Goal: Task Accomplishment & Management: Manage account settings

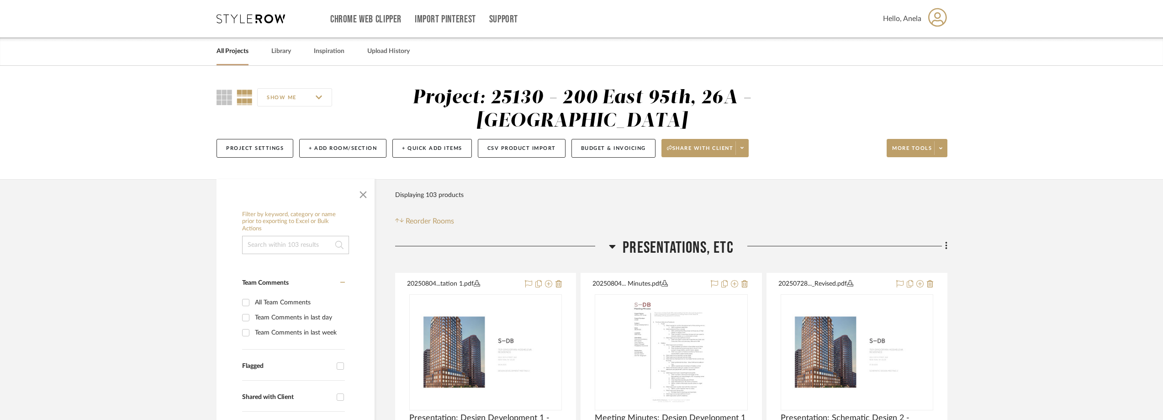
click at [236, 16] on icon at bounding box center [250, 18] width 69 height 9
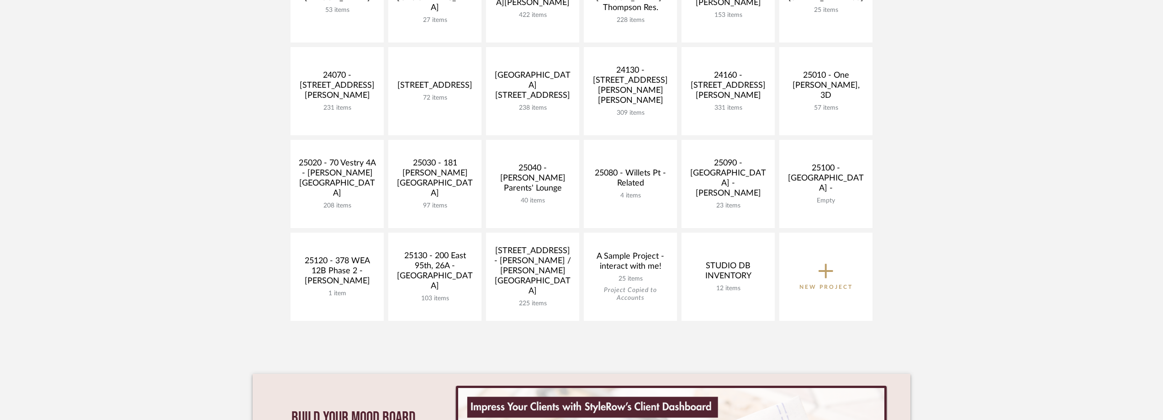
scroll to position [365, 0]
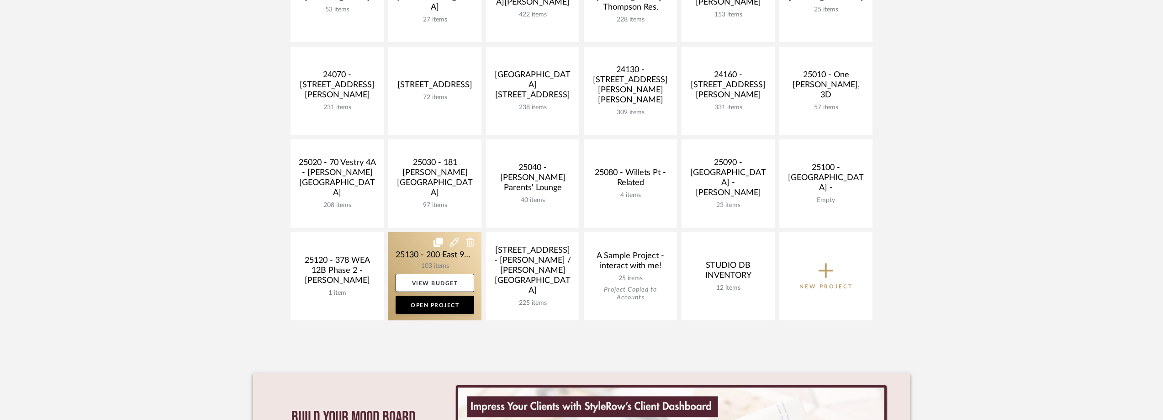
click at [419, 256] on link at bounding box center [434, 276] width 93 height 88
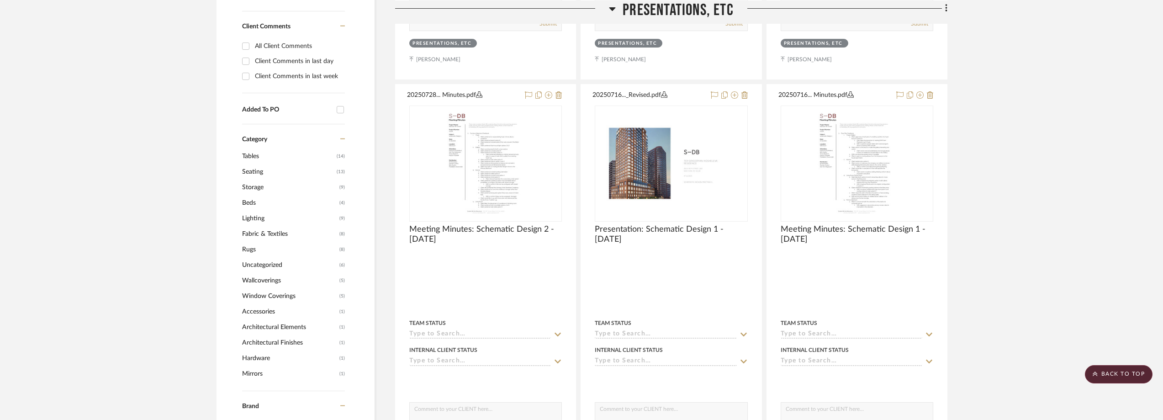
scroll to position [913, 0]
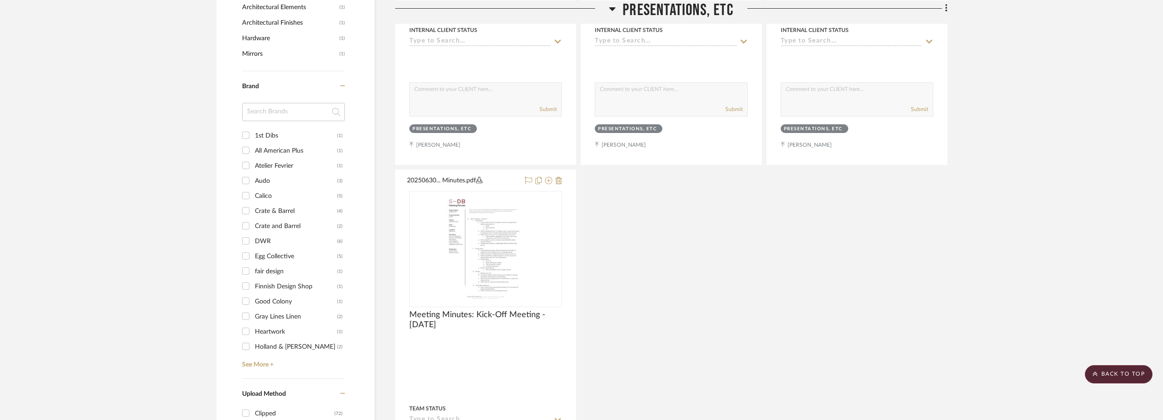
click at [281, 284] on div "Finnish Design Shop" at bounding box center [296, 286] width 82 height 15
click at [253, 284] on input "Finnish Design Shop (1)" at bounding box center [245, 286] width 15 height 15
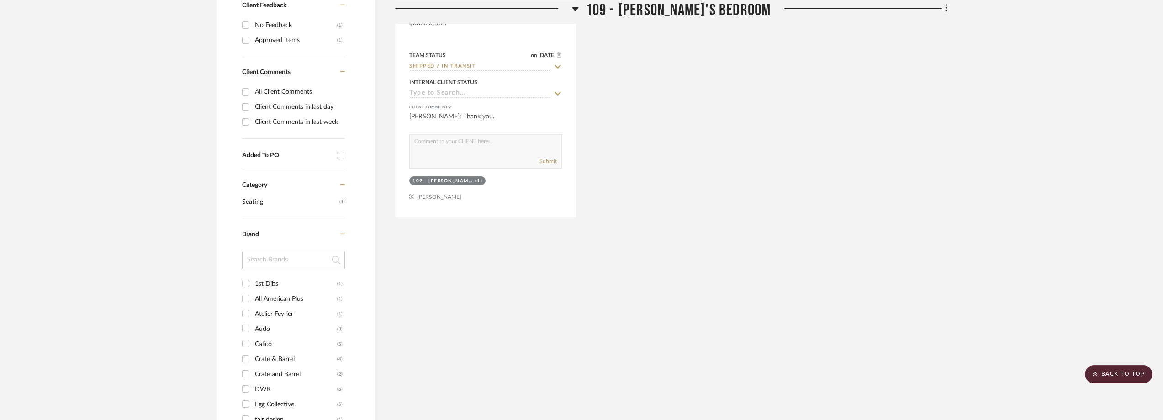
scroll to position [244, 0]
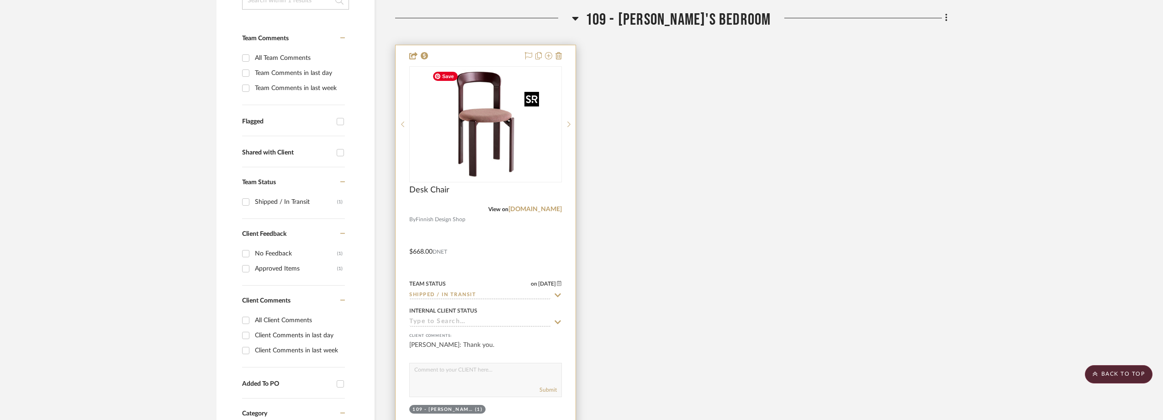
click at [0, 0] on img at bounding box center [0, 0] width 0 height 0
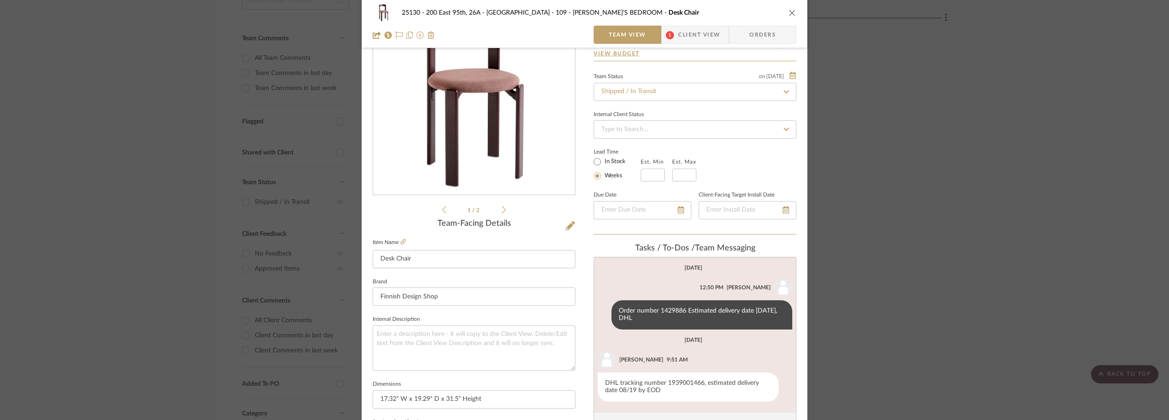
scroll to position [137, 0]
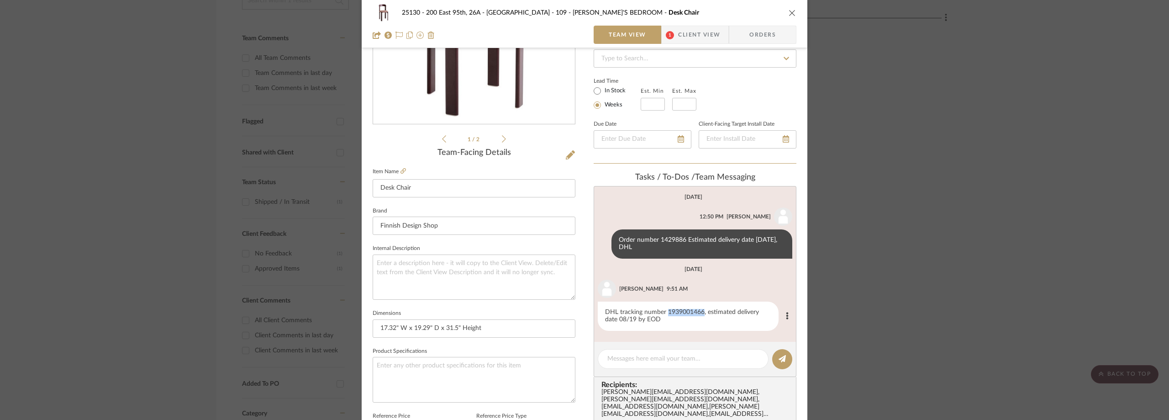
drag, startPoint x: 663, startPoint y: 310, endPoint x: 700, endPoint y: 311, distance: 37.0
click at [700, 311] on div "DHL tracking number 1939001466, estimated delivery date 08/19 by EOD" at bounding box center [688, 315] width 181 height 29
click at [683, 32] on span "Client View" at bounding box center [699, 35] width 42 height 18
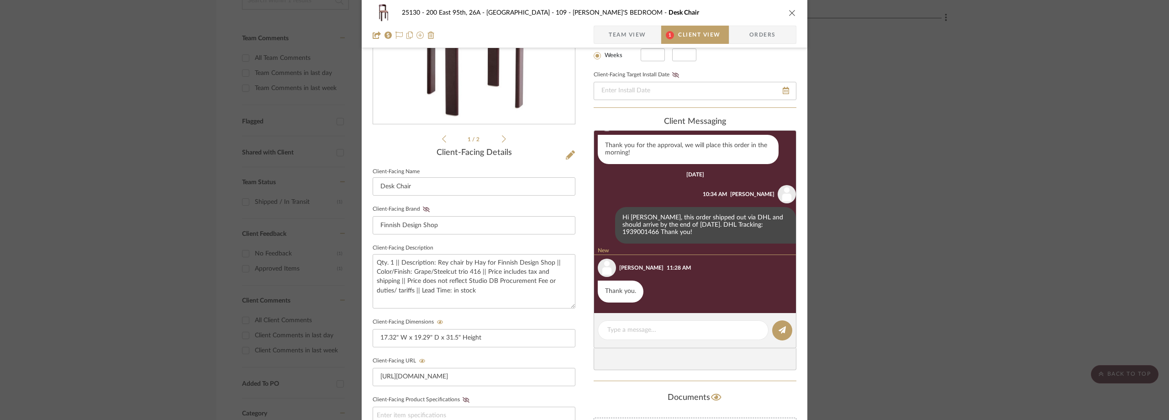
scroll to position [281, 0]
click at [610, 32] on span "Team View" at bounding box center [627, 35] width 37 height 18
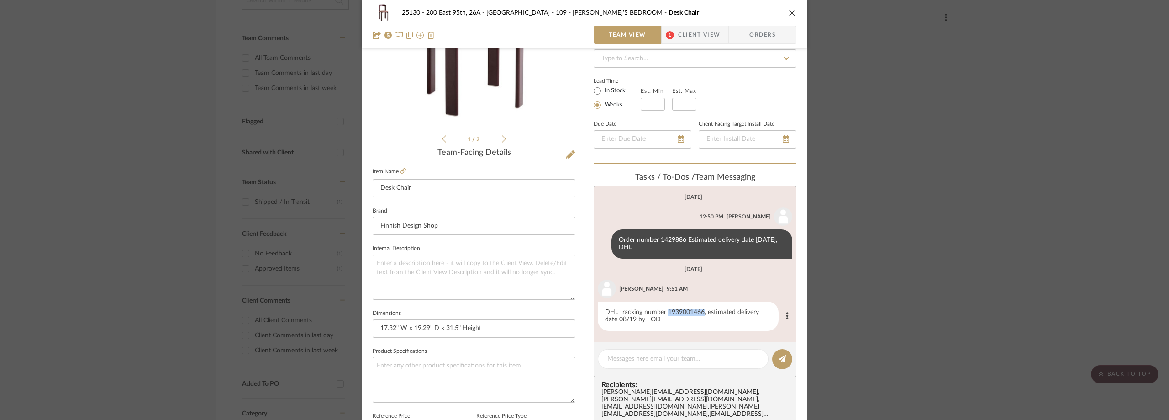
drag, startPoint x: 664, startPoint y: 313, endPoint x: 700, endPoint y: 311, distance: 36.2
click at [700, 311] on div "DHL tracking number 1939001466, estimated delivery date 08/19 by EOD" at bounding box center [688, 315] width 181 height 29
copy div "1939001466"
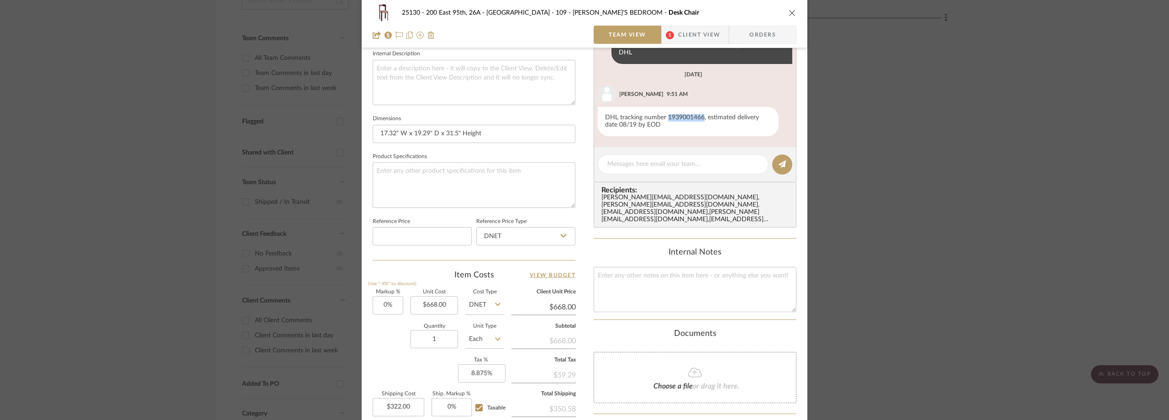
scroll to position [248, 0]
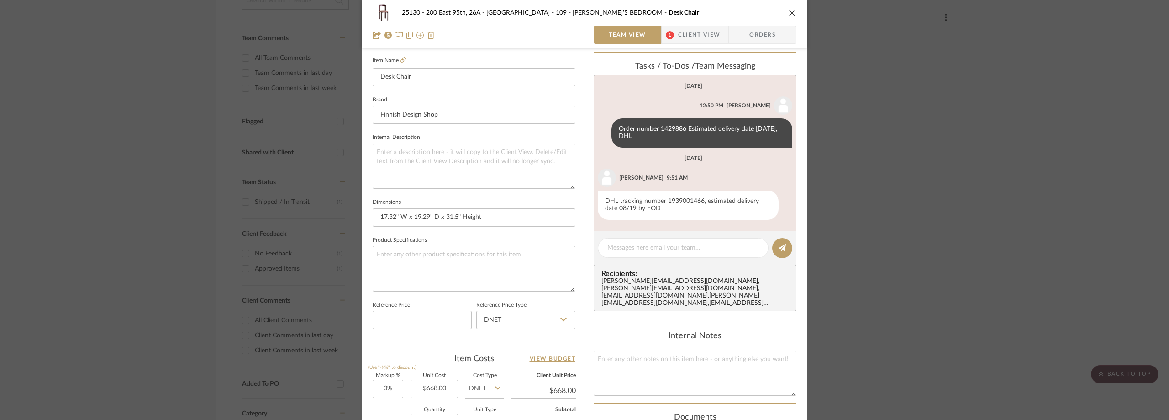
click at [953, 134] on div "25130 - 200 East 95th, 26A - Kosheleva 109 - [PERSON_NAME]'S BEDROOM Desk Chair…" at bounding box center [584, 210] width 1169 height 420
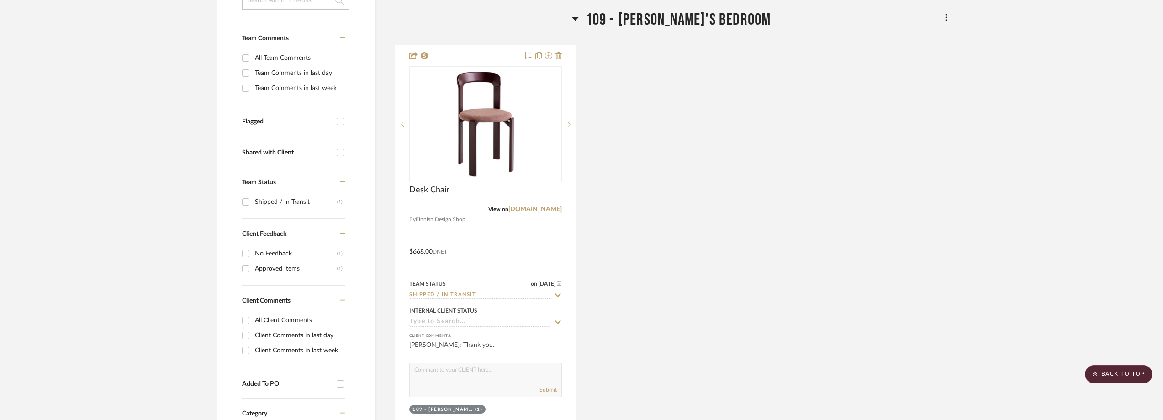
scroll to position [16, 0]
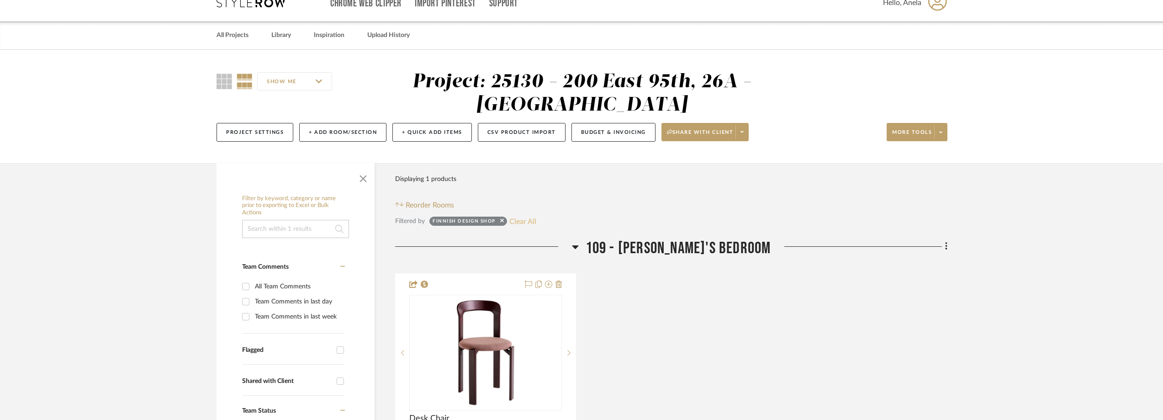
click at [530, 217] on button "Clear All" at bounding box center [522, 221] width 27 height 12
checkbox input "false"
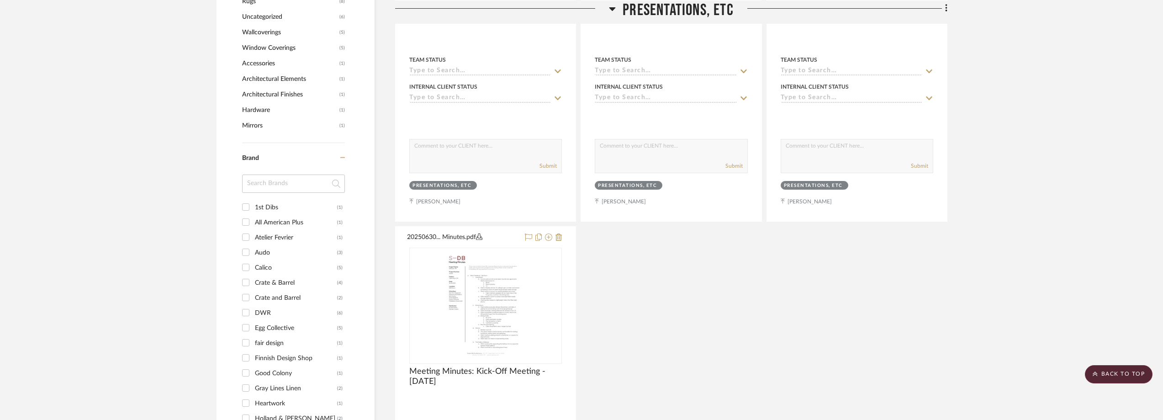
scroll to position [888, 0]
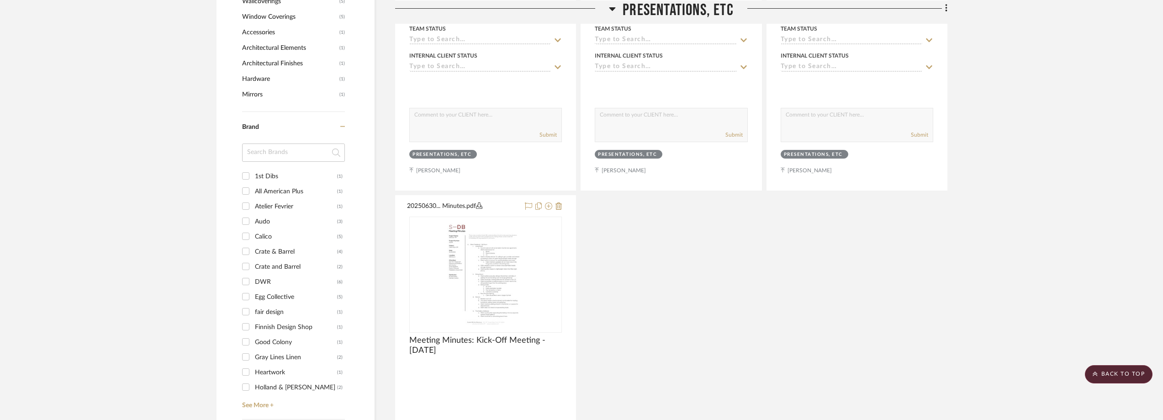
click at [269, 146] on input at bounding box center [293, 152] width 103 height 18
type input "roo"
click at [262, 177] on div "Room & Board" at bounding box center [296, 176] width 82 height 15
click at [253, 177] on input "Room & Board (2)" at bounding box center [245, 176] width 15 height 15
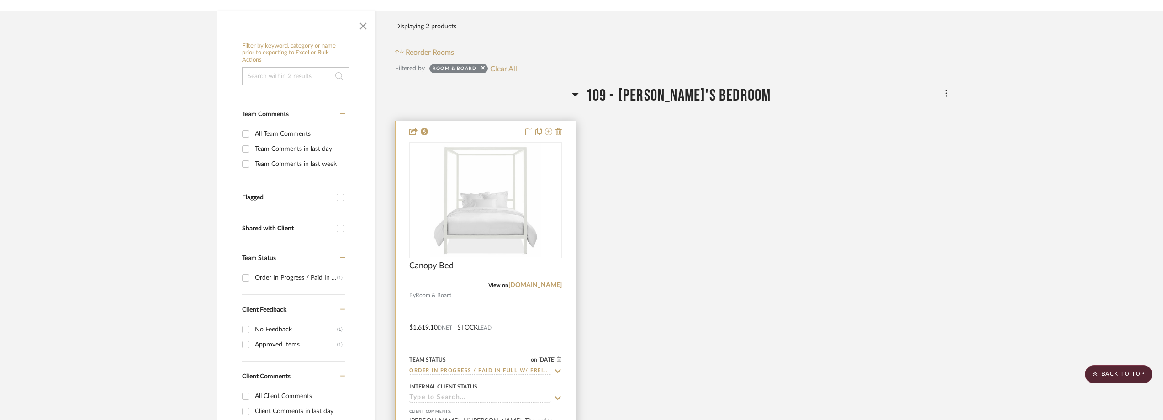
scroll to position [52, 0]
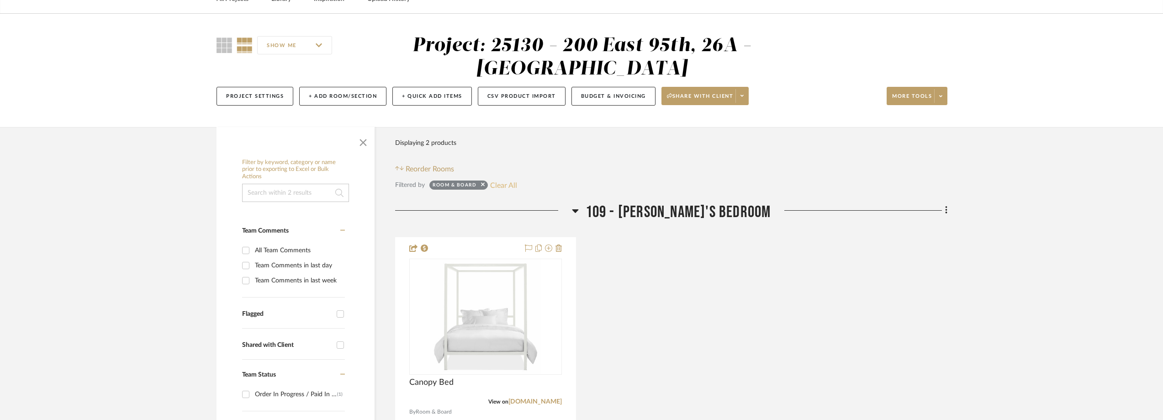
click at [501, 180] on button "Clear All" at bounding box center [503, 185] width 27 height 12
checkbox input "false"
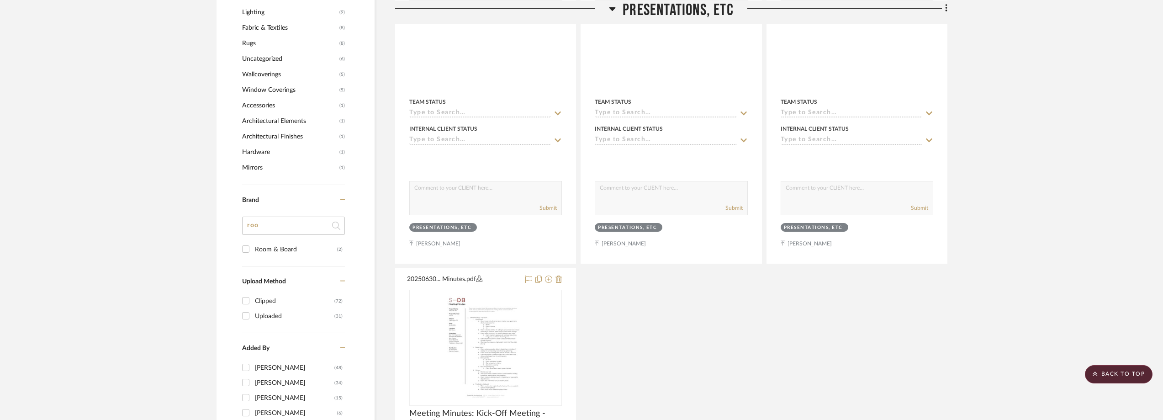
scroll to position [783, 0]
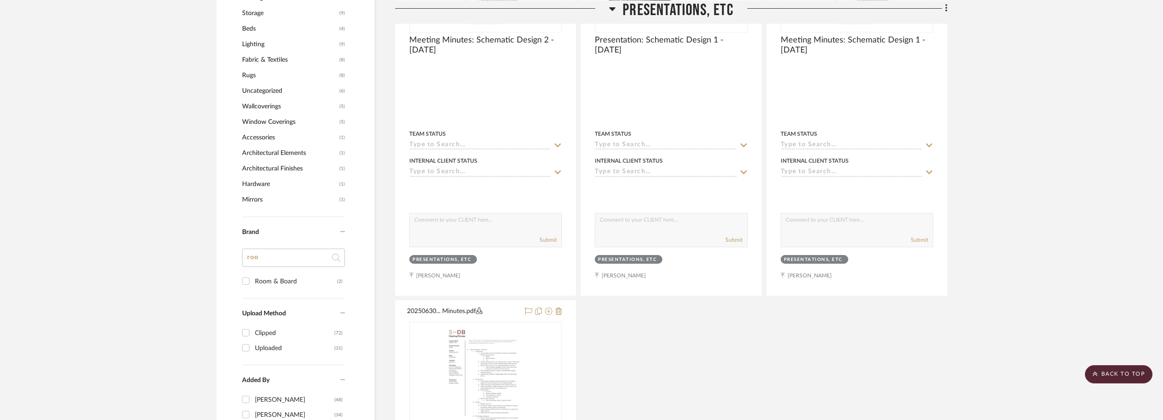
drag, startPoint x: 269, startPoint y: 256, endPoint x: 234, endPoint y: 254, distance: 35.7
click at [234, 254] on div "Filter by keyword, category or name prior to exporting to Excel or Bulk Actions…" at bounding box center [295, 51] width 158 height 1255
type input "r"
type input "crate"
click at [303, 281] on div "Crate & Barrel" at bounding box center [296, 281] width 82 height 15
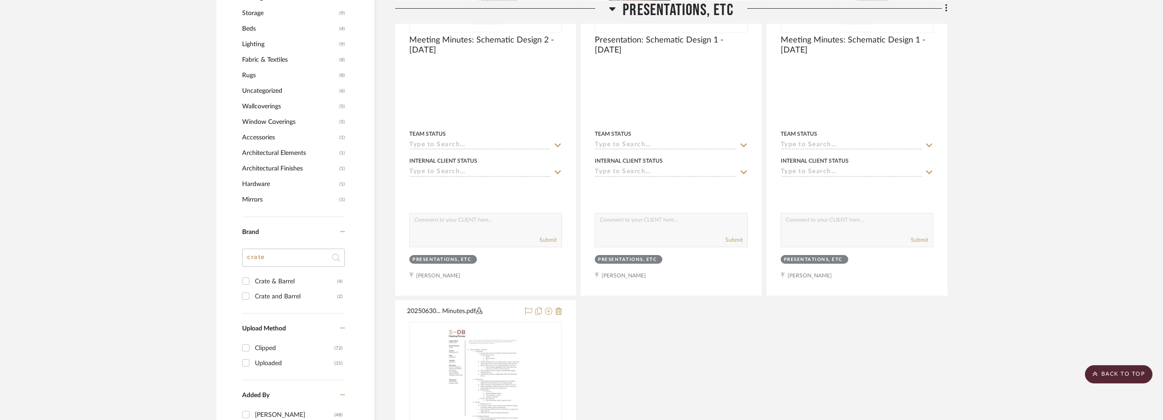
click at [253, 281] on input "Crate & Barrel (4)" at bounding box center [245, 281] width 15 height 15
checkbox input "true"
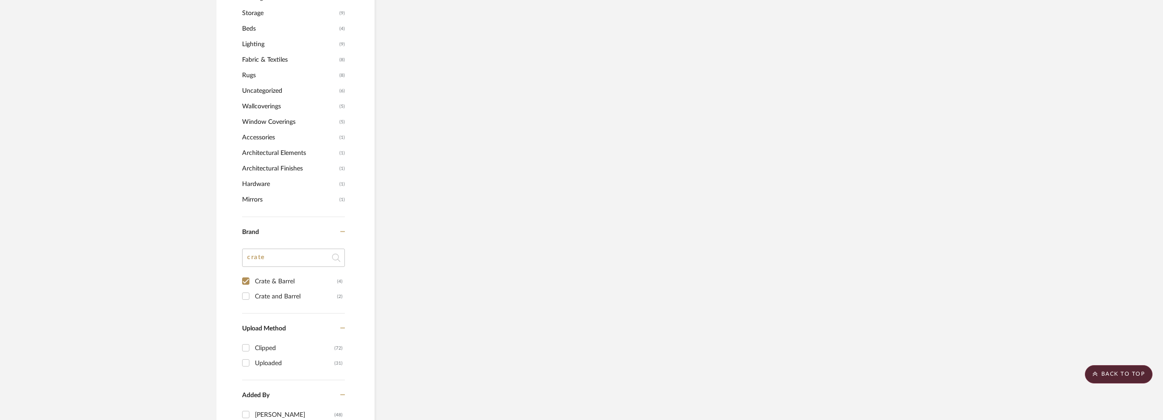
scroll to position [677, 0]
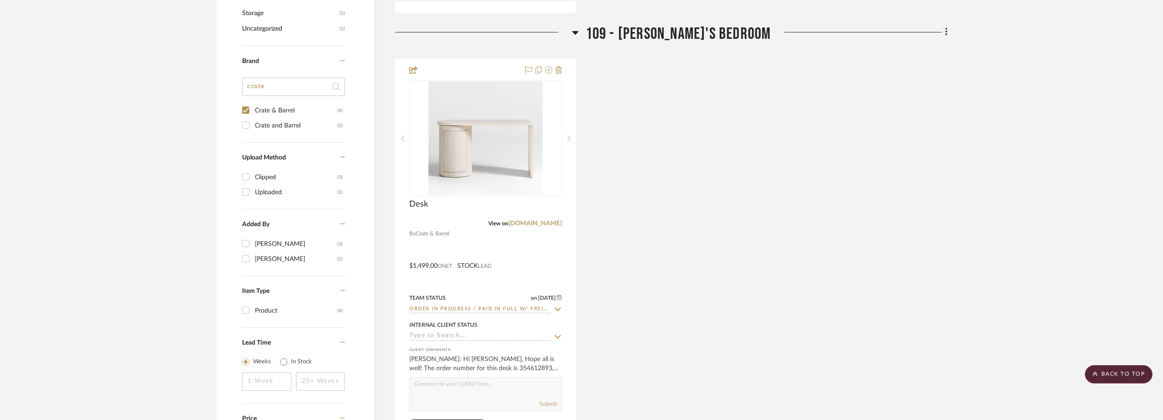
click at [304, 128] on div "Crate and Barrel" at bounding box center [296, 125] width 82 height 15
click at [253, 128] on input "Crate and Barrel (2)" at bounding box center [245, 125] width 15 height 15
checkbox input "true"
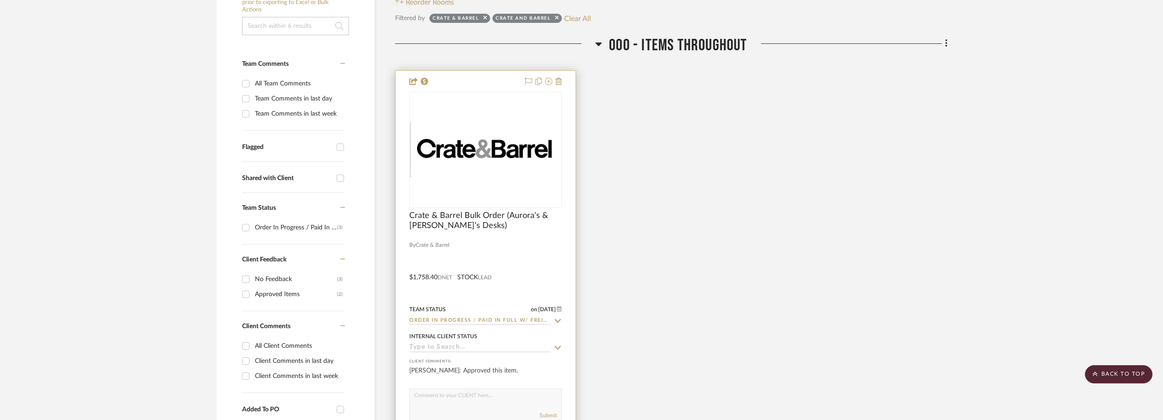
scroll to position [99, 0]
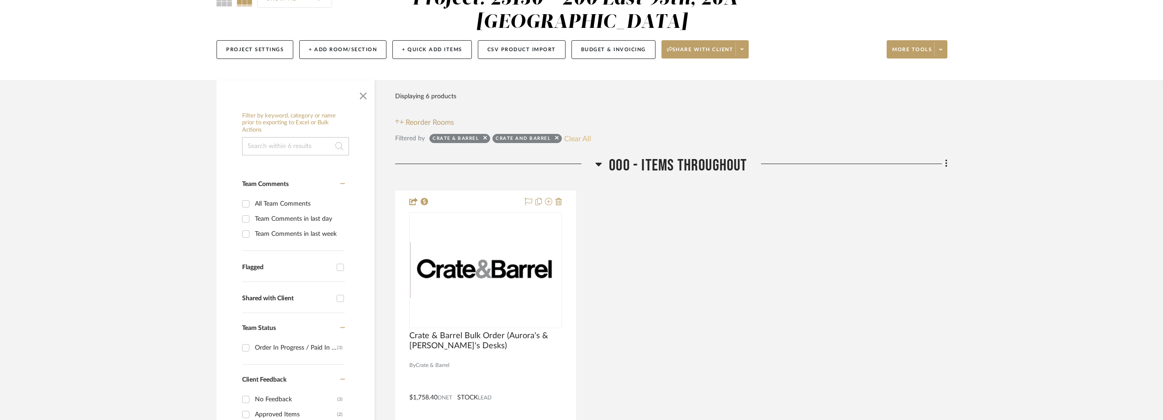
click at [575, 136] on button "Clear All" at bounding box center [577, 138] width 27 height 12
checkbox input "false"
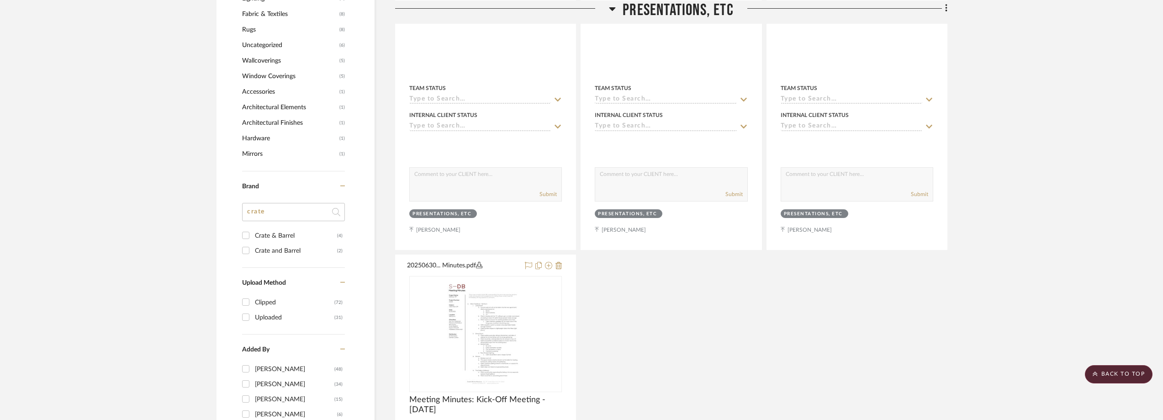
scroll to position [875, 0]
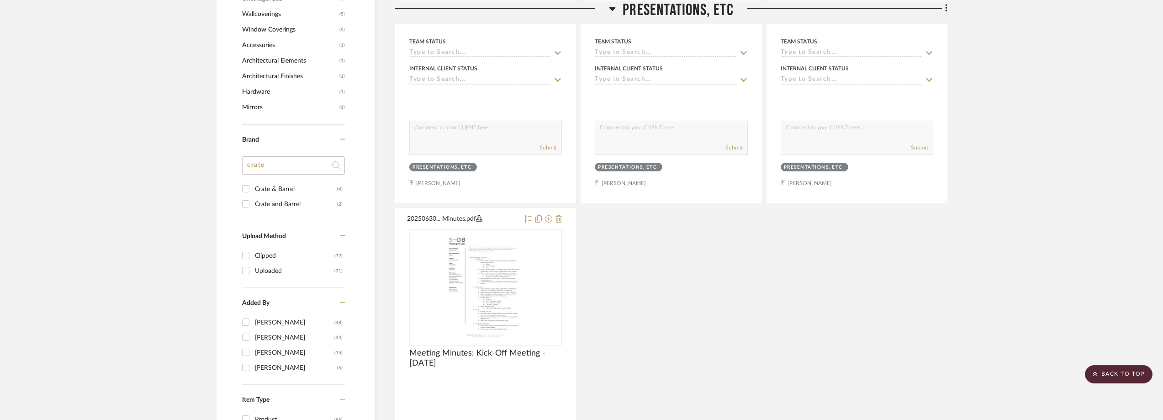
drag, startPoint x: 283, startPoint y: 165, endPoint x: 225, endPoint y: 160, distance: 58.7
type input "es"
click at [305, 283] on div "West Elm" at bounding box center [296, 279] width 82 height 15
click at [253, 283] on input "West Elm (3)" at bounding box center [245, 279] width 15 height 15
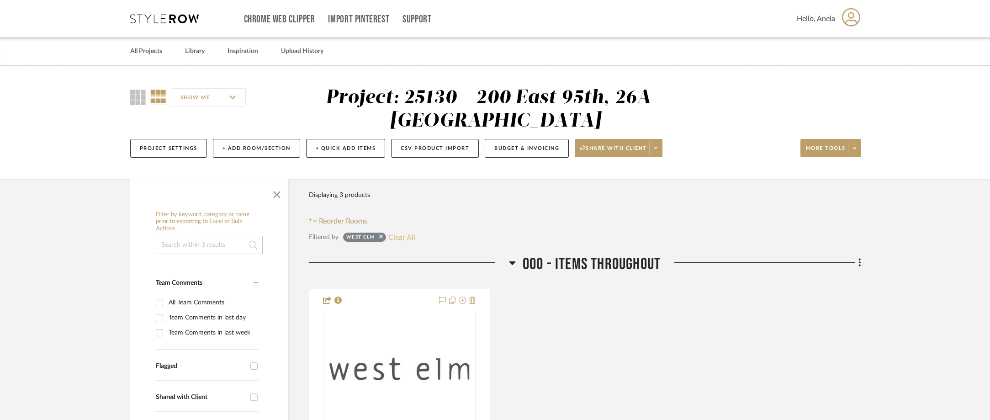
click at [402, 236] on button "Clear All" at bounding box center [401, 237] width 27 height 12
checkbox input "false"
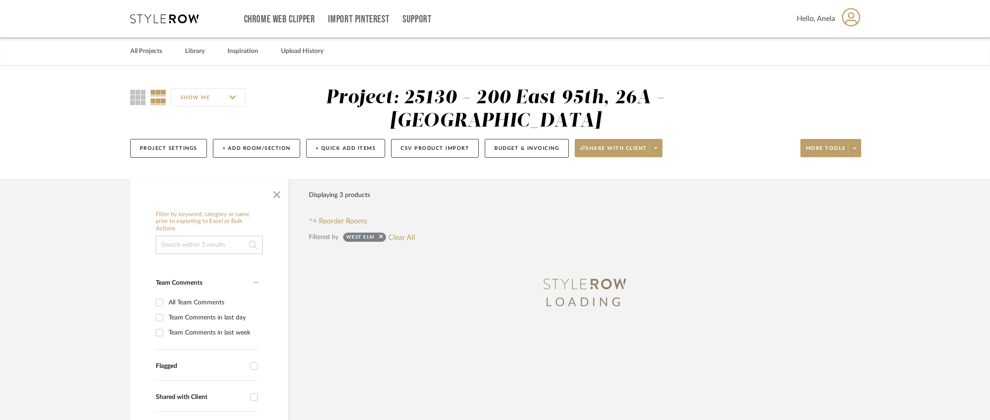
click at [164, 18] on icon at bounding box center [164, 18] width 69 height 9
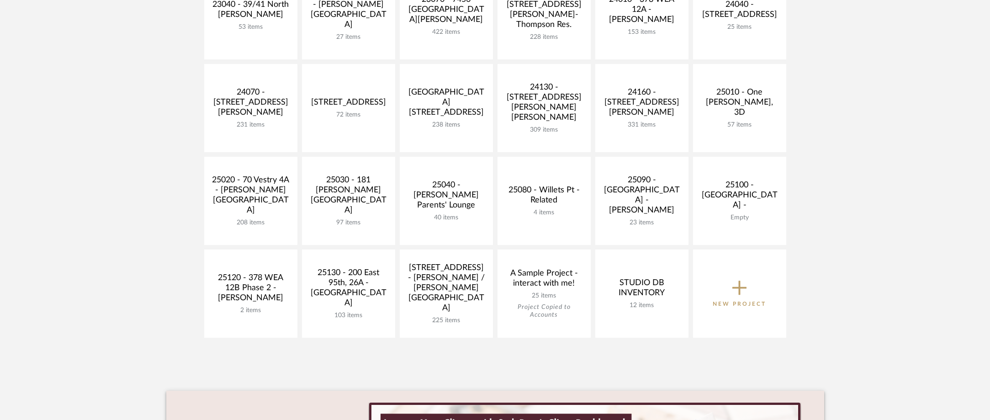
scroll to position [411, 0]
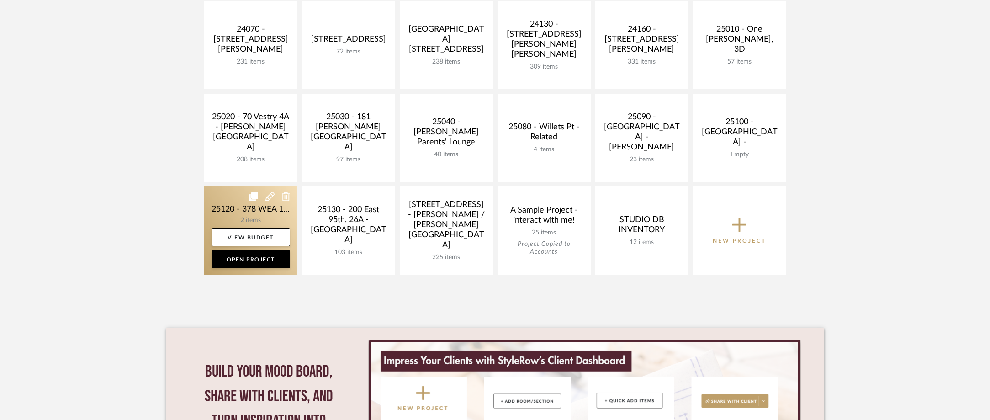
click at [240, 215] on link at bounding box center [250, 230] width 93 height 88
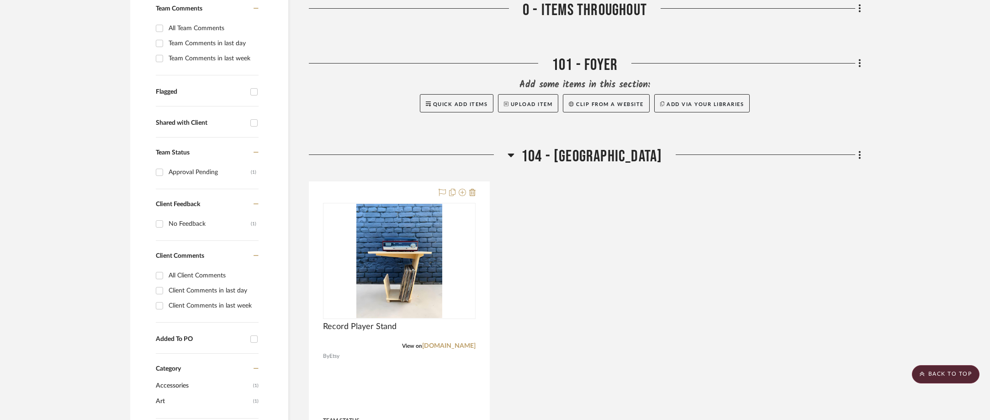
scroll to position [411, 0]
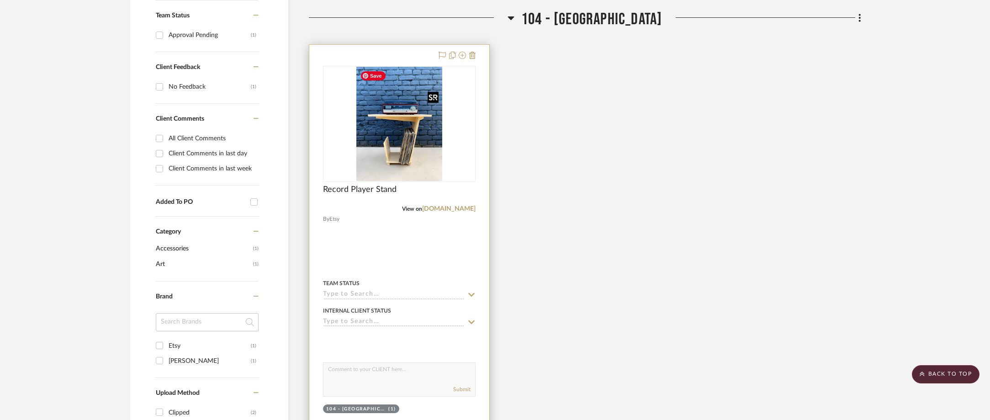
click at [0, 0] on img at bounding box center [0, 0] width 0 height 0
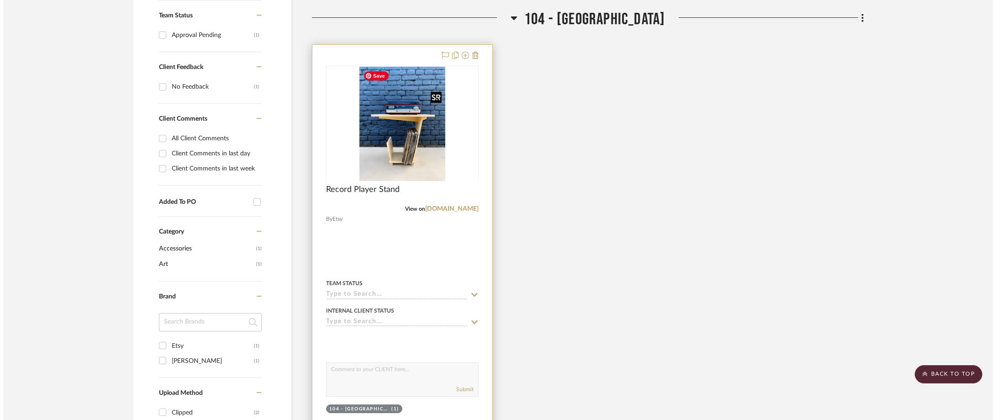
scroll to position [0, 0]
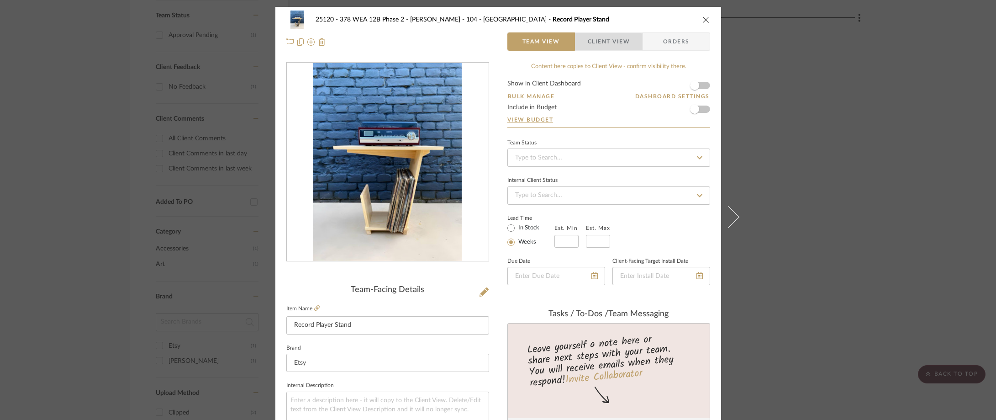
click at [580, 47] on span "button" at bounding box center [581, 41] width 12 height 18
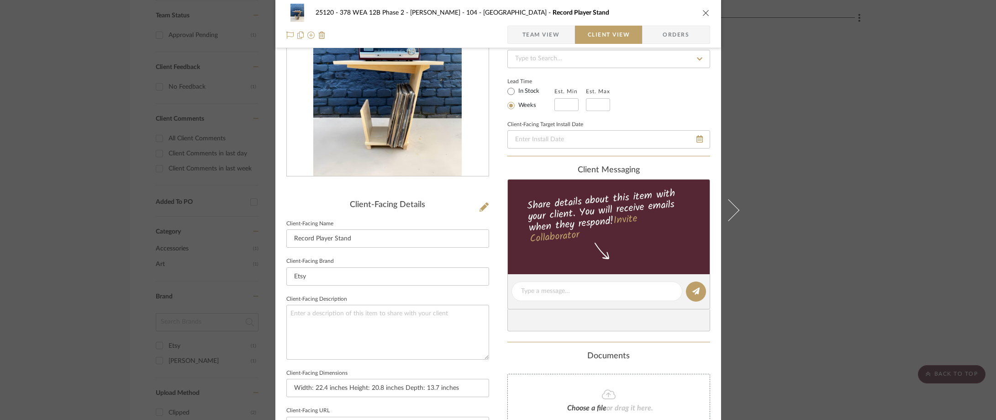
scroll to position [137, 0]
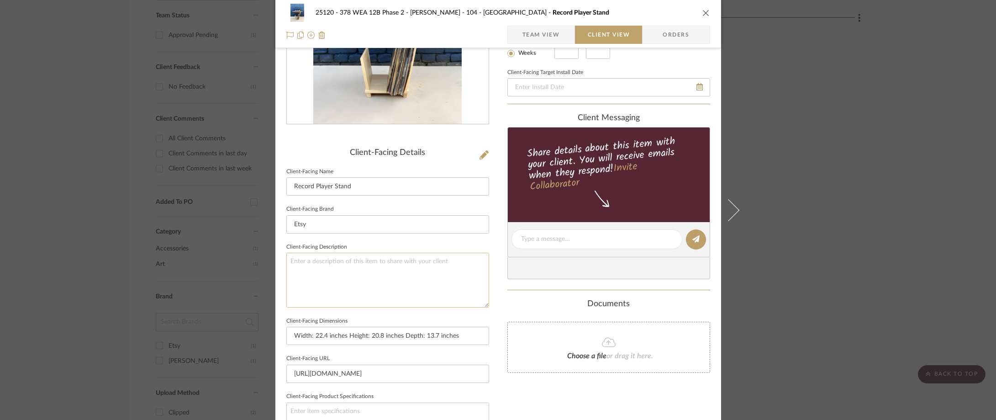
click at [386, 268] on textarea at bounding box center [387, 280] width 203 height 54
type textarea "Description: Record Player Stand by"
click at [373, 239] on sr-form-field "Client-Facing Brand Etsy" at bounding box center [387, 222] width 203 height 38
click at [436, 272] on textarea "Description: Record Player Stand by" at bounding box center [387, 280] width 203 height 54
type textarea "Description: Record Player Stand by FamilyBizHeritage || Color/Finish: Oak,"
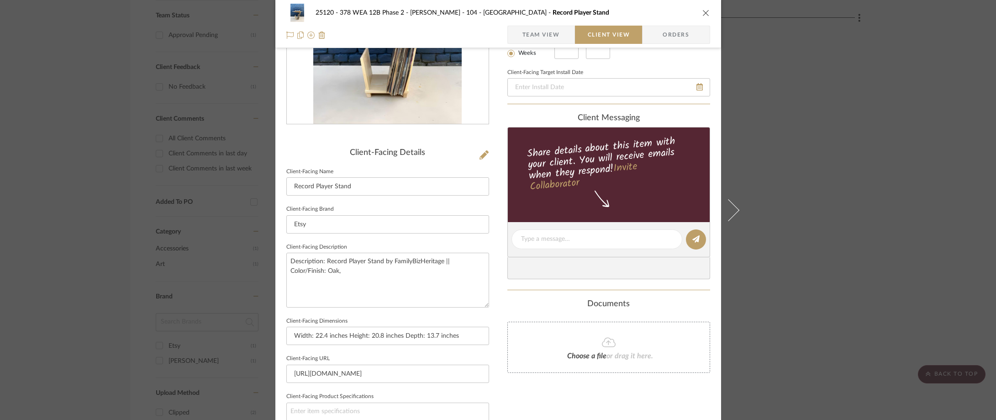
click at [416, 241] on fieldset "Client-Facing Description Description: Record Player Stand by FamilyBizHeritage…" at bounding box center [387, 274] width 203 height 67
click at [367, 280] on textarea "Description: Record Player Stand by FamilyBizHeritage || Color/Finish: Oak," at bounding box center [387, 280] width 203 height 54
drag, startPoint x: 367, startPoint y: 280, endPoint x: 306, endPoint y: 374, distance: 112.9
type textarea "Description: Record Player Stand by FamilyBizHeritage || Color/Finish: Oak, Col…"
drag, startPoint x: 306, startPoint y: 374, endPoint x: 461, endPoint y: 183, distance: 246.1
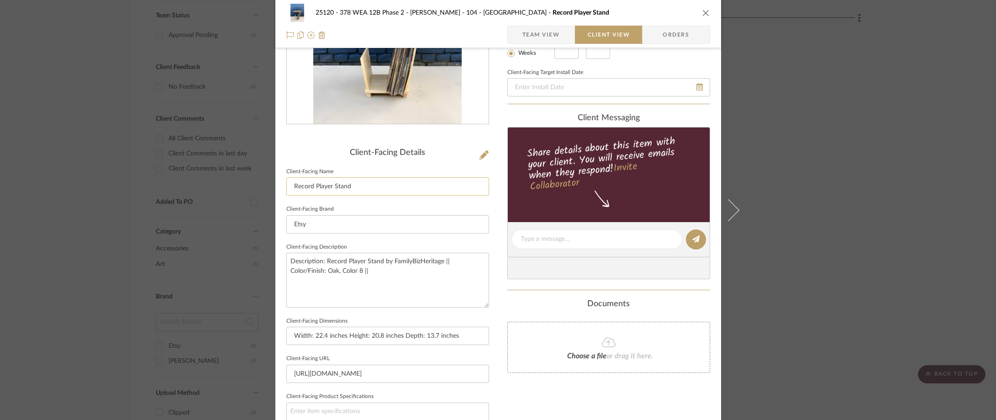
click at [488, 208] on div "25120 - 378 WEA 12B Phase 2 - [PERSON_NAME] 104 - Grand Room Record Player Stan…" at bounding box center [498, 242] width 446 height 745
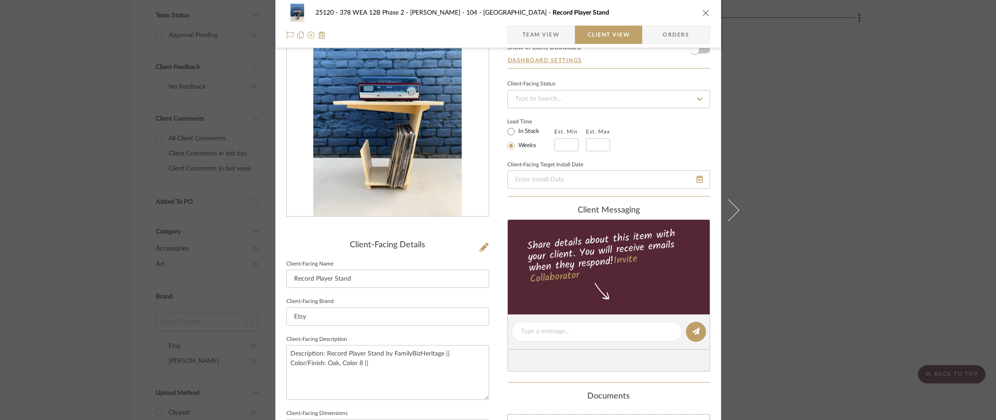
scroll to position [0, 0]
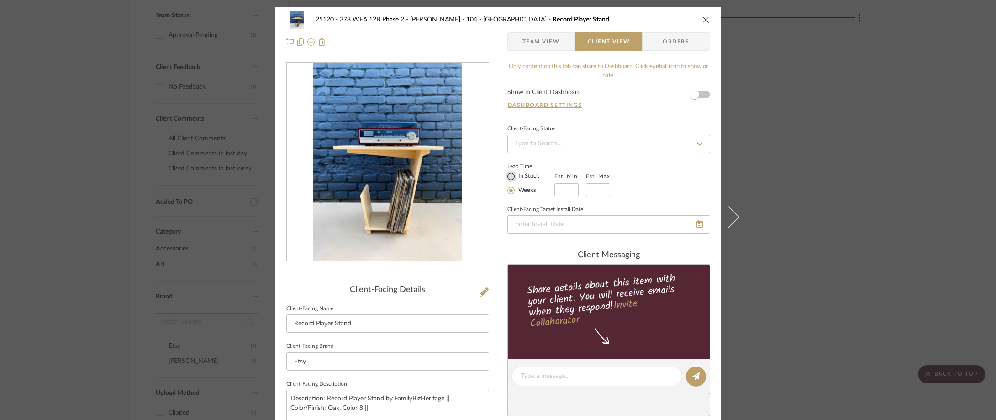
click at [506, 178] on input "In Stock" at bounding box center [511, 176] width 11 height 11
radio input "true"
click at [148, 177] on div "25120 - 378 WEA 12B Phase 2 - [PERSON_NAME] 104 - Grand Room Record Player Stan…" at bounding box center [498, 210] width 996 height 420
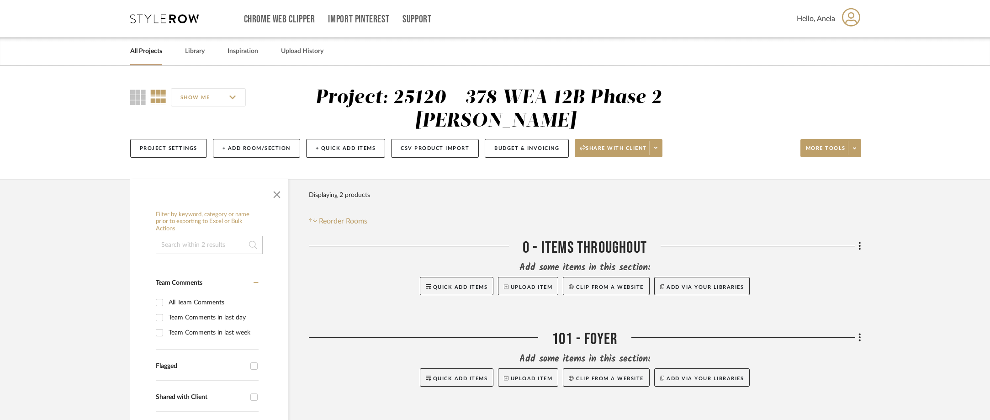
click at [156, 18] on icon at bounding box center [164, 18] width 69 height 9
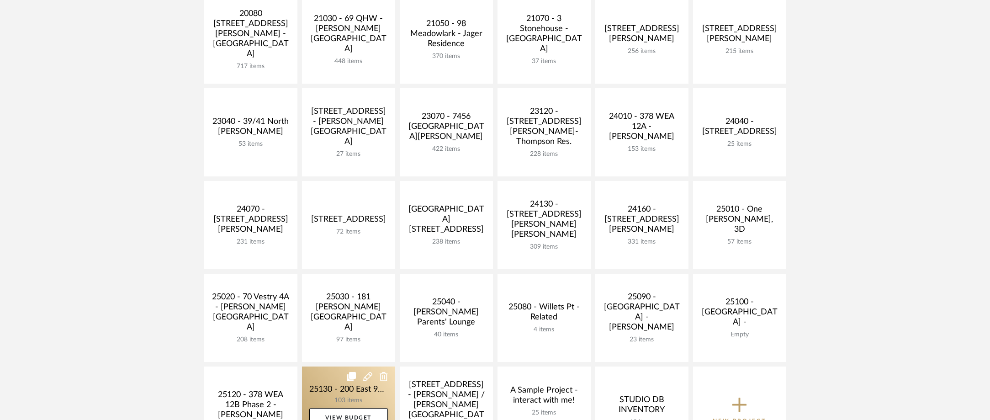
scroll to position [228, 0]
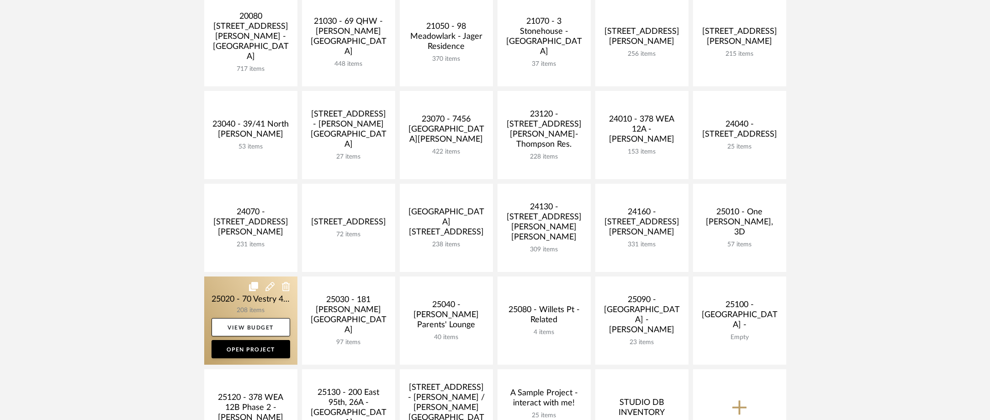
click at [227, 298] on link at bounding box center [250, 320] width 93 height 88
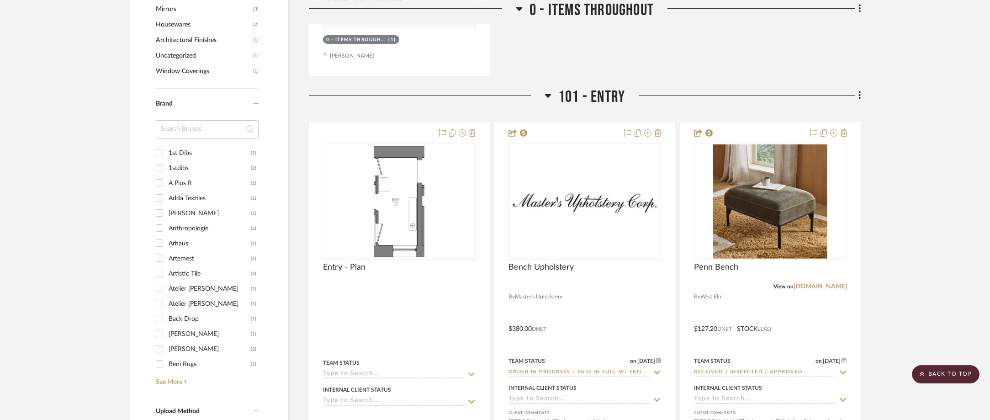
scroll to position [1005, 0]
click at [187, 136] on input at bounding box center [207, 129] width 103 height 18
type input "thi"
click at [195, 167] on div "Thibaut" at bounding box center [210, 167] width 82 height 15
click at [167, 167] on input "Thibaut (1)" at bounding box center [159, 167] width 15 height 15
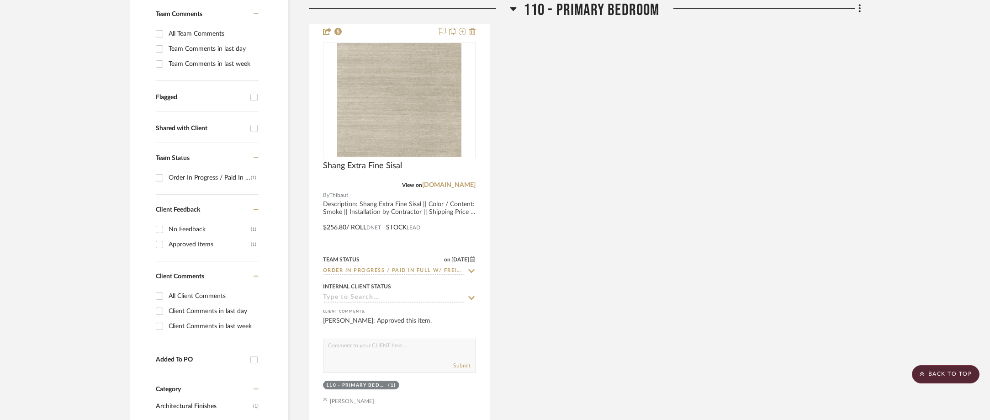
scroll to position [269, 0]
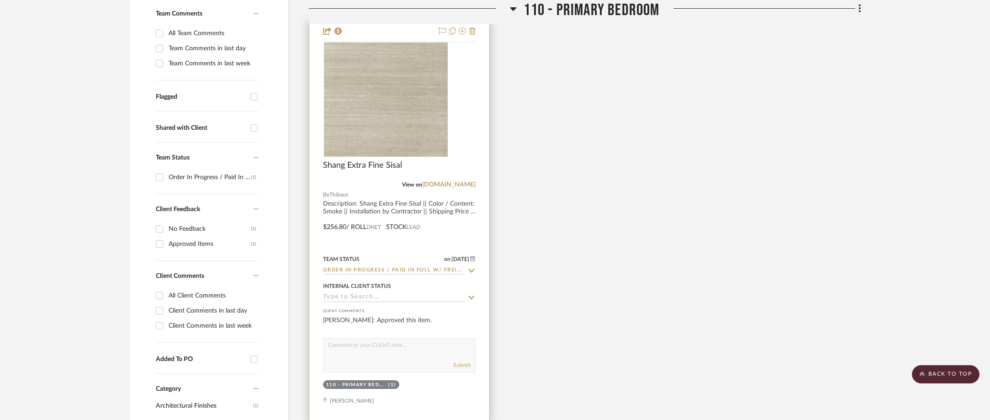
scroll to position [41, 0]
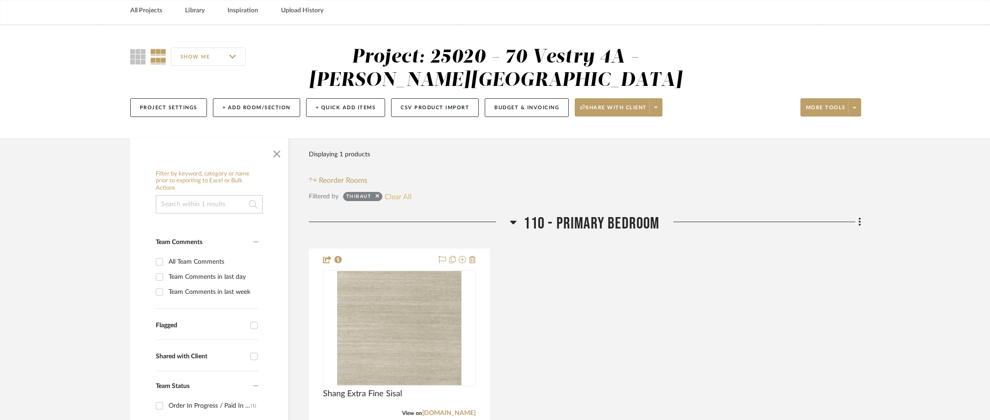
click at [401, 195] on button "Clear All" at bounding box center [398, 196] width 27 height 12
checkbox input "false"
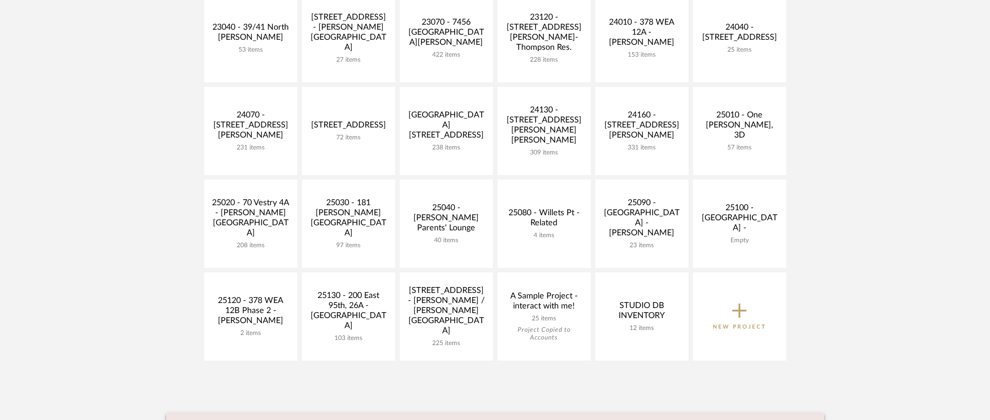
scroll to position [365, 0]
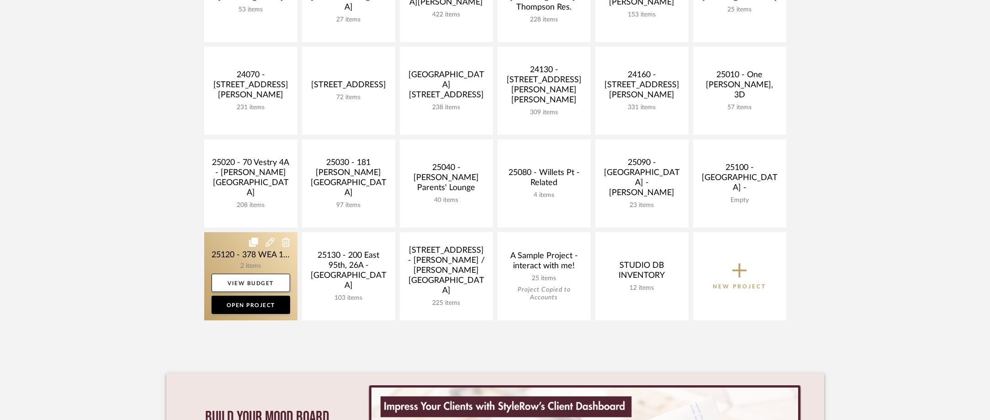
click at [257, 263] on link at bounding box center [250, 276] width 93 height 88
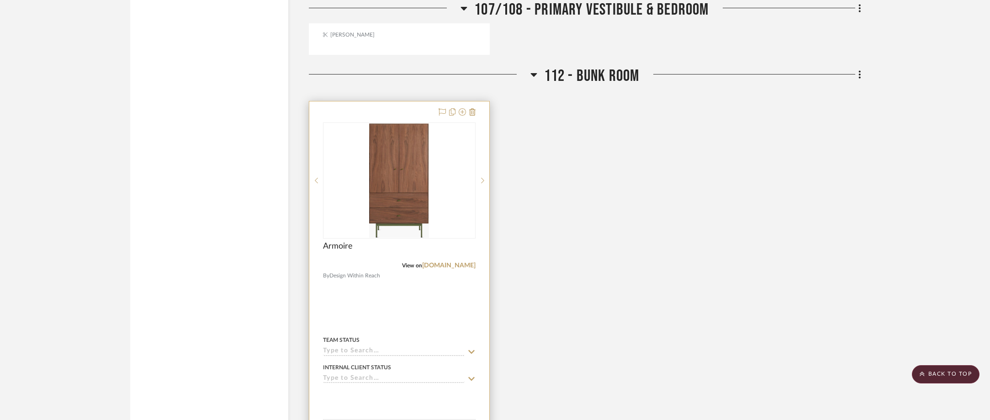
scroll to position [1324, 0]
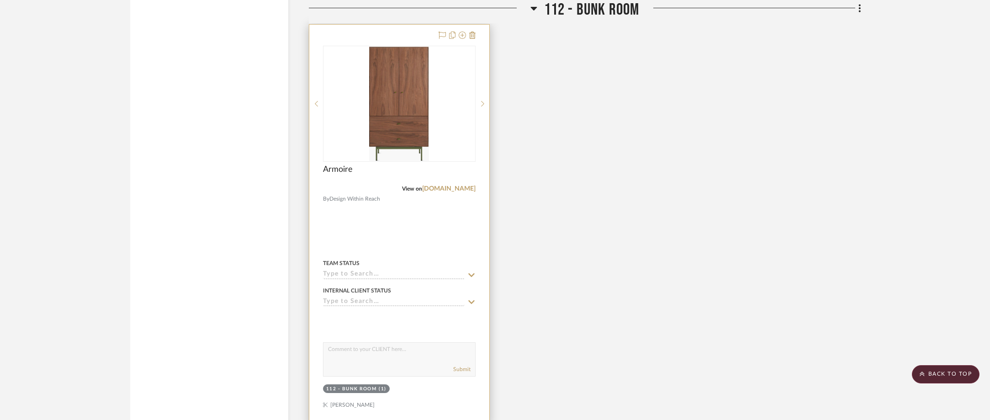
click at [470, 272] on icon at bounding box center [471, 274] width 8 height 7
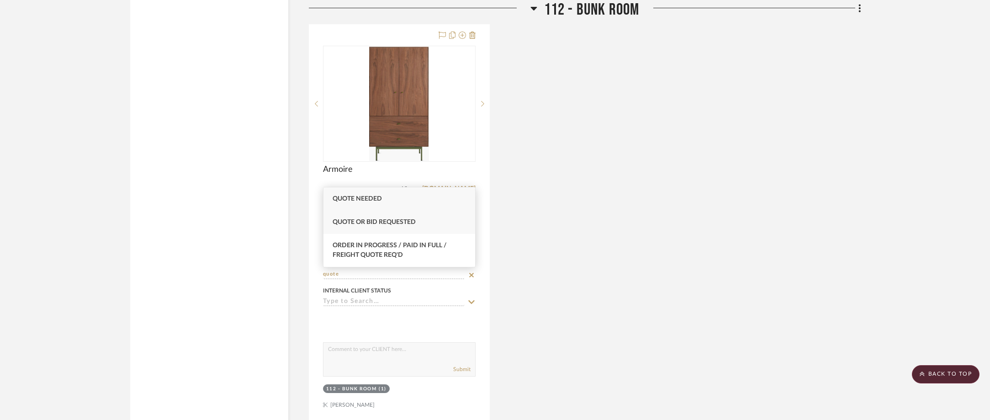
type input "quote"
click at [426, 218] on div "Quote or Bid Requested" at bounding box center [399, 222] width 152 height 23
type input "[DATE]"
type input "Quote or Bid Requested"
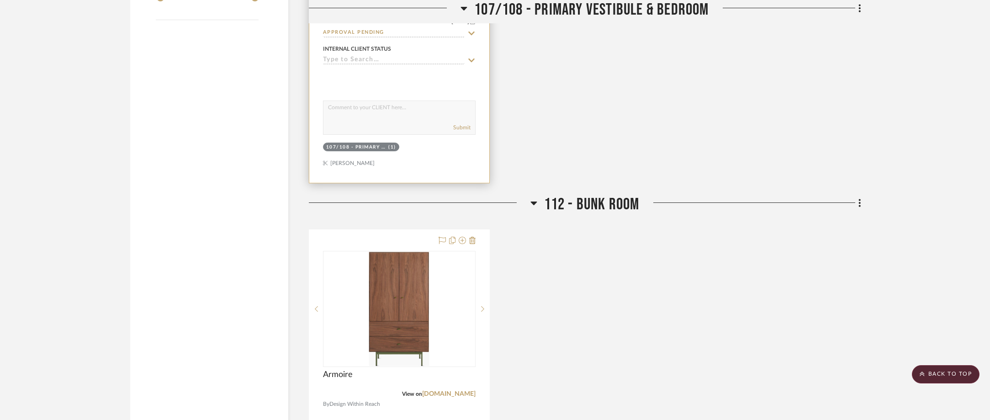
scroll to position [1233, 0]
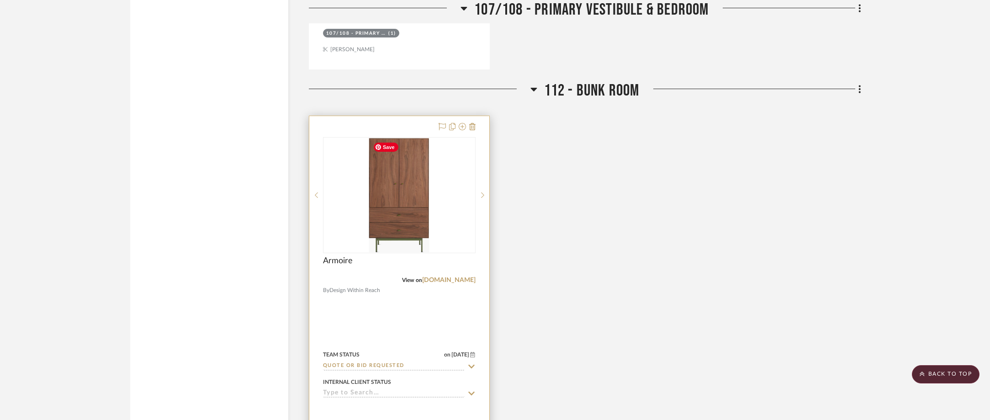
click at [406, 211] on img "0" at bounding box center [399, 195] width 60 height 114
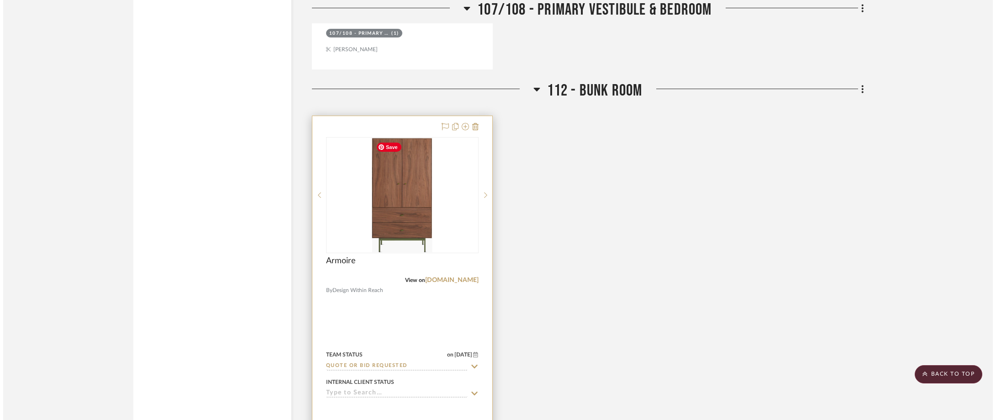
scroll to position [0, 0]
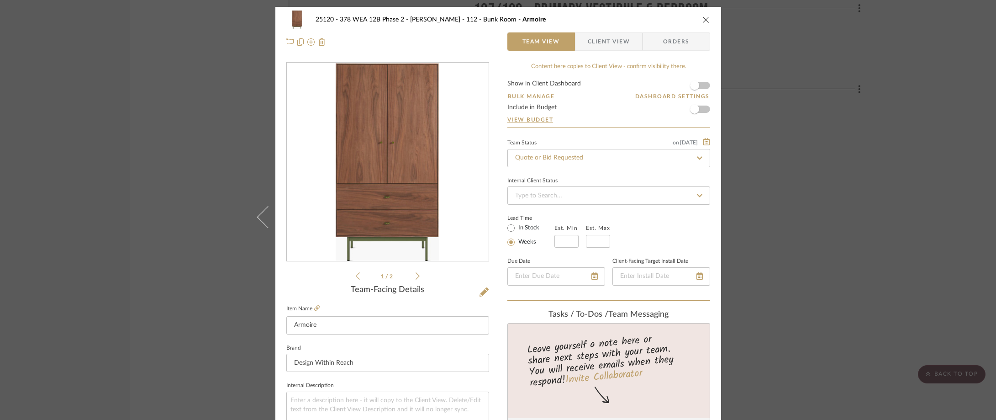
click at [517, 225] on label "In Stock" at bounding box center [528, 228] width 23 height 8
click at [517, 225] on input "In Stock" at bounding box center [511, 227] width 11 height 11
radio input "true"
click at [801, 157] on div "25120 - 378 WEA 12B Phase 2 - [PERSON_NAME] 112 - Bunk Room Armoire Team View C…" at bounding box center [498, 210] width 996 height 420
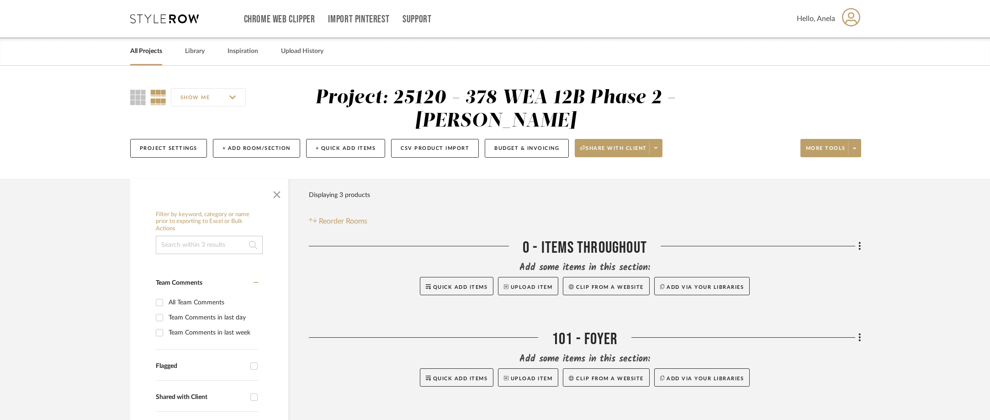
click at [149, 15] on div "Chrome Web Clipper Import Pinterest Support All Projects Library Inspiration Up…" at bounding box center [495, 18] width 731 height 37
click at [159, 13] on div "Chrome Web Clipper Import Pinterest Support All Projects Library Inspiration Up…" at bounding box center [495, 18] width 731 height 37
click at [149, 19] on icon at bounding box center [164, 18] width 69 height 9
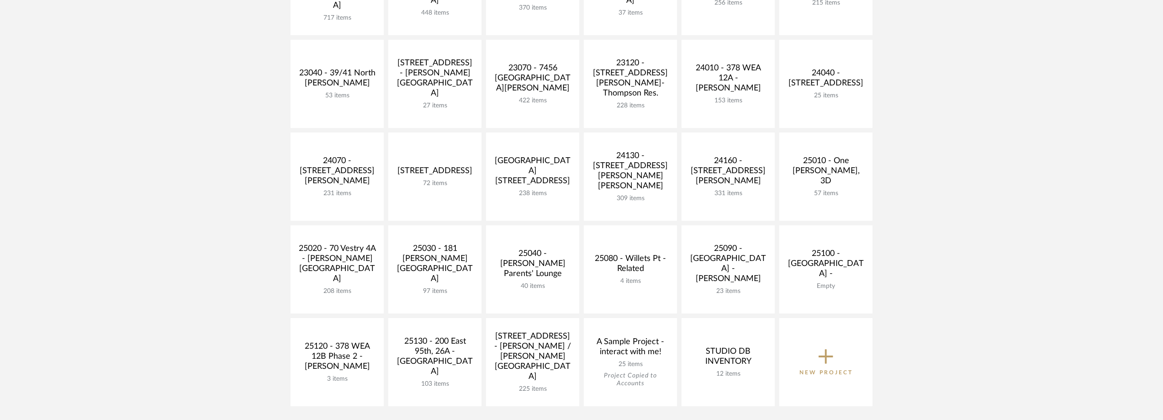
scroll to position [411, 0]
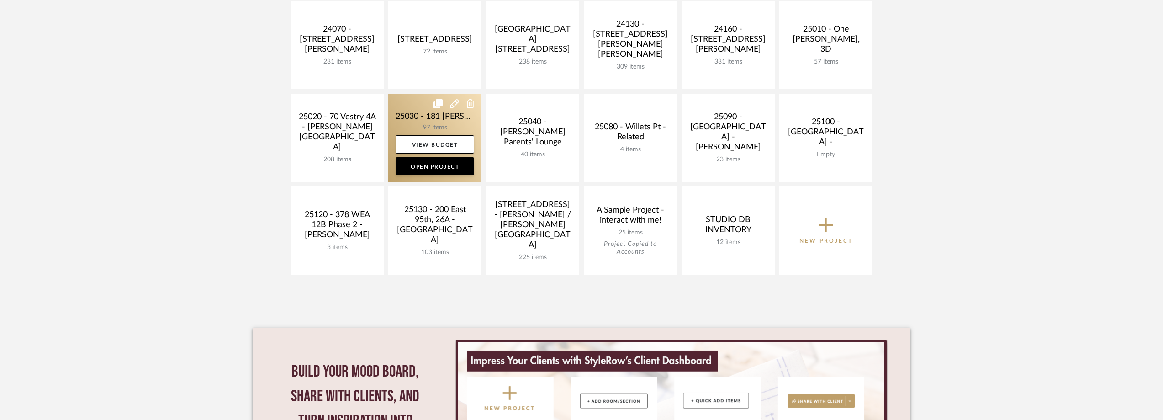
click at [409, 119] on link at bounding box center [434, 138] width 93 height 88
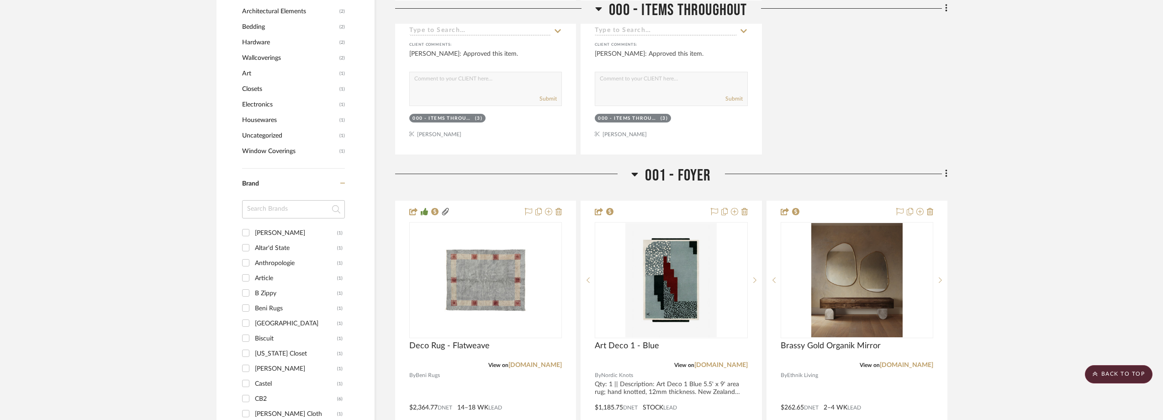
scroll to position [822, 0]
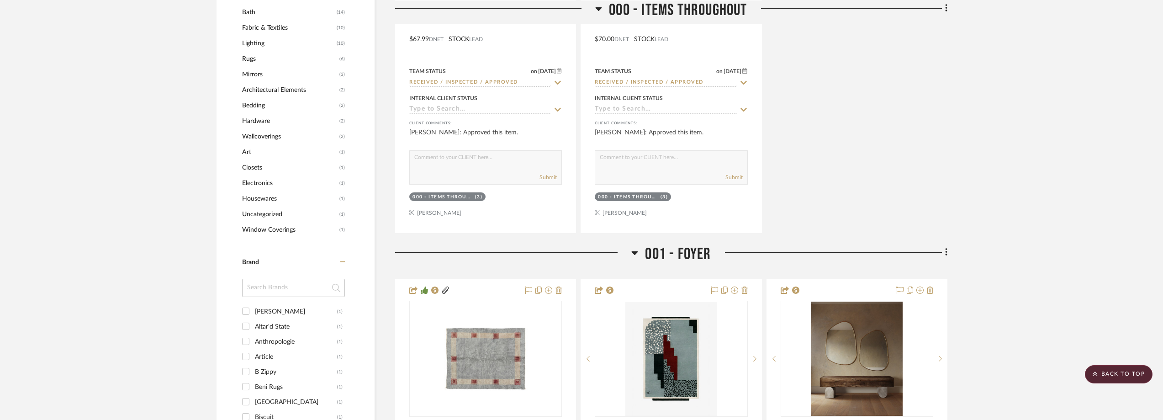
click at [295, 297] on input at bounding box center [293, 288] width 103 height 18
click at [285, 334] on div "Altar'd State" at bounding box center [296, 326] width 82 height 15
click at [253, 333] on input "Altar'd State (1)" at bounding box center [245, 326] width 15 height 15
checkbox input "true"
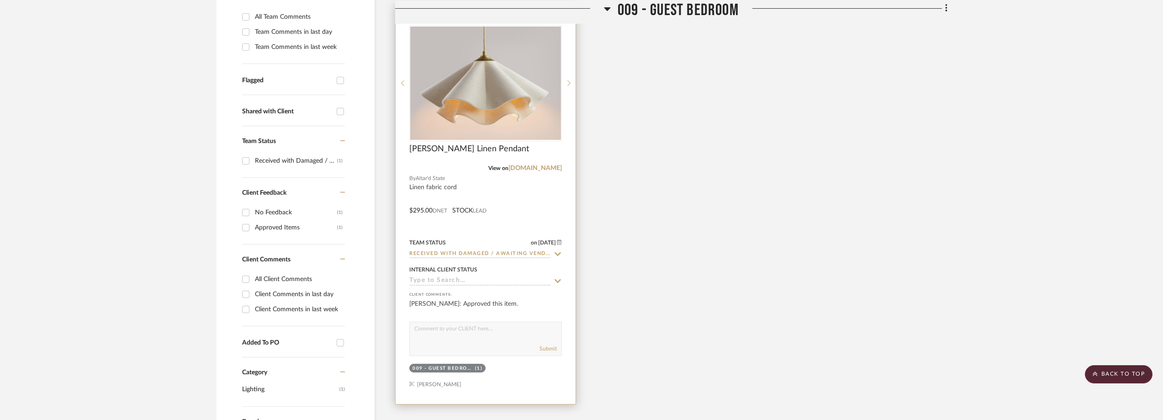
scroll to position [243, 0]
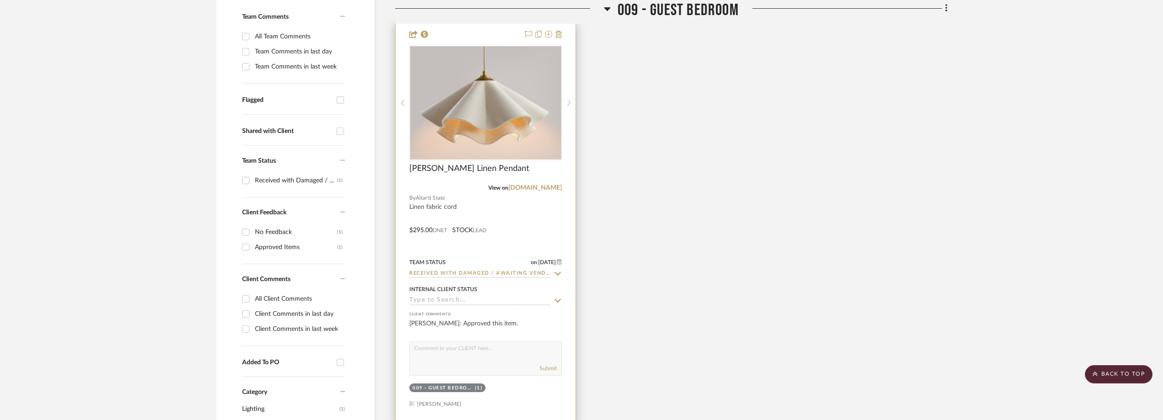
click at [558, 277] on icon at bounding box center [558, 273] width 8 height 7
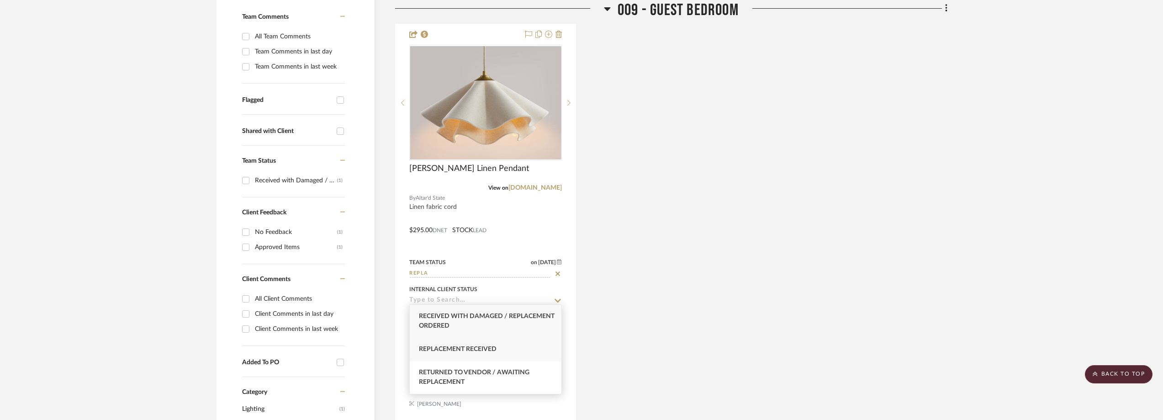
type input "REPLA"
click at [515, 350] on div "Replacement Received" at bounding box center [486, 349] width 152 height 23
type input "[DATE]"
type input "Replacement Received"
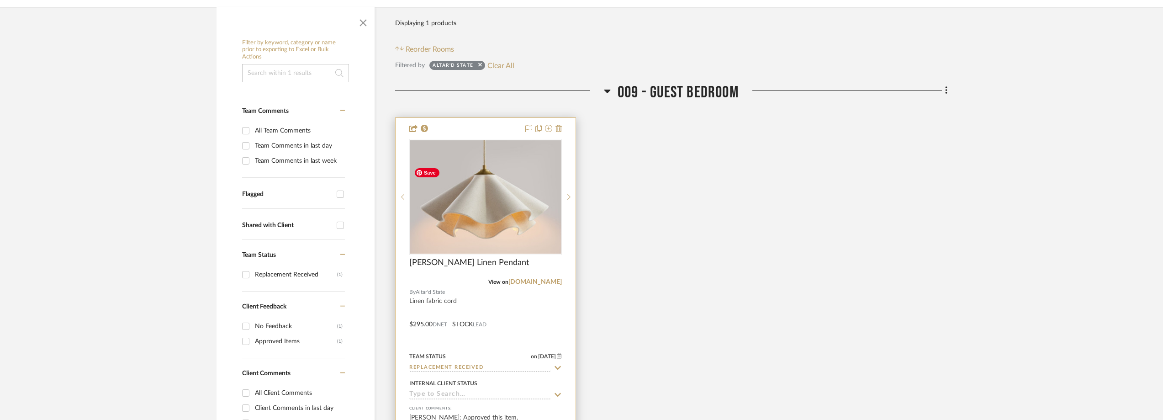
scroll to position [243, 0]
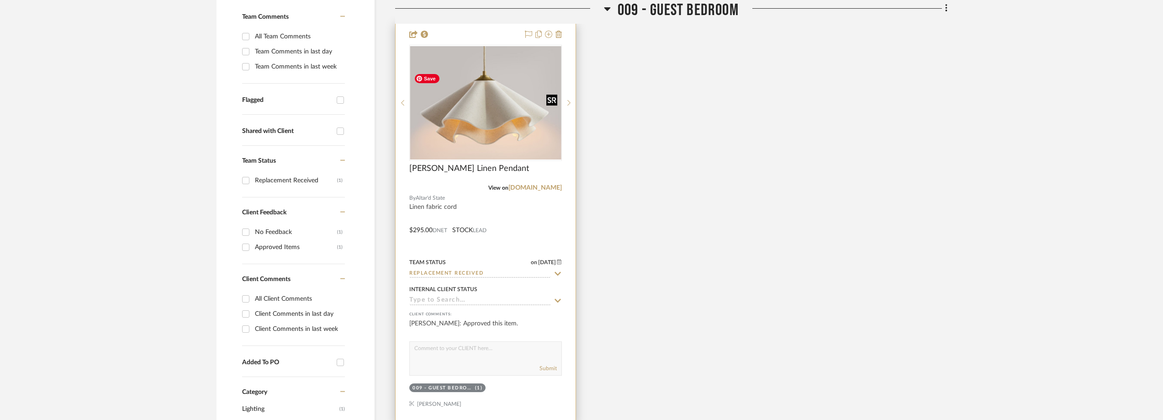
click at [488, 159] on img "0" at bounding box center [485, 102] width 151 height 113
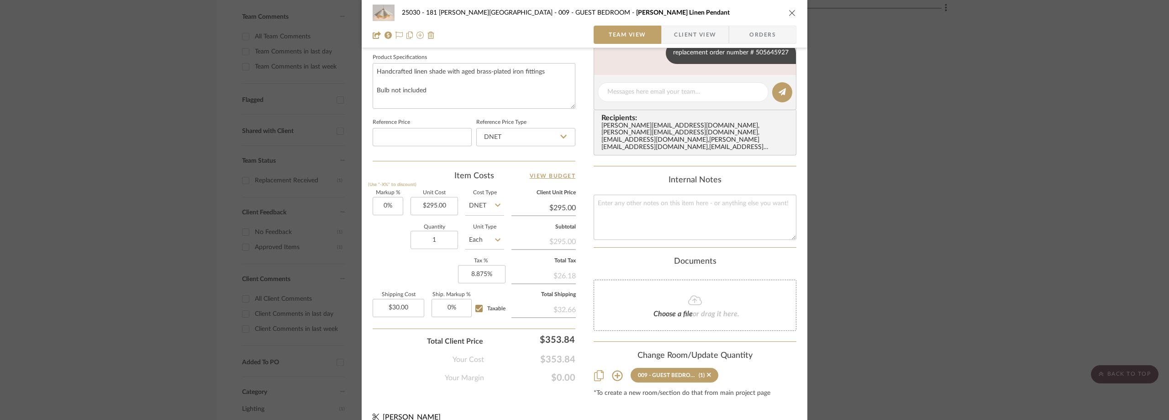
scroll to position [20, 0]
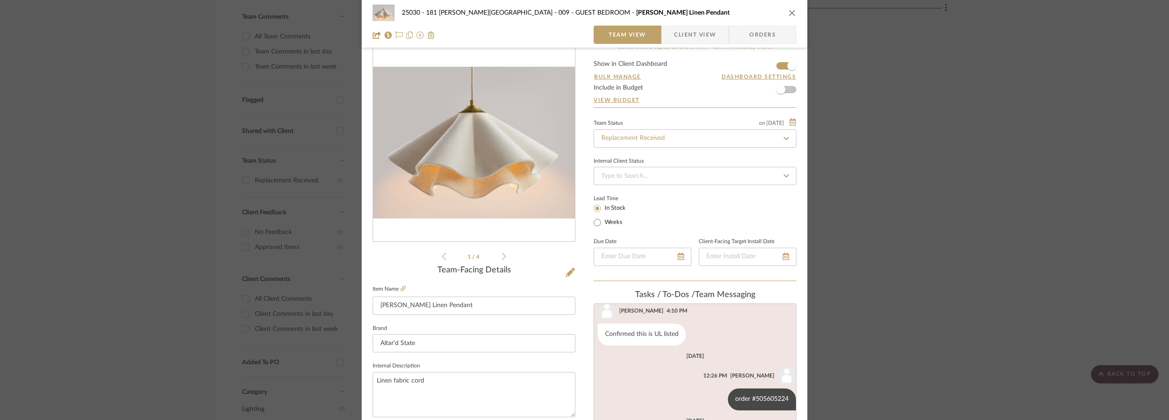
click at [155, 227] on div "25030 - 181 [PERSON_NAME] 009 - GUEST BEDROOM [PERSON_NAME] Linen Pendant Team …" at bounding box center [584, 210] width 1169 height 420
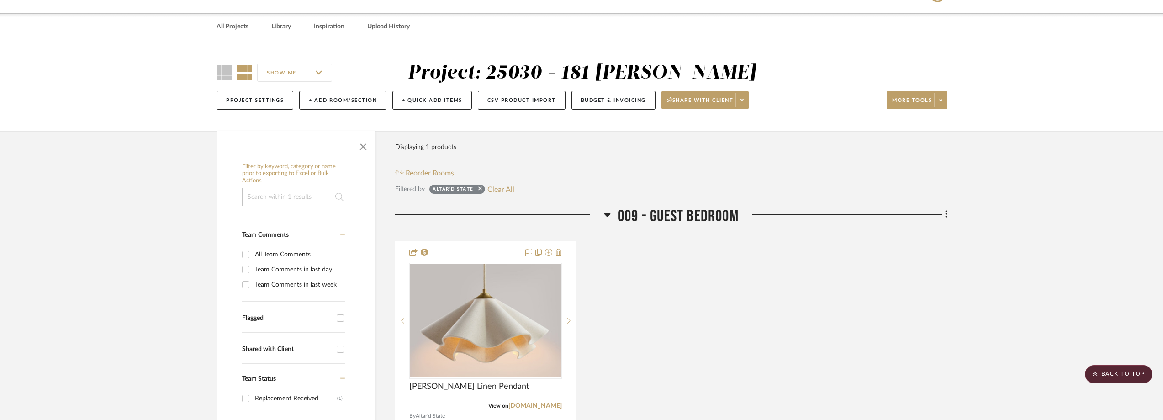
scroll to position [0, 0]
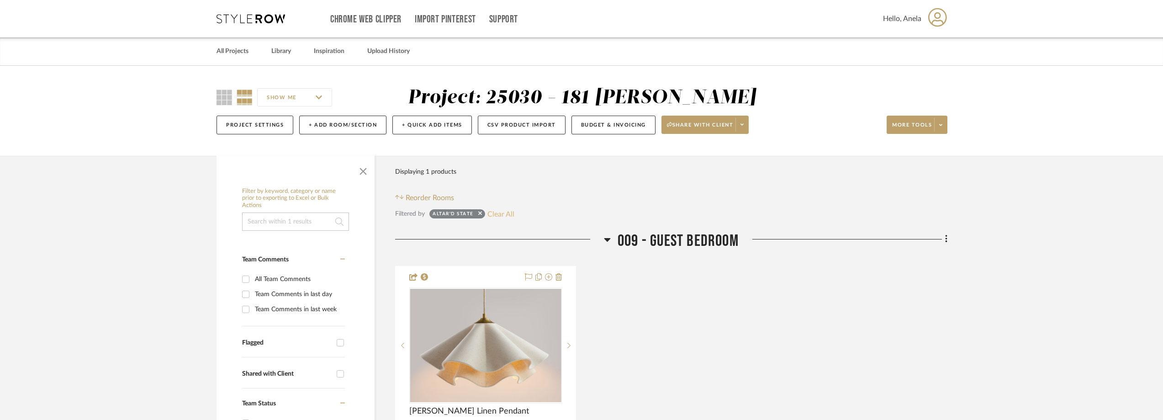
click at [504, 220] on button "Clear All" at bounding box center [500, 214] width 27 height 12
checkbox input "false"
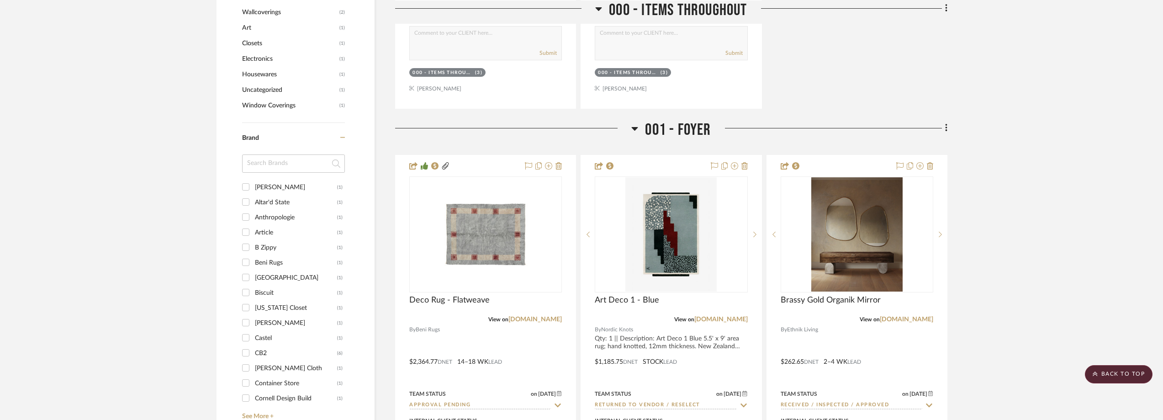
scroll to position [959, 0]
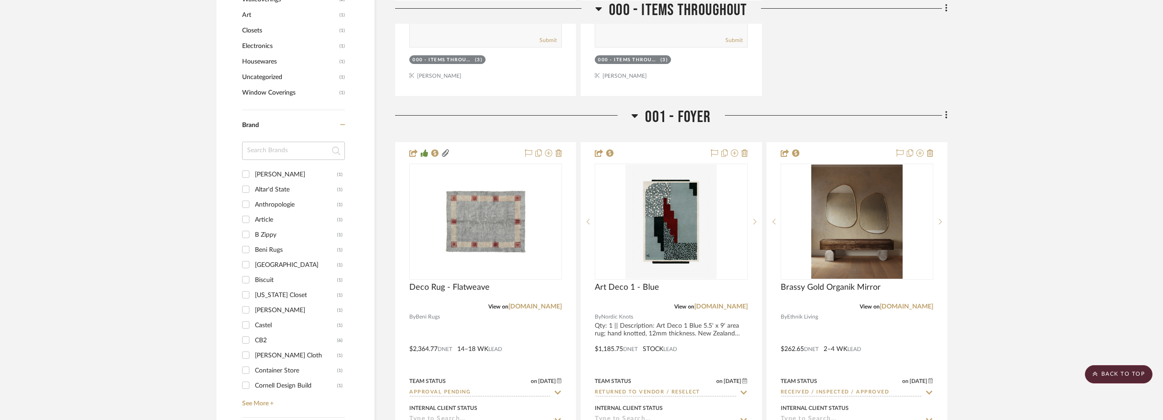
click at [284, 160] on input at bounding box center [293, 151] width 103 height 18
type input "pepp"
click at [289, 182] on div "Pepper Home" at bounding box center [296, 174] width 82 height 15
click at [253, 181] on input "Pepper Home (1)" at bounding box center [245, 174] width 15 height 15
checkbox input "true"
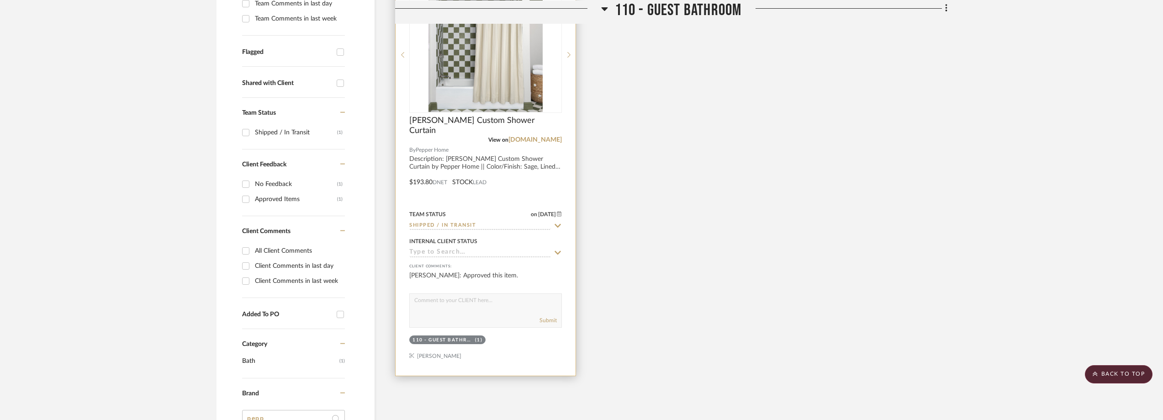
scroll to position [290, 0]
click at [559, 230] on icon at bounding box center [558, 226] width 8 height 7
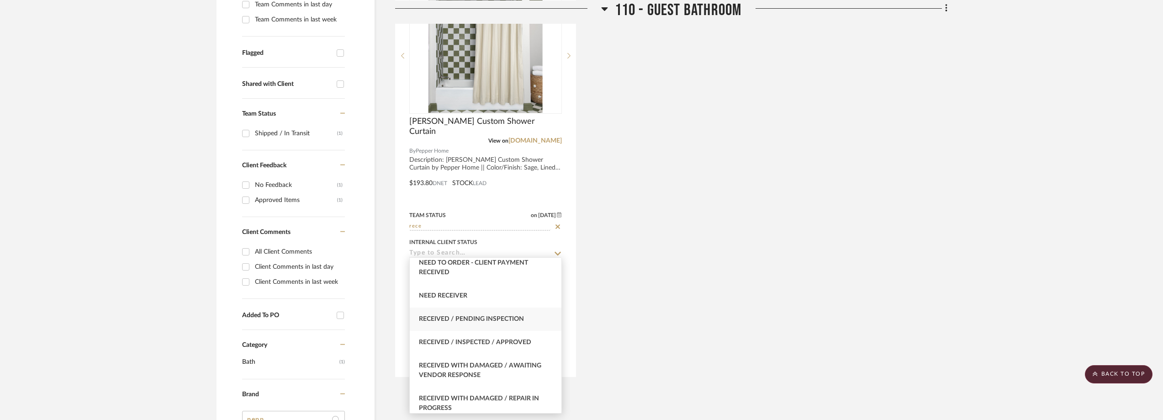
scroll to position [46, 0]
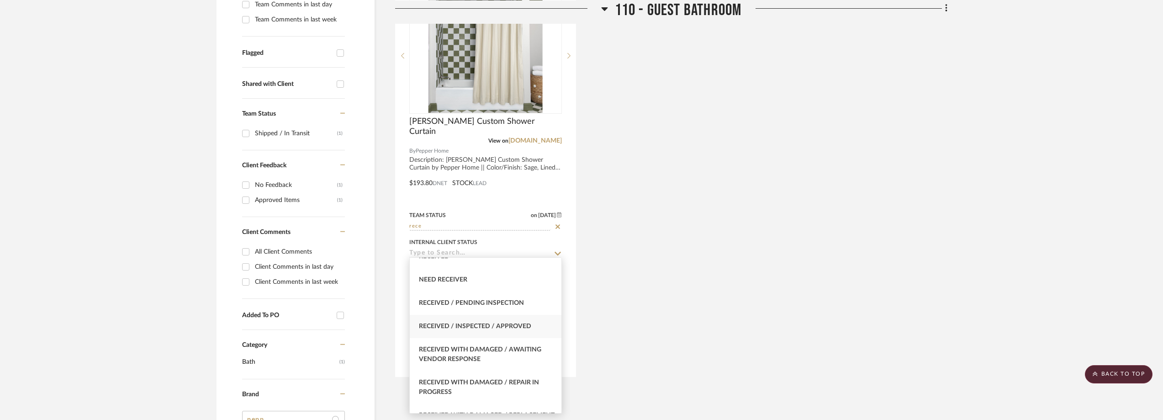
type input "rece"
click at [506, 320] on div "Received / Inspected / Approved" at bounding box center [486, 326] width 152 height 23
type input "[DATE]"
type input "Received / Inspected / Approved"
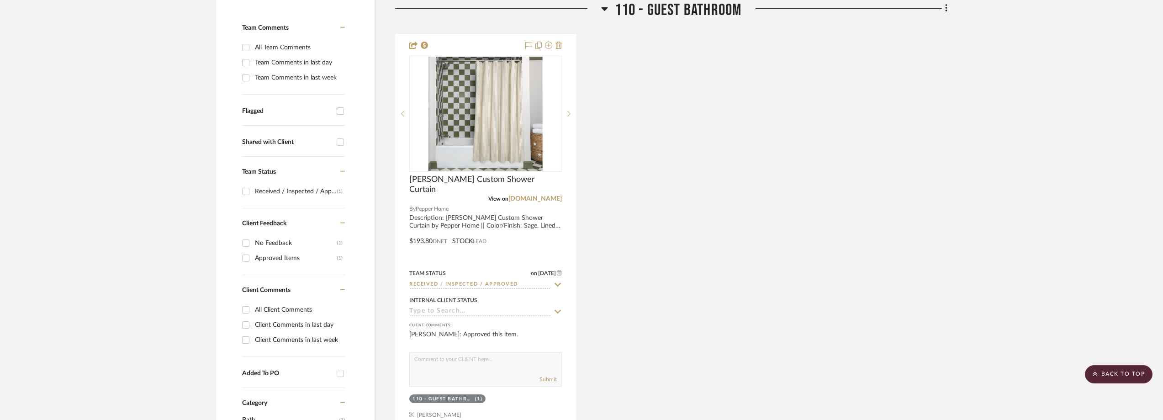
scroll to position [198, 0]
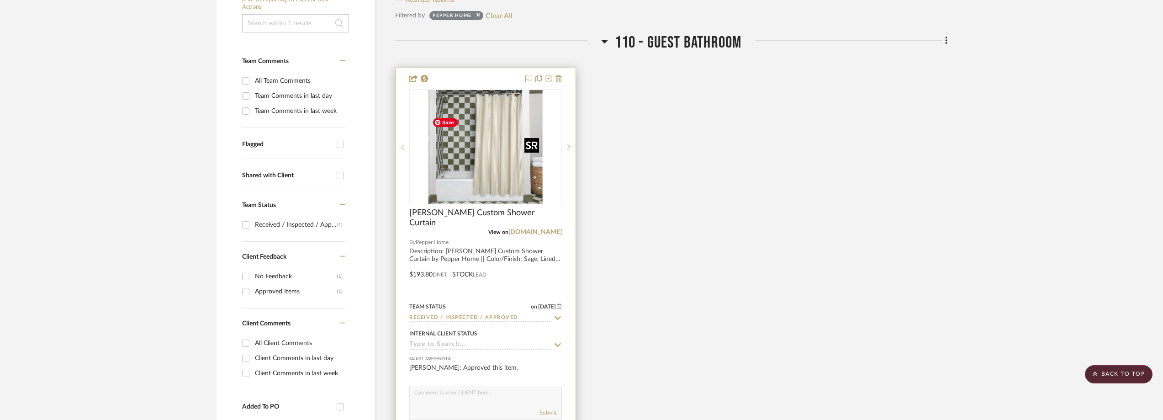
click at [472, 146] on img "0" at bounding box center [485, 147] width 114 height 114
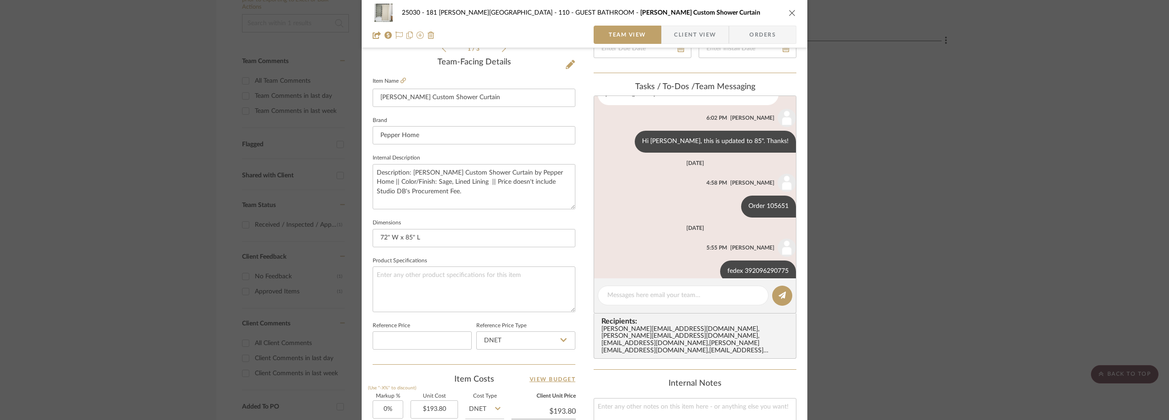
scroll to position [33, 0]
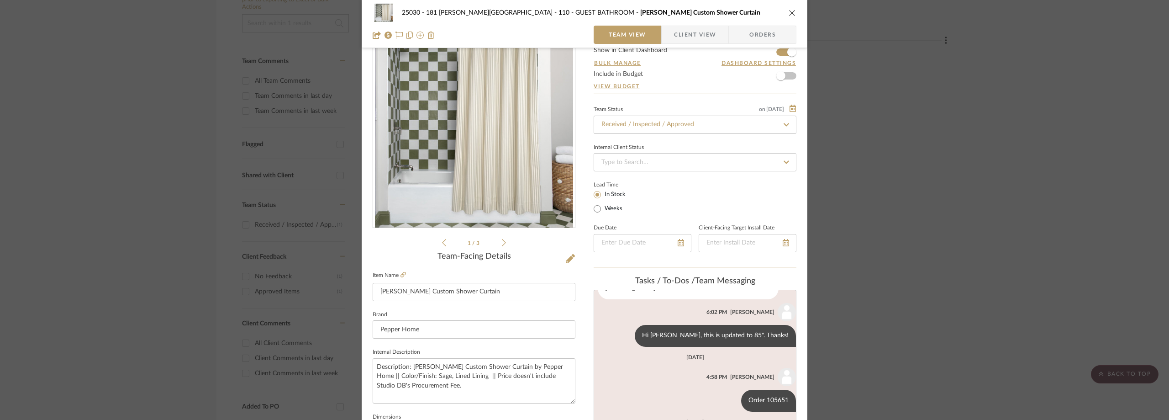
click at [951, 151] on div "25030 - 181 [PERSON_NAME] 110 - GUEST BATHROOM [PERSON_NAME] Custom Shower Curt…" at bounding box center [584, 210] width 1169 height 420
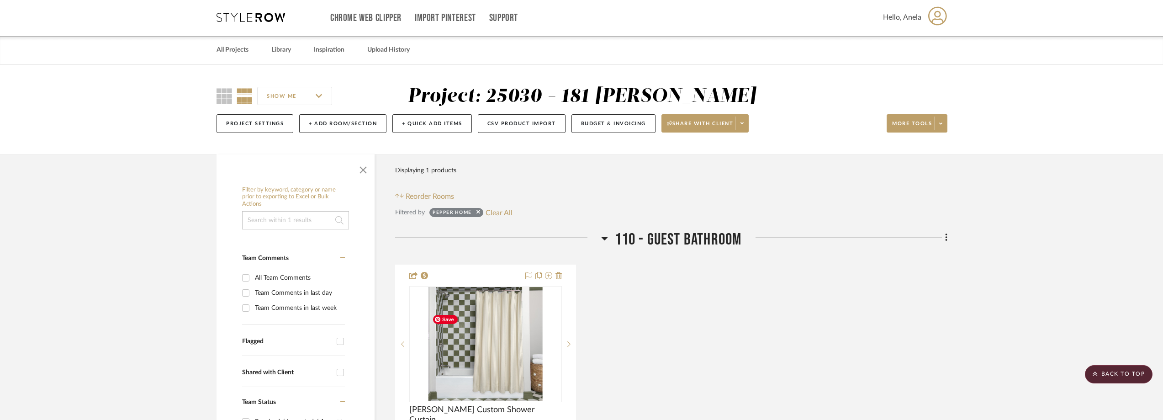
scroll to position [0, 0]
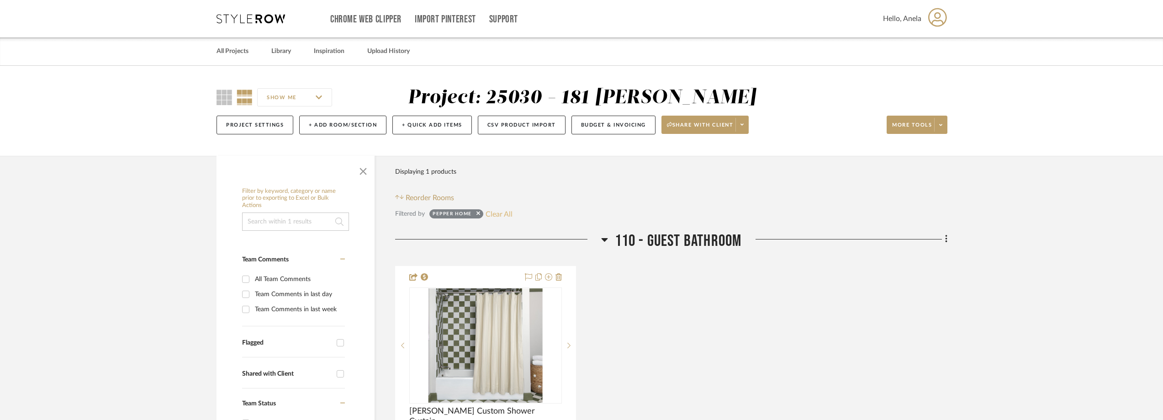
click at [508, 220] on button "Clear All" at bounding box center [498, 214] width 27 height 12
checkbox input "false"
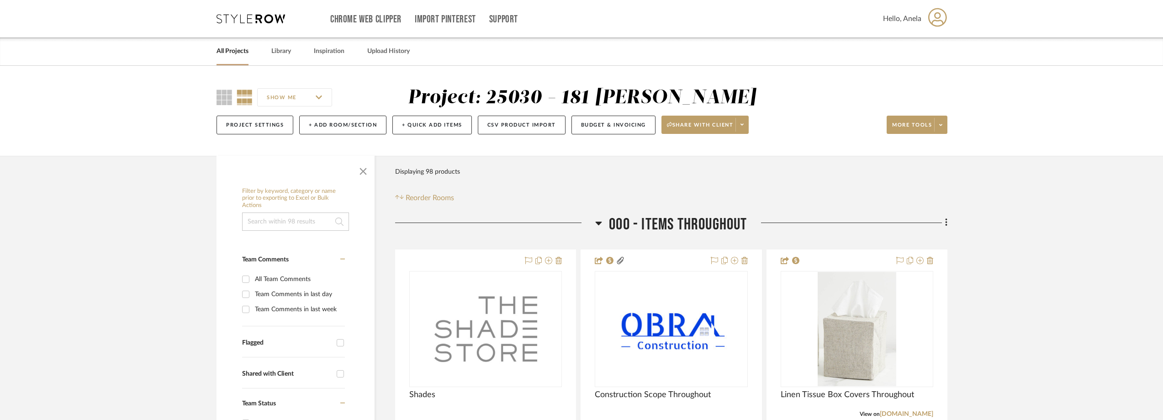
click at [259, 20] on icon at bounding box center [250, 18] width 69 height 9
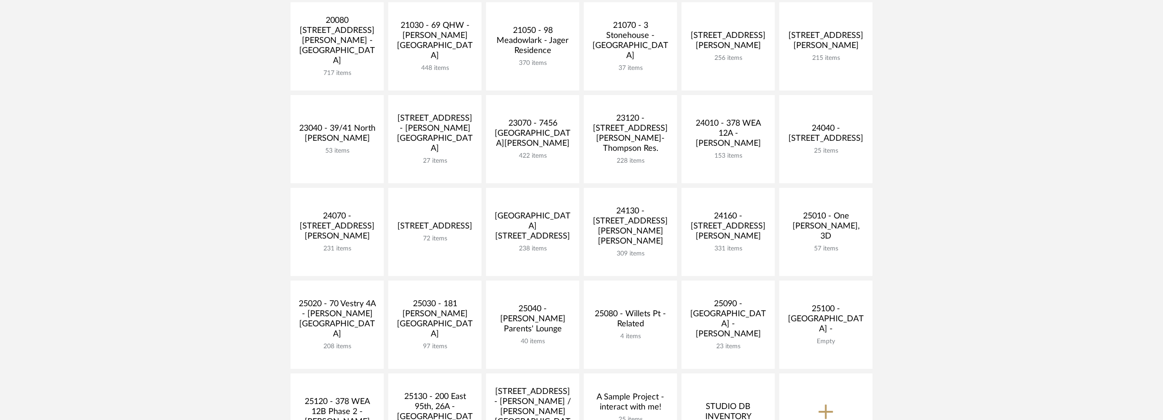
scroll to position [228, 0]
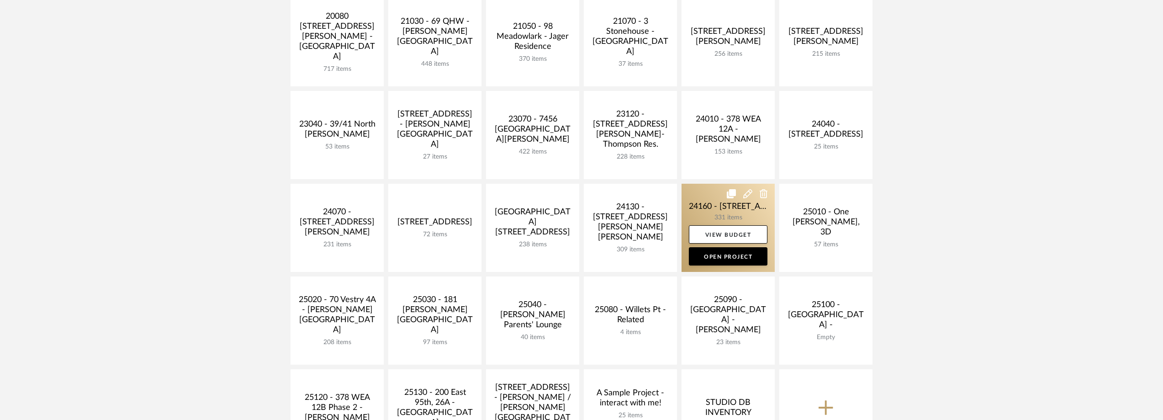
click at [719, 209] on link at bounding box center [727, 228] width 93 height 88
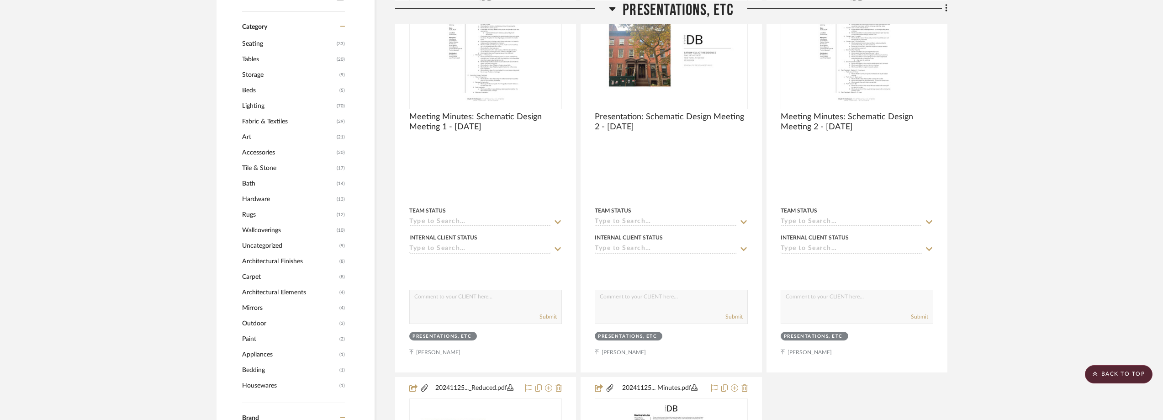
scroll to position [685, 0]
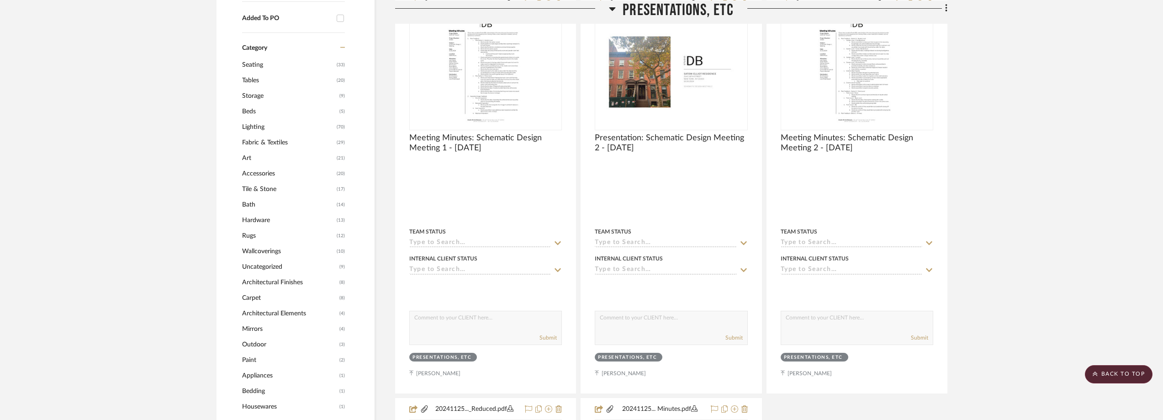
click at [272, 328] on span "Mirrors" at bounding box center [289, 329] width 95 height 16
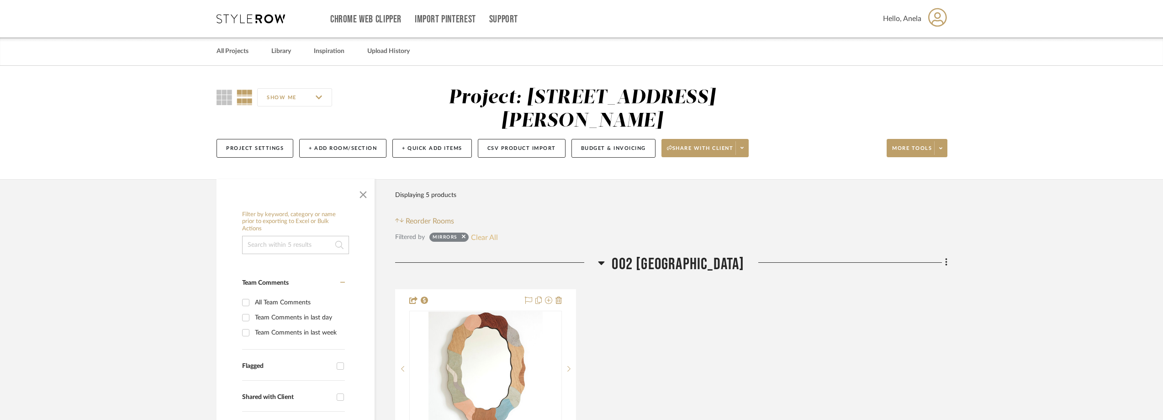
click at [495, 236] on button "Clear All" at bounding box center [484, 237] width 27 height 12
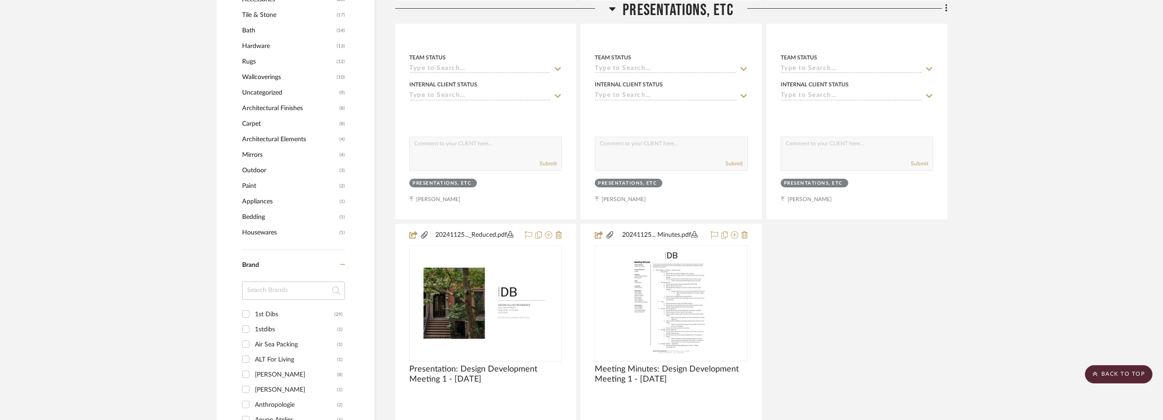
scroll to position [868, 0]
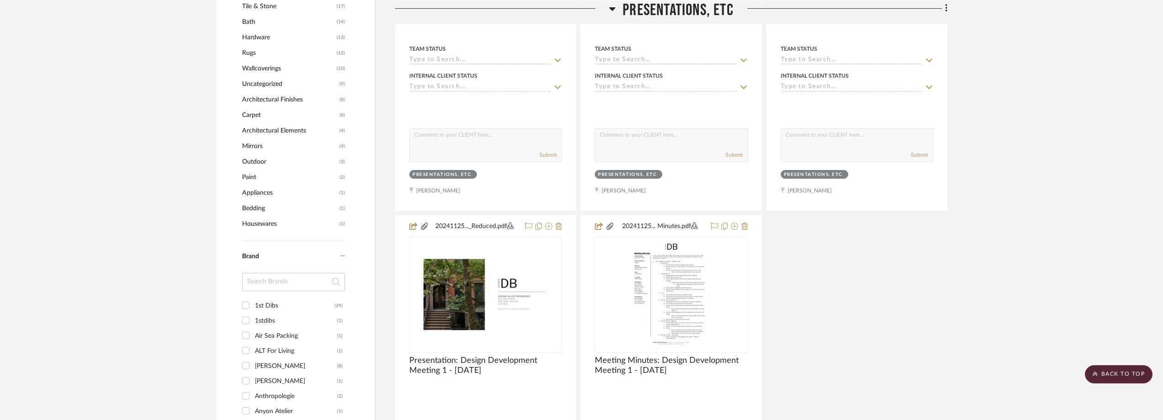
click at [257, 278] on input at bounding box center [293, 282] width 103 height 18
type input "tr"
click at [282, 376] on div "TRNK" at bounding box center [296, 381] width 82 height 15
click at [253, 376] on input "TRNK (1)" at bounding box center [245, 380] width 15 height 15
checkbox input "true"
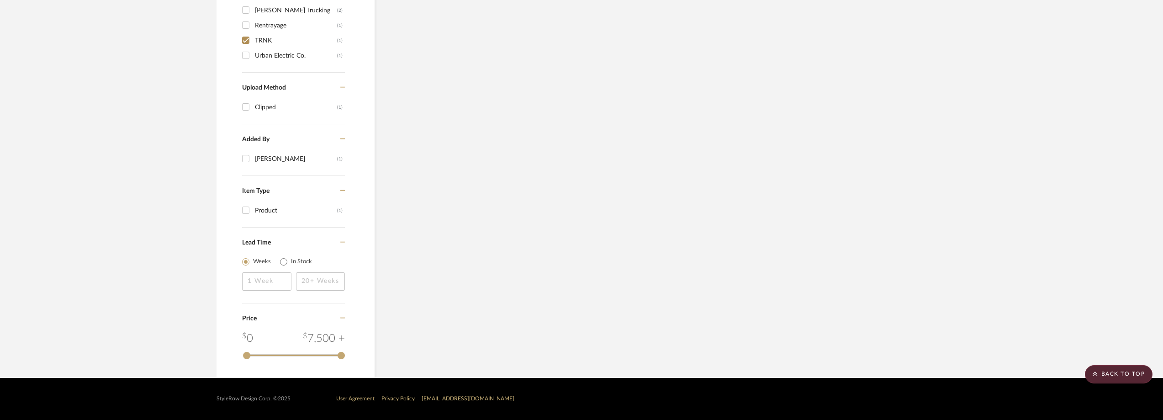
scroll to position [242, 0]
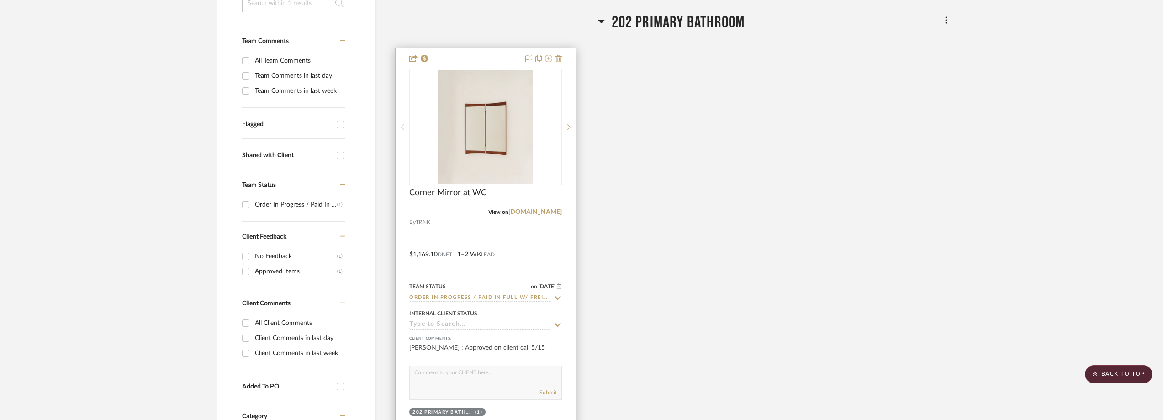
click at [555, 298] on icon at bounding box center [558, 297] width 8 height 7
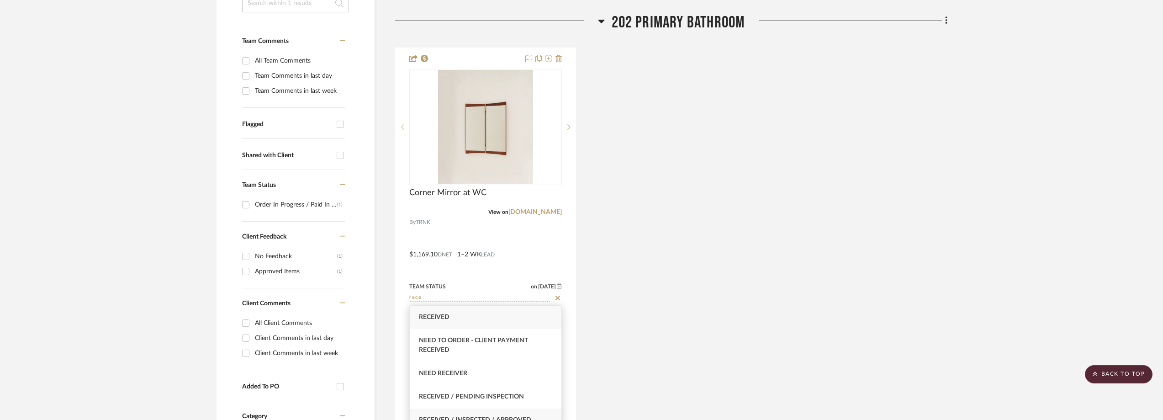
type input "rece"
click at [504, 410] on div "Received / Inspected / Approved" at bounding box center [486, 419] width 152 height 23
type input "[DATE]"
type input "Received / Inspected / Approved"
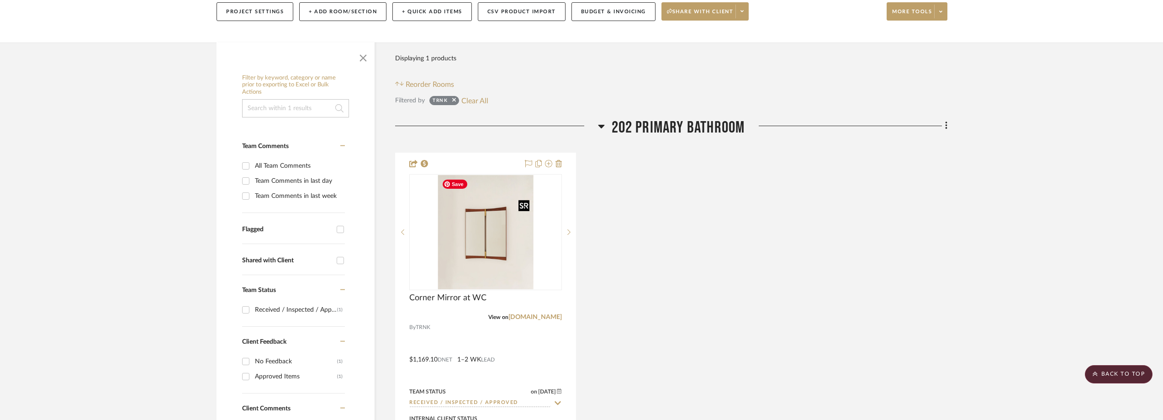
scroll to position [13, 0]
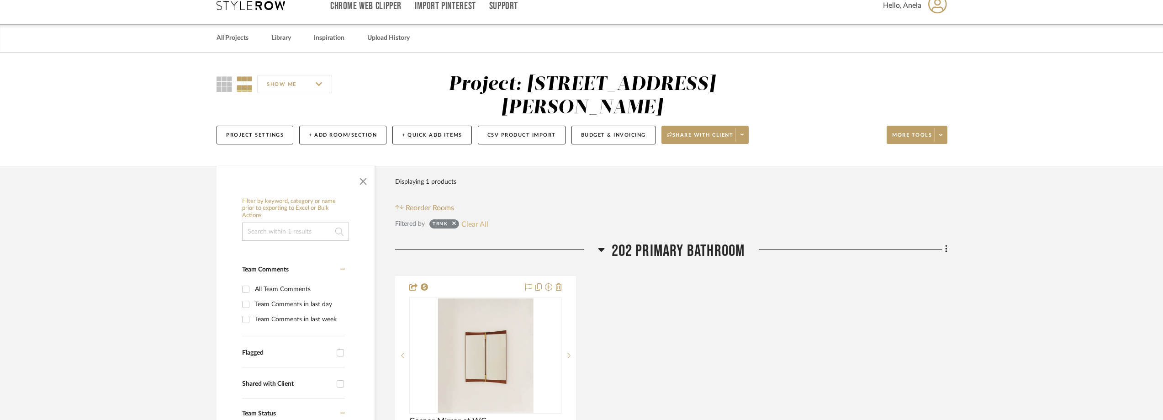
drag, startPoint x: 465, startPoint y: 216, endPoint x: 468, endPoint y: 220, distance: 4.9
click at [469, 222] on button "Clear All" at bounding box center [474, 224] width 27 height 12
checkbox input "false"
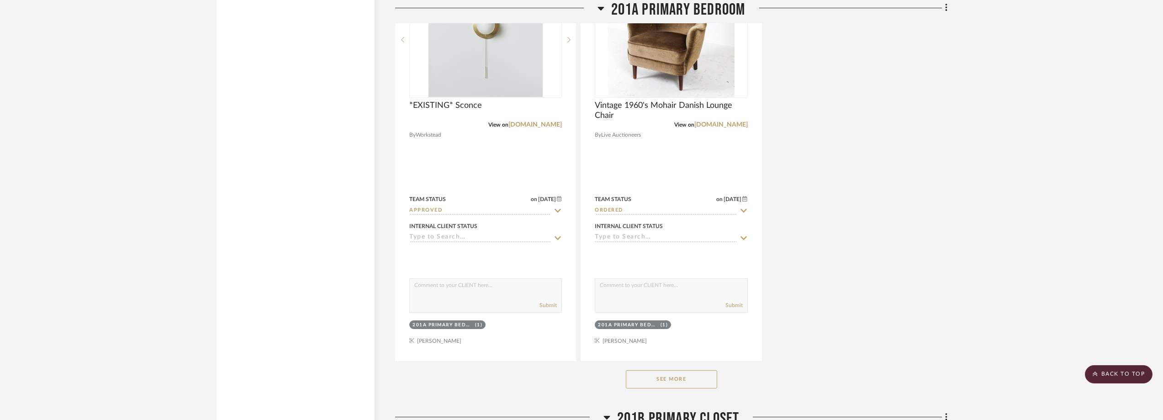
scroll to position [19495, 0]
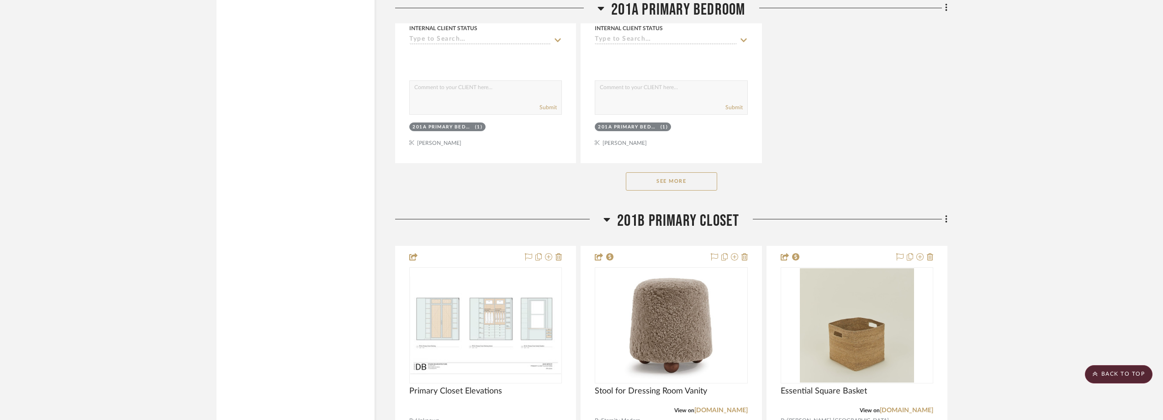
click at [699, 189] on button "See More" at bounding box center [671, 181] width 91 height 18
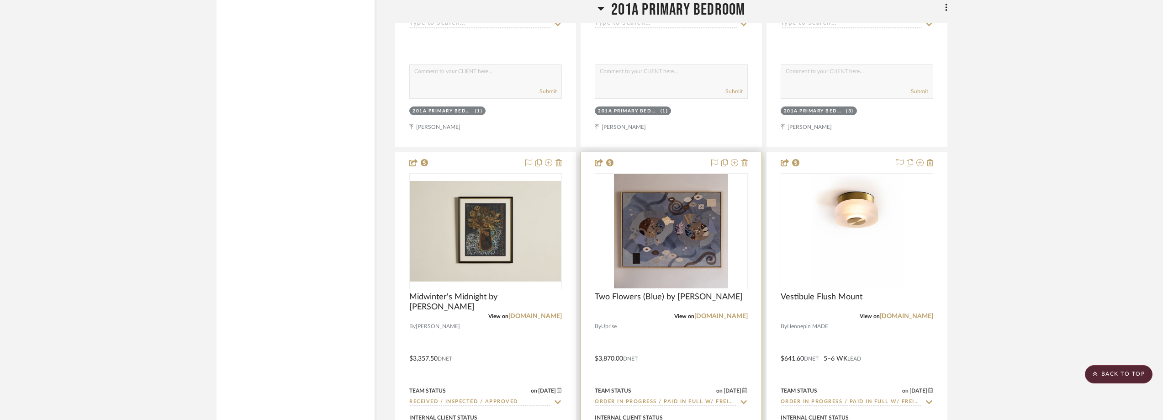
scroll to position [18718, 0]
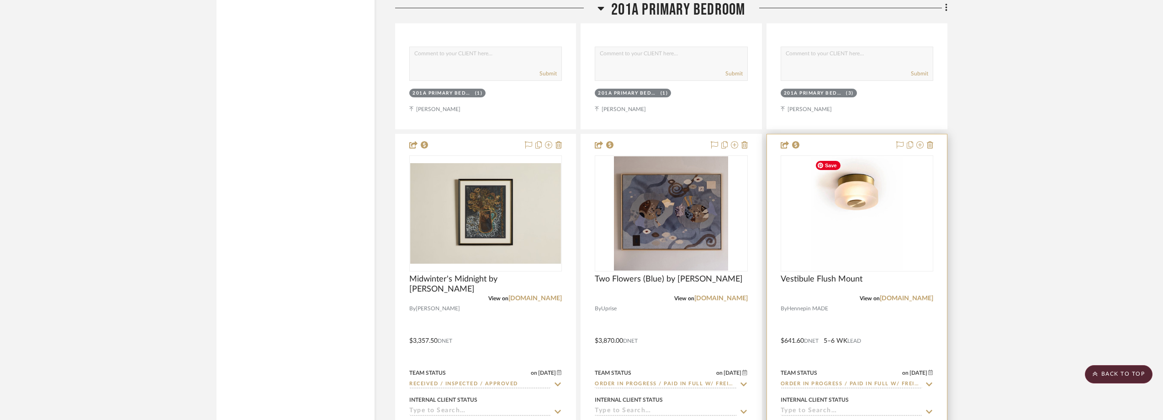
click at [778, 240] on div at bounding box center [857, 334] width 180 height 400
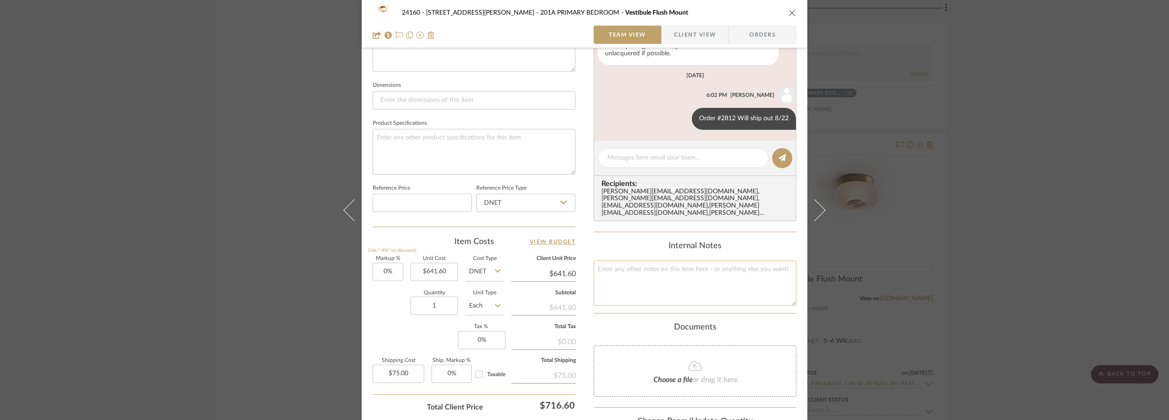
scroll to position [365, 0]
click at [276, 216] on div "24160 - [STREET_ADDRESS] - [PERSON_NAME] 201A PRIMARY BEDROOM Vestibule Flush M…" at bounding box center [584, 210] width 1169 height 420
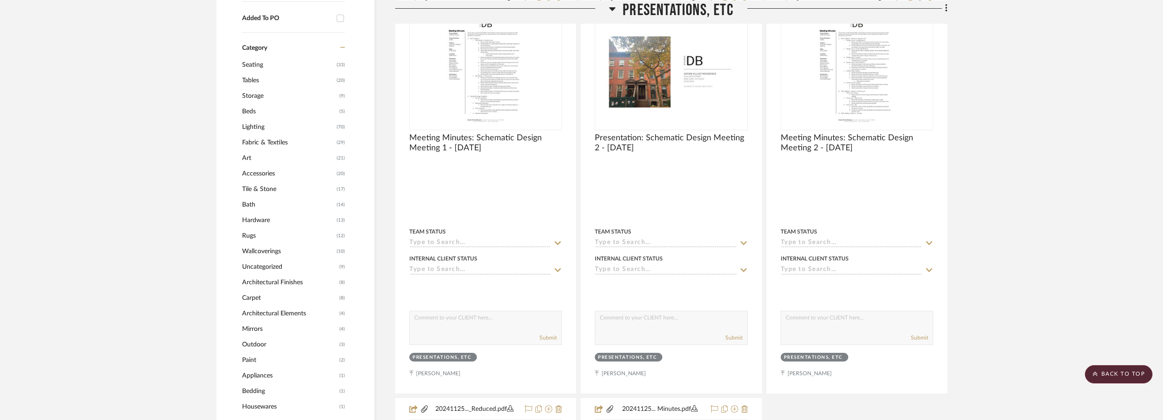
scroll to position [1050, 0]
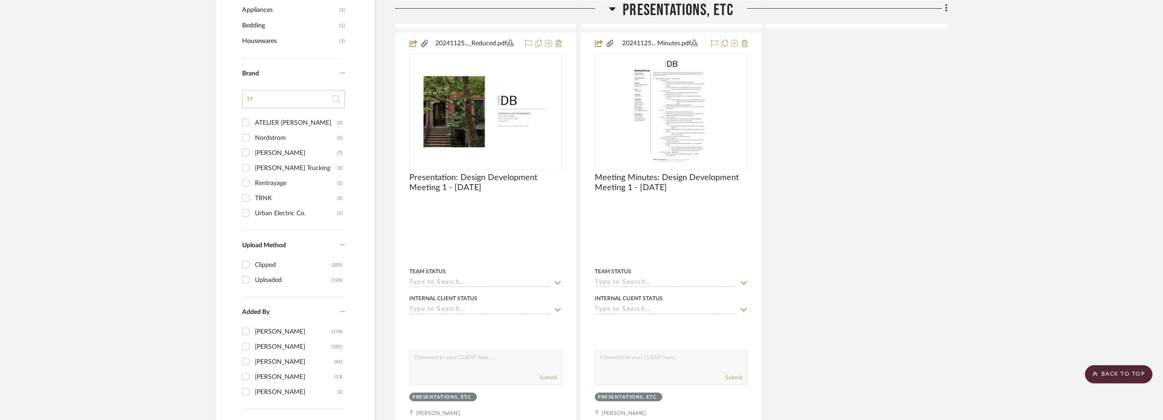
drag, startPoint x: 274, startPoint y: 102, endPoint x: 227, endPoint y: 97, distance: 47.8
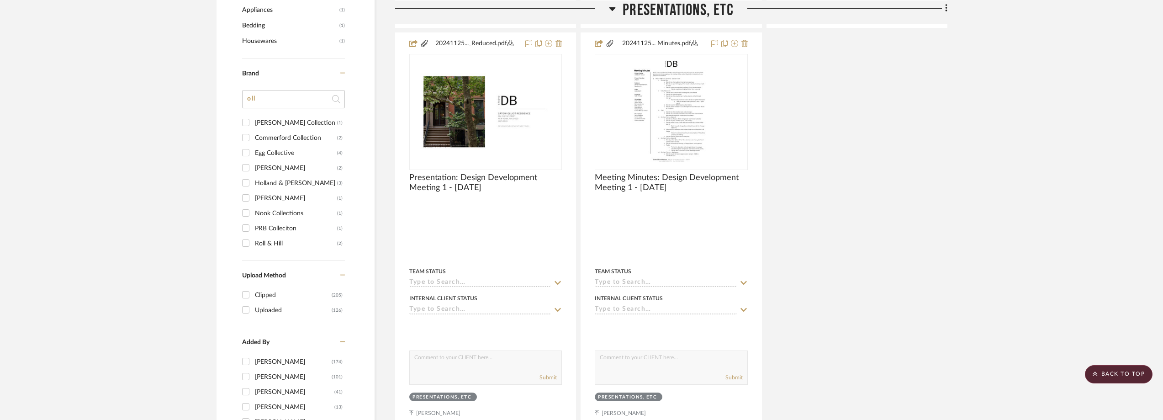
type input "ol"
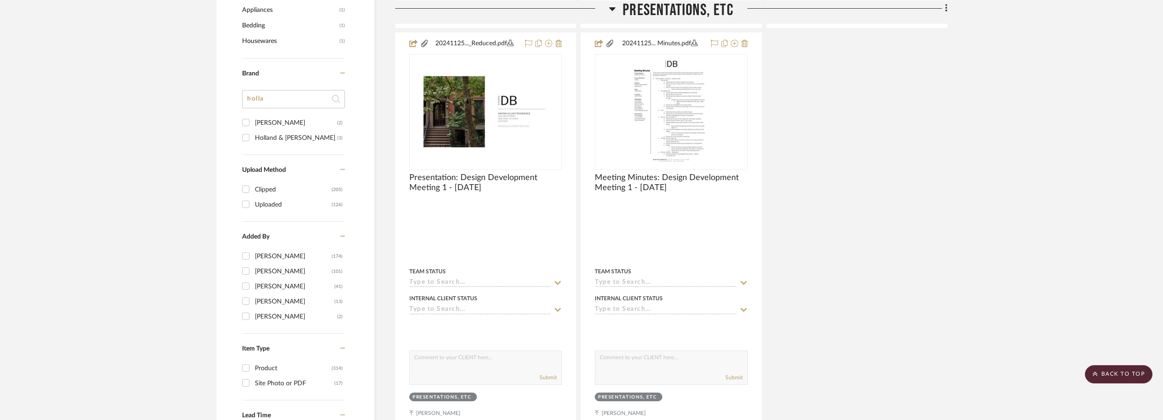
type input "holla"
click at [296, 139] on div "Holland & [PERSON_NAME]" at bounding box center [296, 138] width 82 height 15
click at [253, 139] on input "Holland & [PERSON_NAME] (3)" at bounding box center [245, 137] width 15 height 15
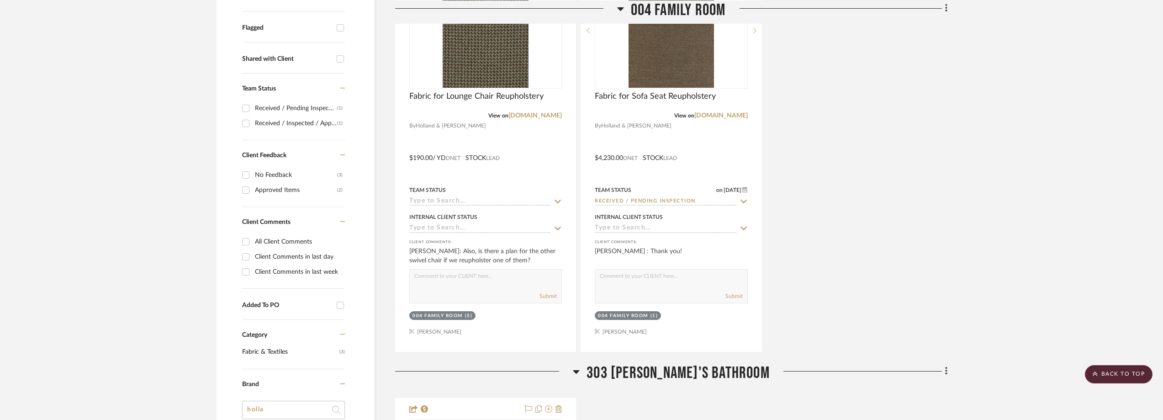
scroll to position [229, 0]
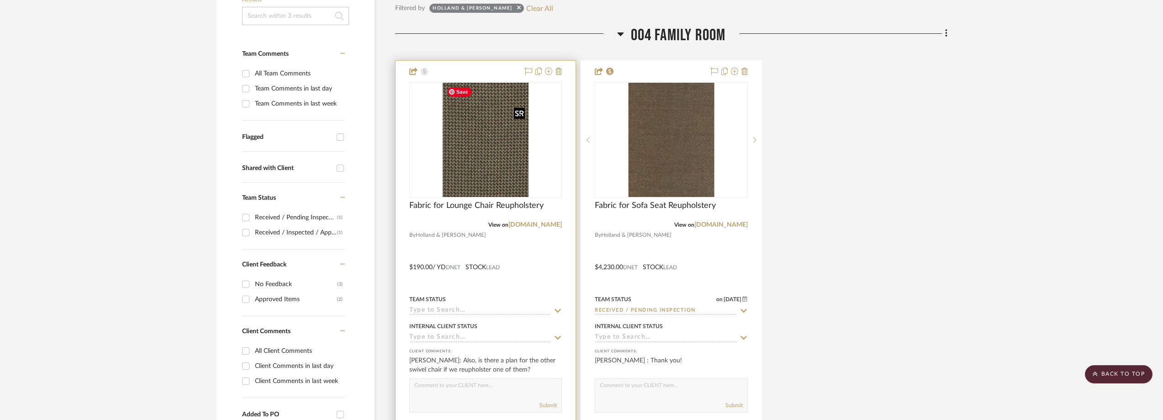
click at [521, 164] on img "0" at bounding box center [486, 140] width 86 height 114
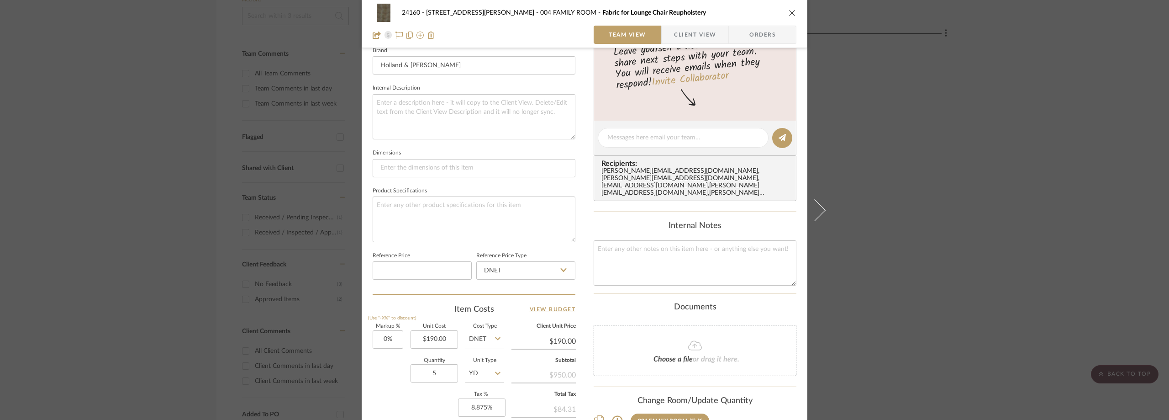
scroll to position [411, 0]
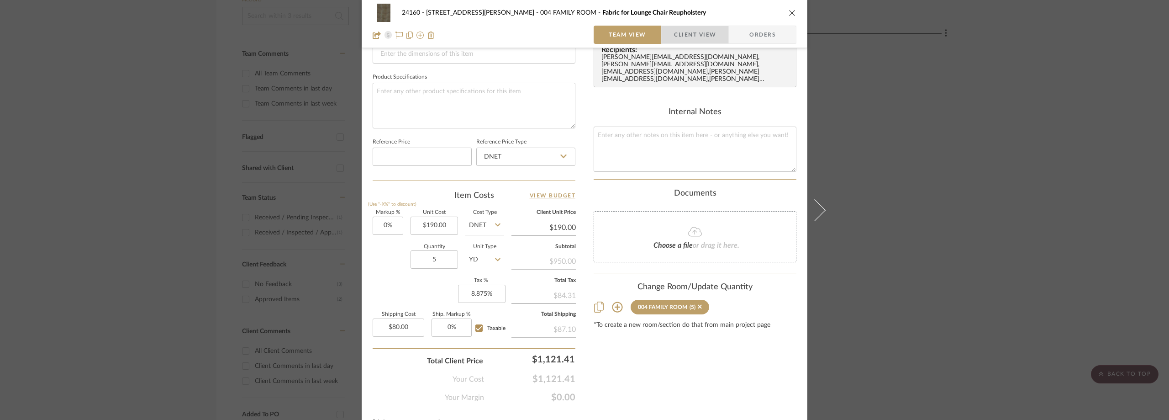
click at [677, 34] on span "Client View" at bounding box center [695, 35] width 42 height 18
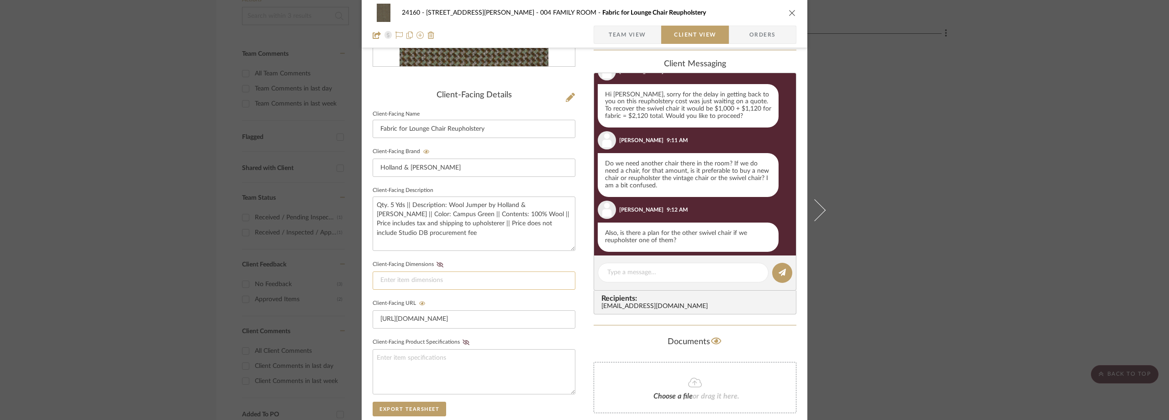
scroll to position [74, 0]
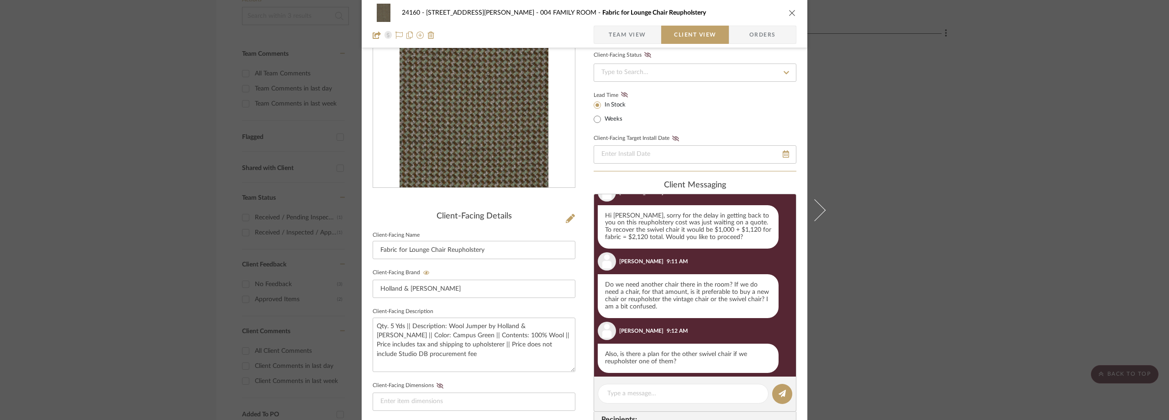
click at [899, 175] on div "24160 - [STREET_ADDRESS] - [PERSON_NAME] 004 FAMILY ROOM Fabric for Lounge Chai…" at bounding box center [584, 210] width 1169 height 420
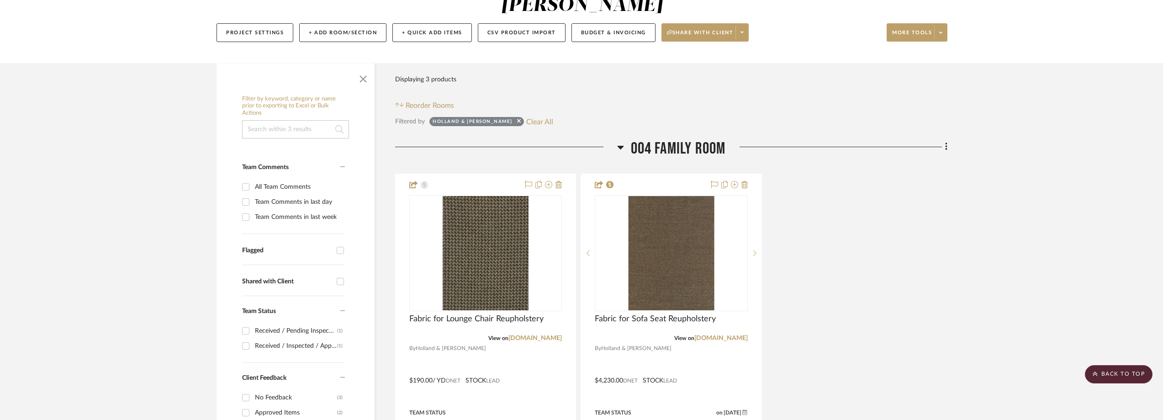
scroll to position [0, 0]
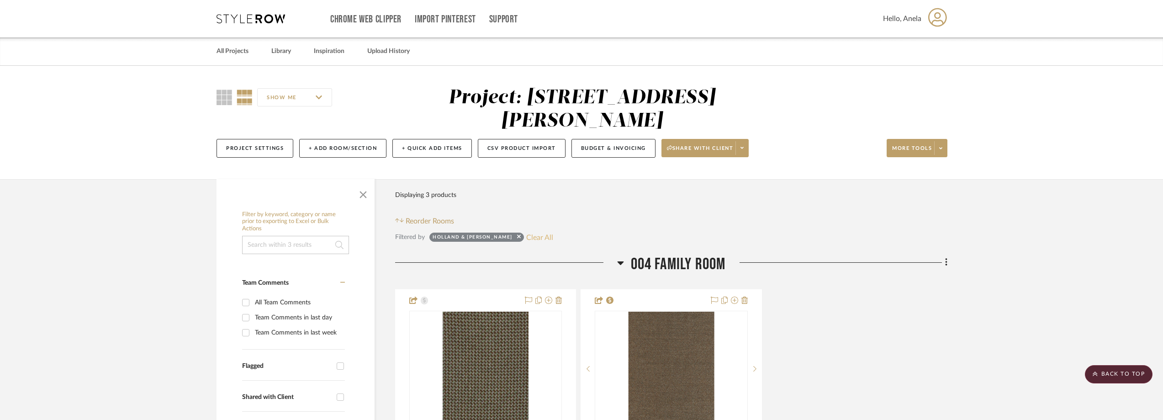
click at [526, 239] on button "Clear All" at bounding box center [539, 237] width 27 height 12
checkbox input "false"
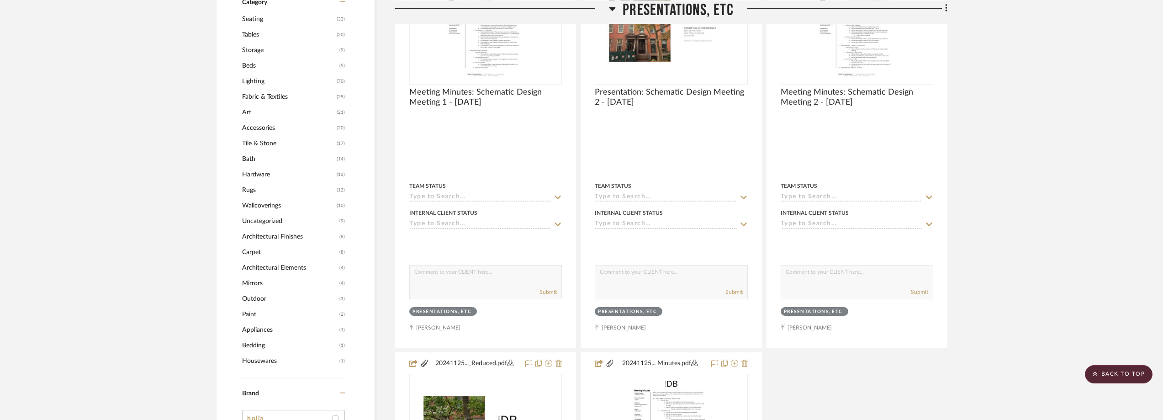
scroll to position [1005, 0]
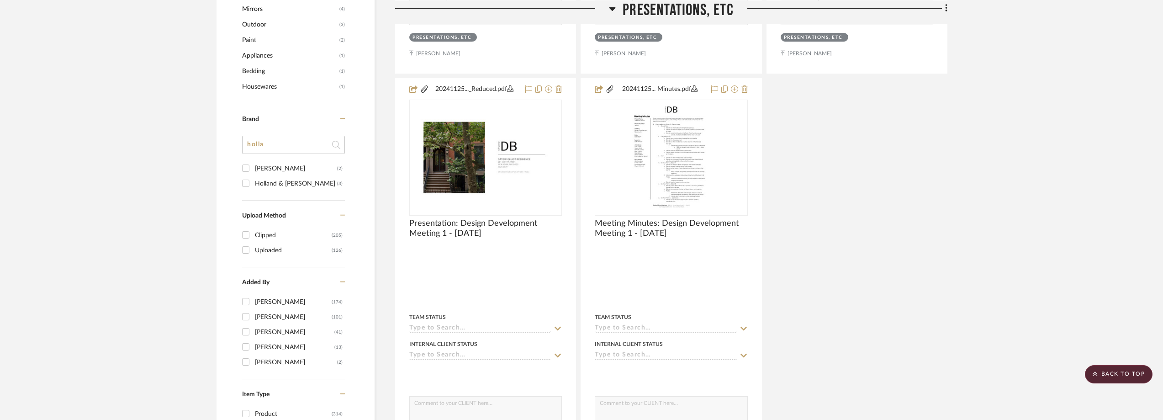
drag, startPoint x: 271, startPoint y: 148, endPoint x: 227, endPoint y: 142, distance: 43.8
type input "redi"
click at [279, 171] on div "Redi-Cut Carpets" at bounding box center [296, 168] width 82 height 15
click at [253, 171] on input "Redi-Cut Carpets (4)" at bounding box center [245, 168] width 15 height 15
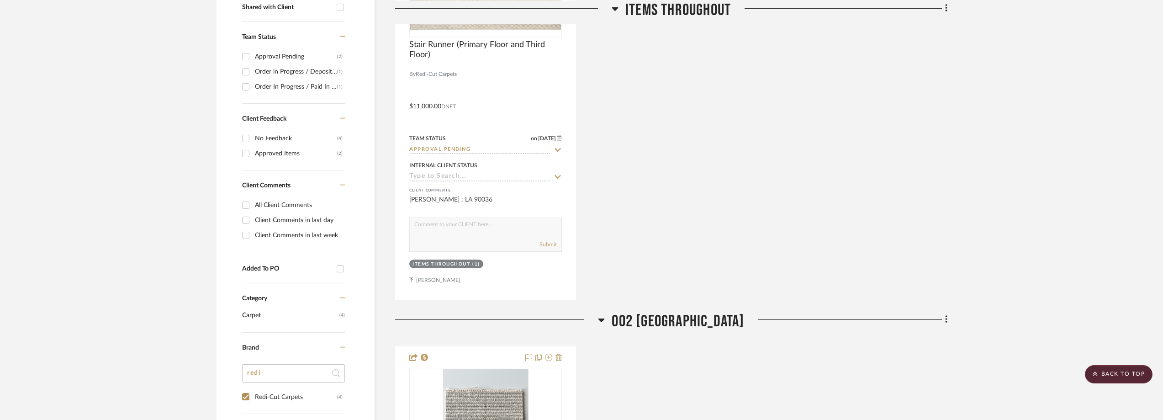
scroll to position [254, 0]
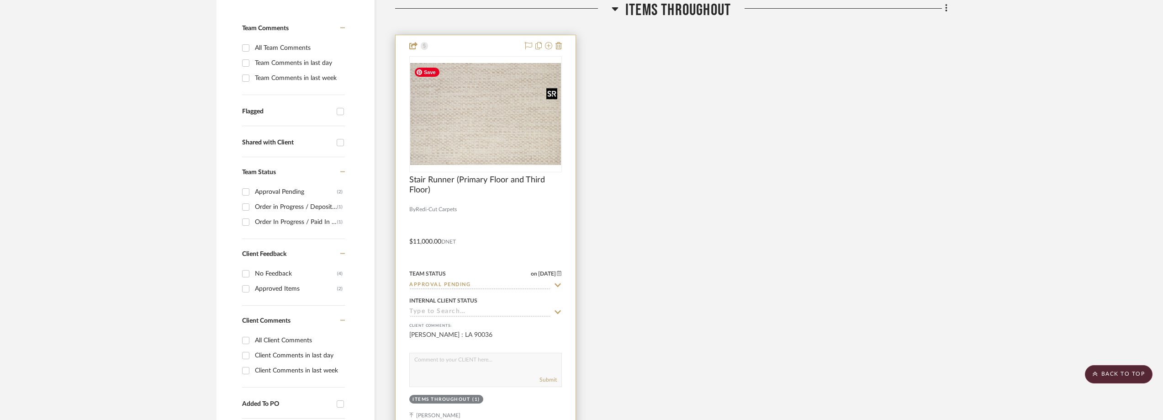
click at [488, 142] on img "0" at bounding box center [485, 114] width 151 height 102
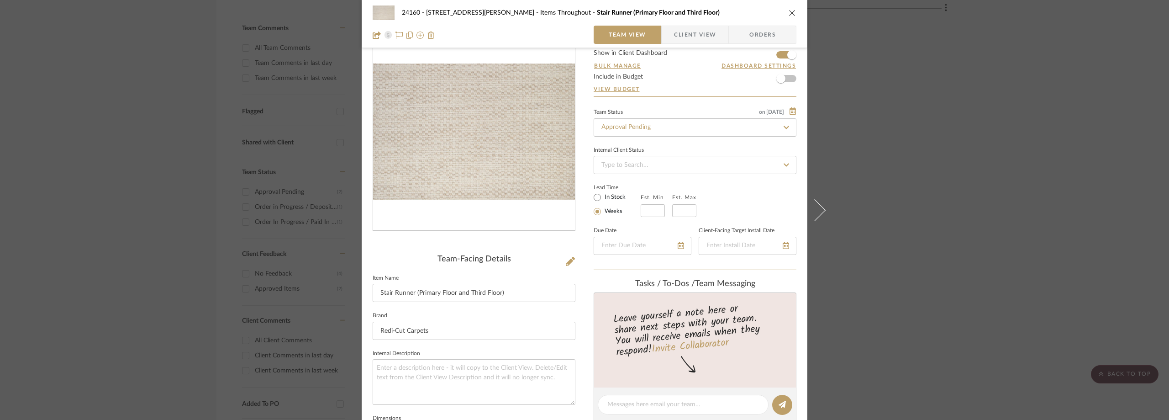
scroll to position [46, 0]
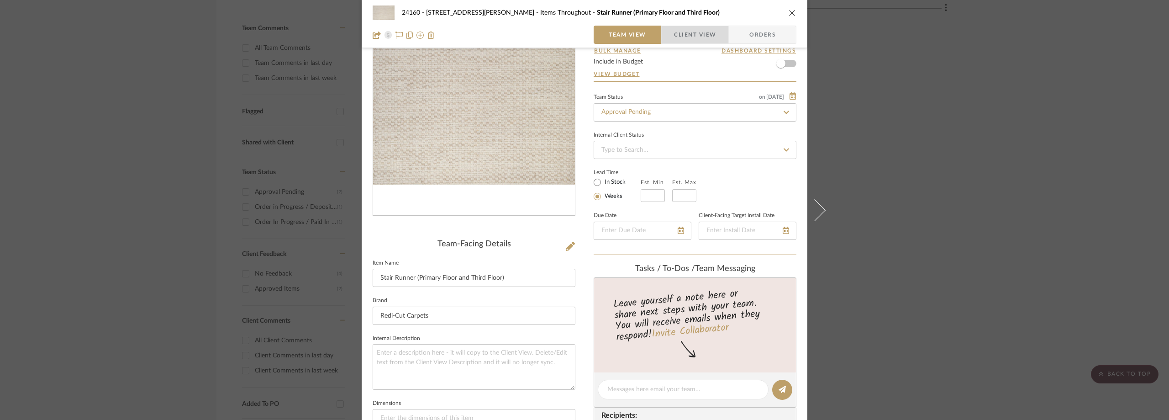
drag, startPoint x: 686, startPoint y: 39, endPoint x: 686, endPoint y: 45, distance: 5.5
click at [685, 39] on span "Client View" at bounding box center [695, 35] width 42 height 18
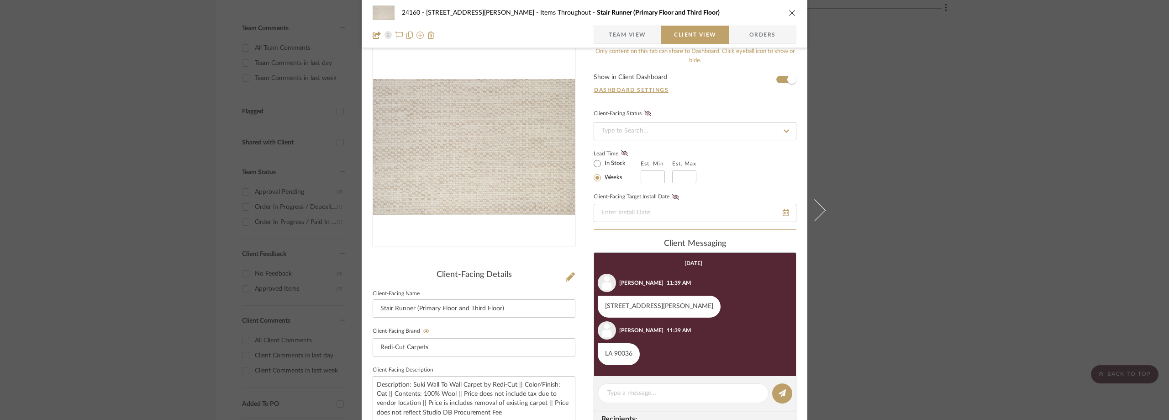
scroll to position [0, 0]
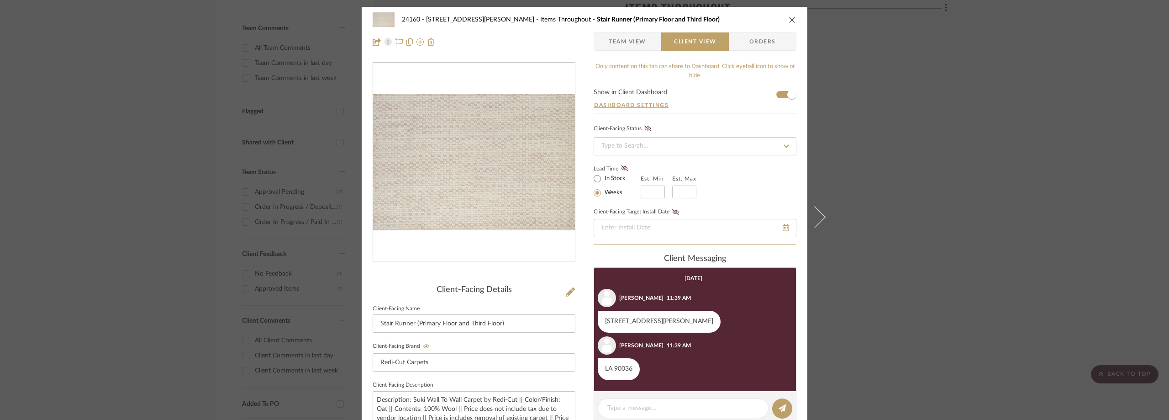
click at [892, 138] on div "24160 - [STREET_ADDRESS] - [PERSON_NAME] Items Throughout Stair Runner (Primary…" at bounding box center [584, 210] width 1169 height 420
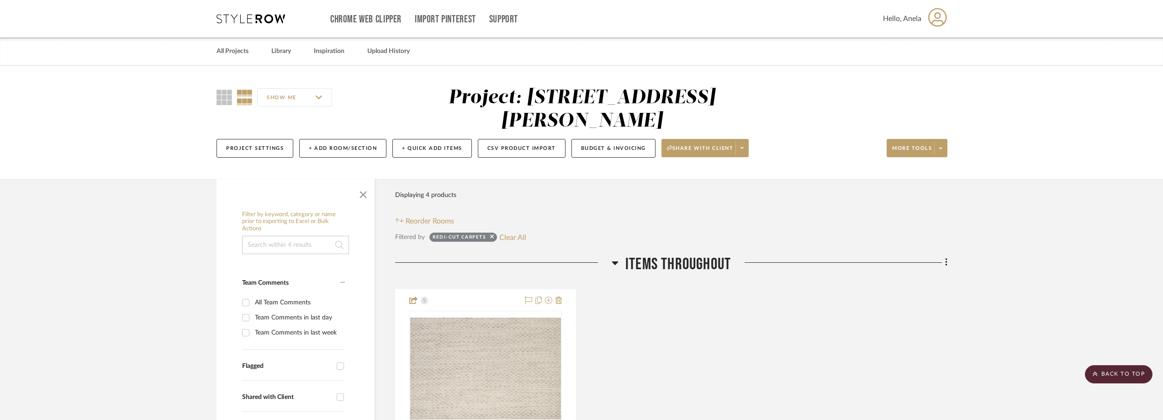
scroll to position [183, 0]
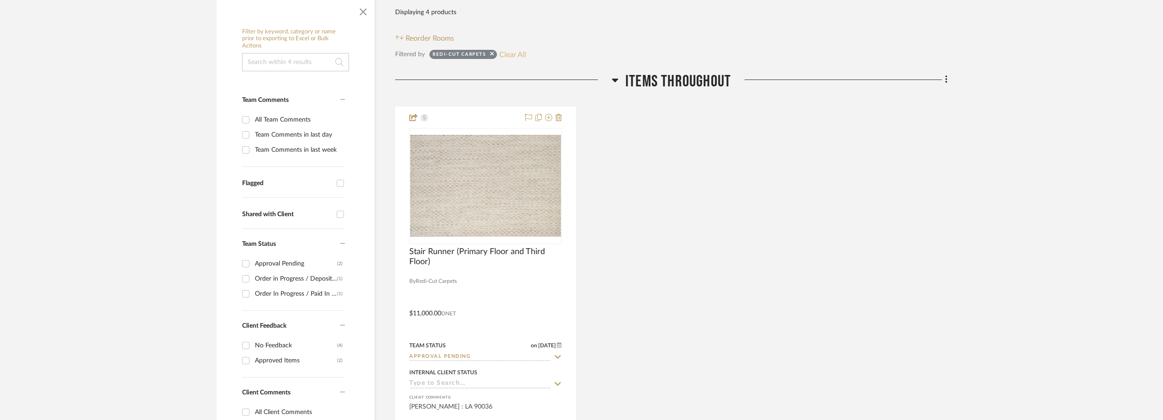
click at [518, 53] on button "Clear All" at bounding box center [512, 54] width 27 height 12
checkbox input "false"
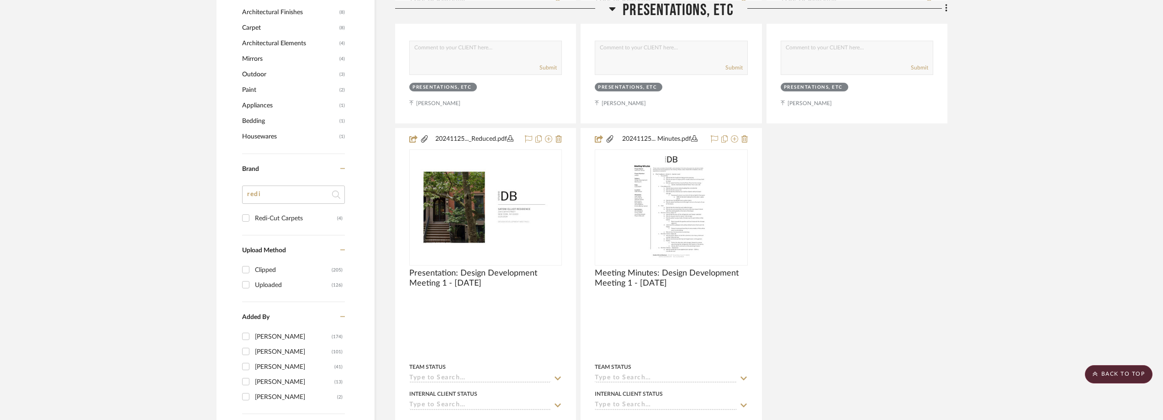
scroll to position [1005, 0]
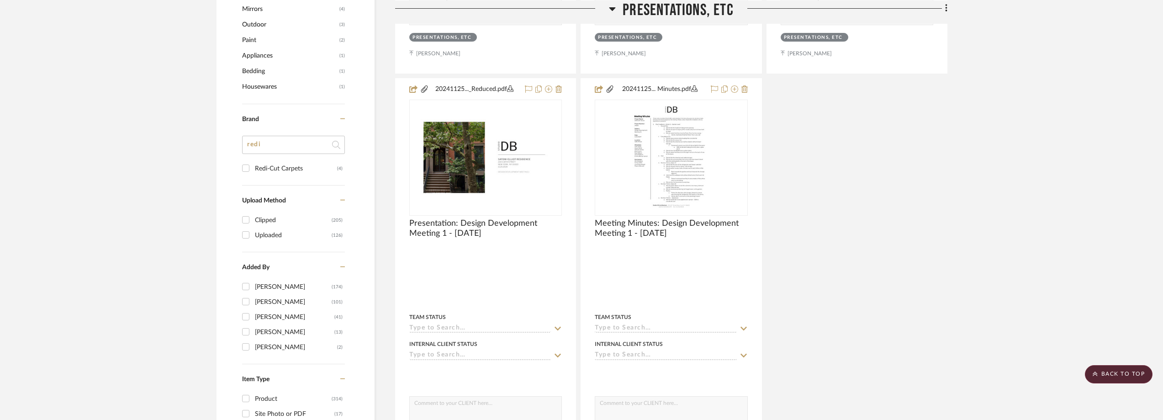
drag, startPoint x: 264, startPoint y: 148, endPoint x: 245, endPoint y: 145, distance: 19.1
click at [248, 146] on input "redi" at bounding box center [293, 145] width 103 height 18
type input "bi"
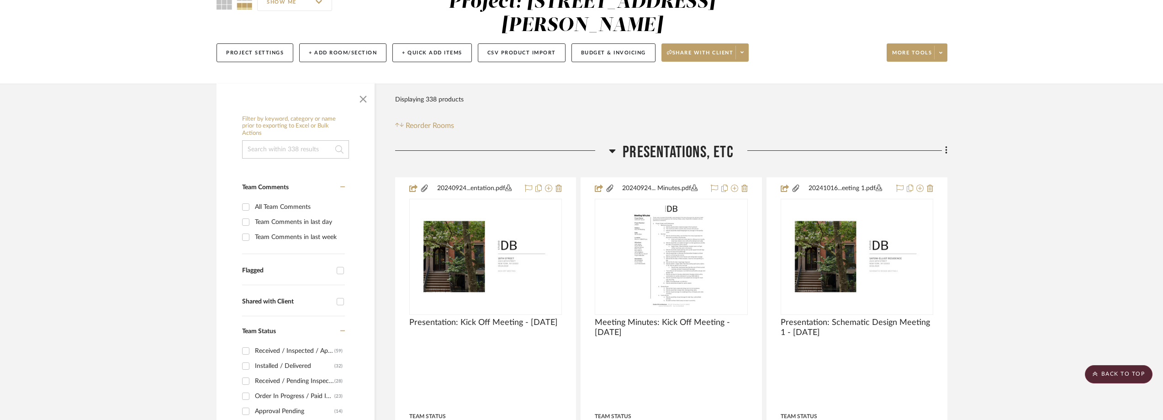
scroll to position [0, 0]
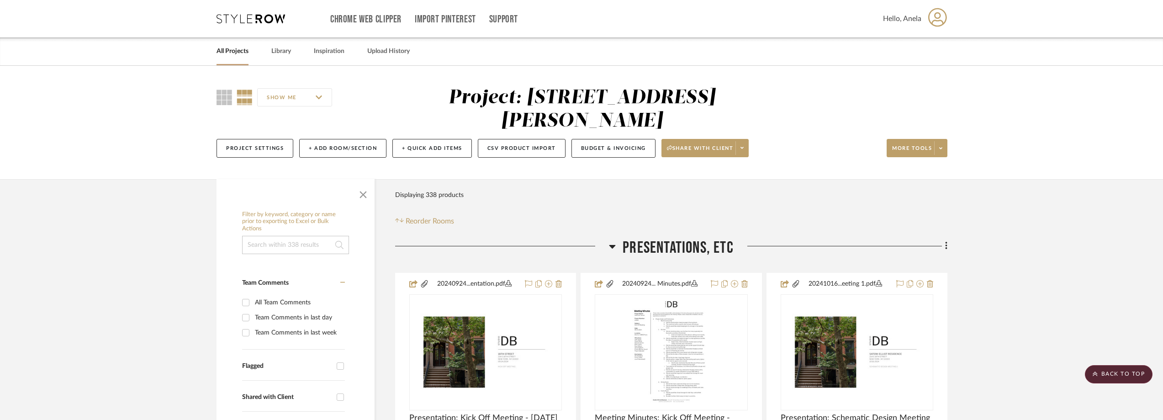
click at [244, 17] on icon at bounding box center [250, 18] width 69 height 9
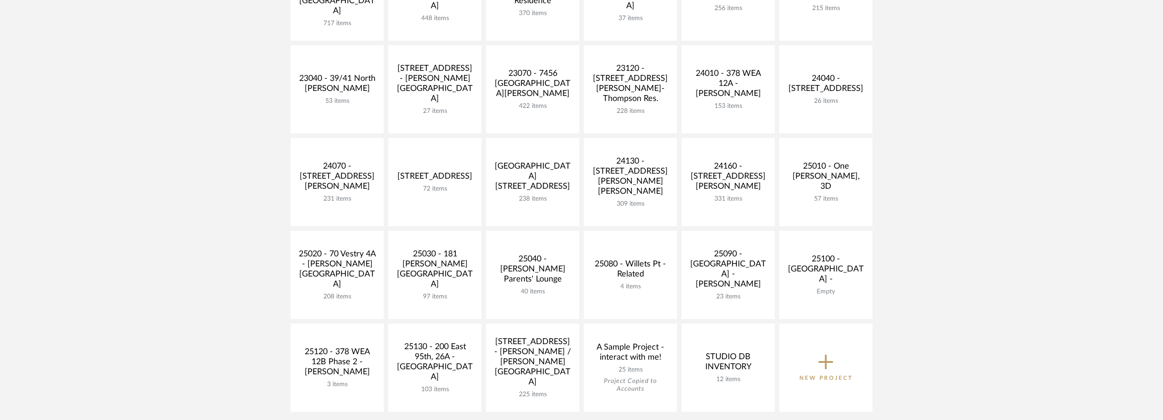
scroll to position [320, 0]
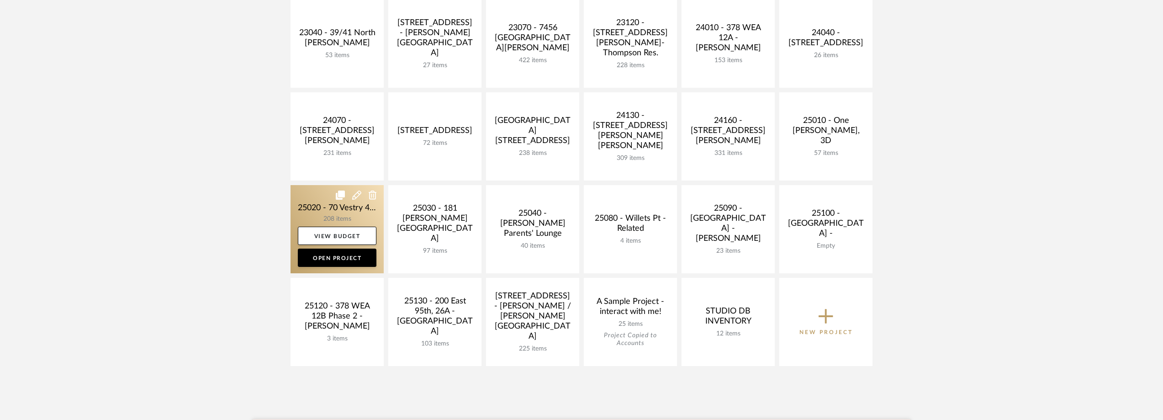
click at [322, 214] on link at bounding box center [336, 229] width 93 height 88
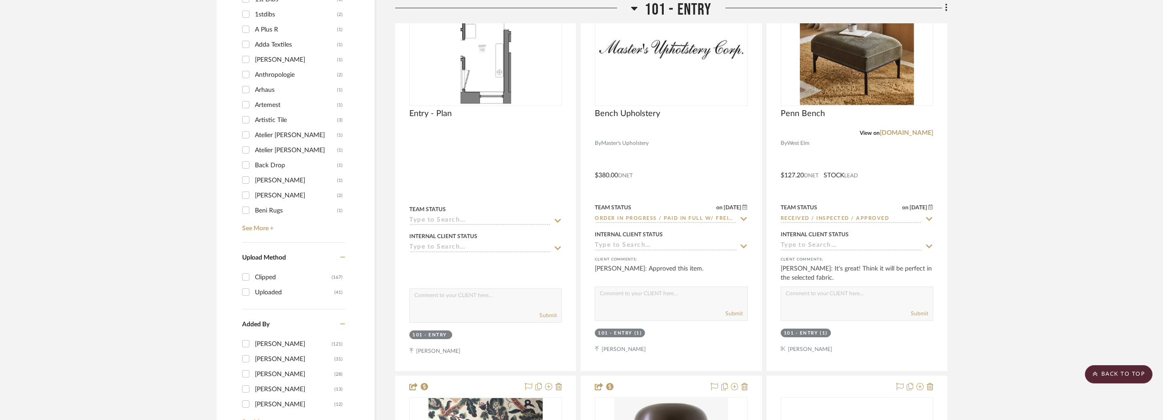
scroll to position [913, 0]
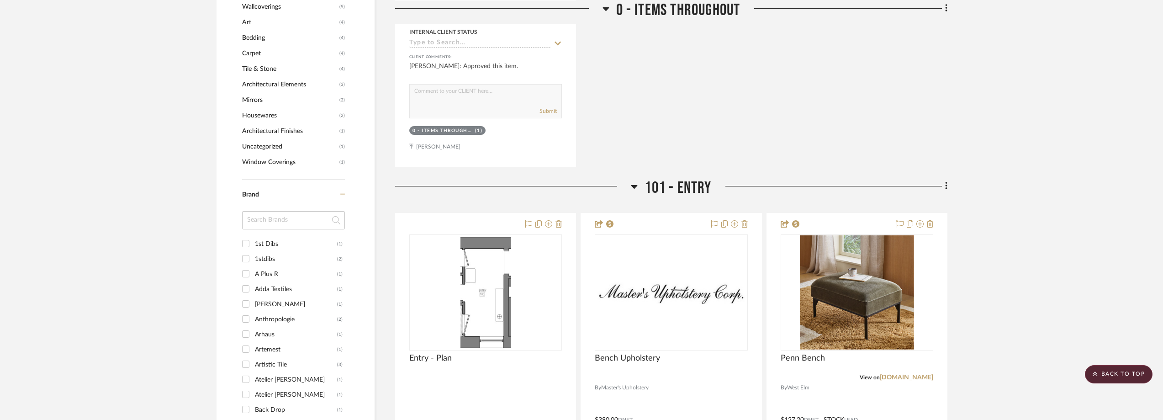
click at [277, 220] on input at bounding box center [293, 220] width 103 height 18
type input "[PERSON_NAME]"
click at [303, 251] on div "[PERSON_NAME] Design (1)" at bounding box center [293, 248] width 103 height 24
click at [303, 249] on div "[PERSON_NAME] Design" at bounding box center [296, 244] width 82 height 15
click at [253, 249] on input "[PERSON_NAME] Design (1)" at bounding box center [245, 243] width 15 height 15
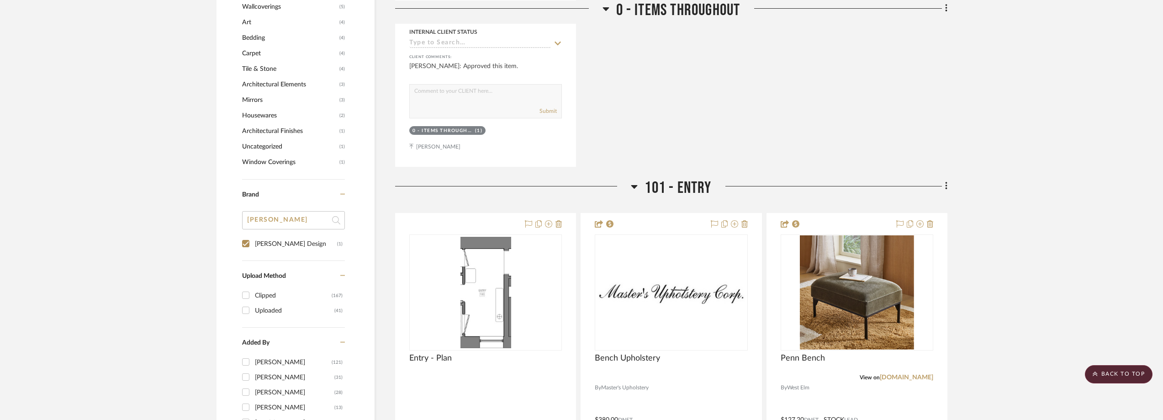
checkbox input "true"
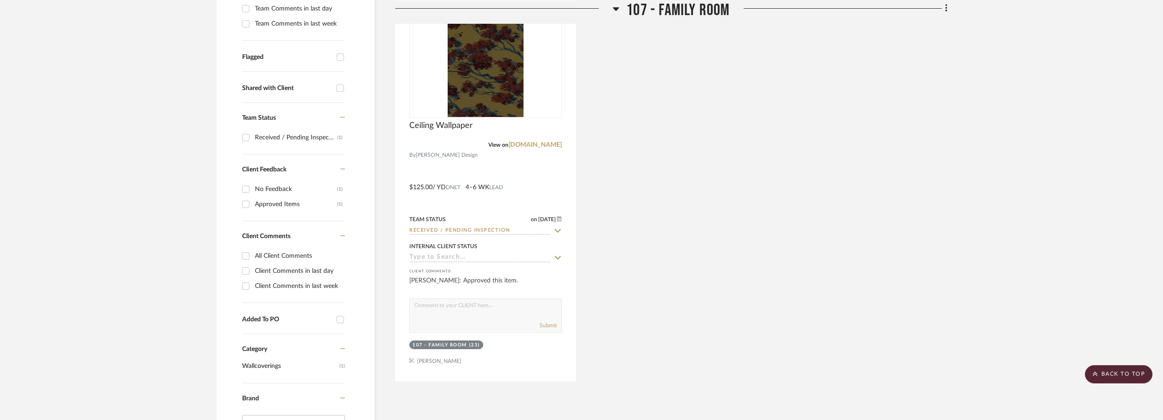
scroll to position [302, 0]
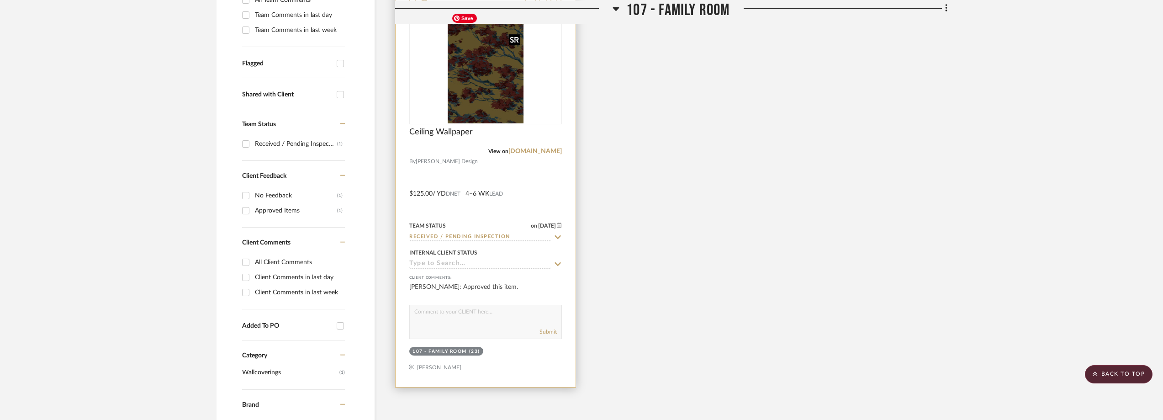
click at [0, 0] on img at bounding box center [0, 0] width 0 height 0
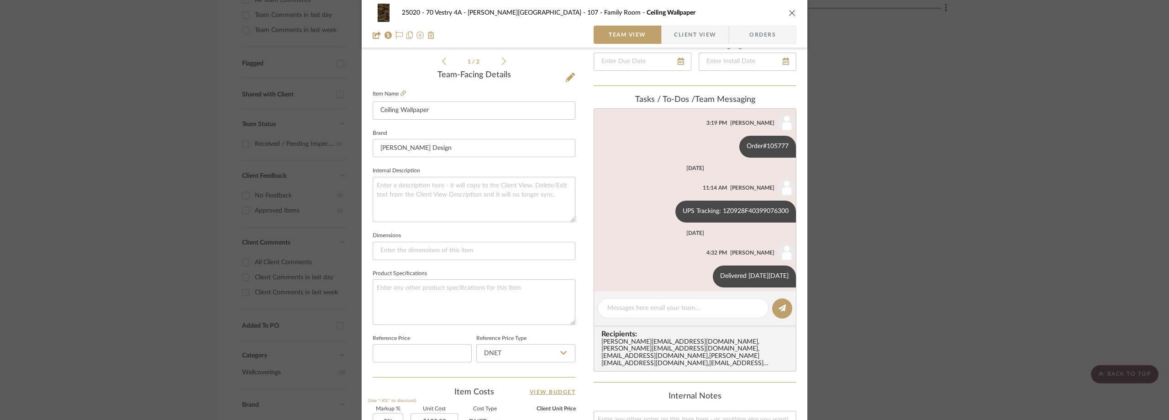
scroll to position [228, 0]
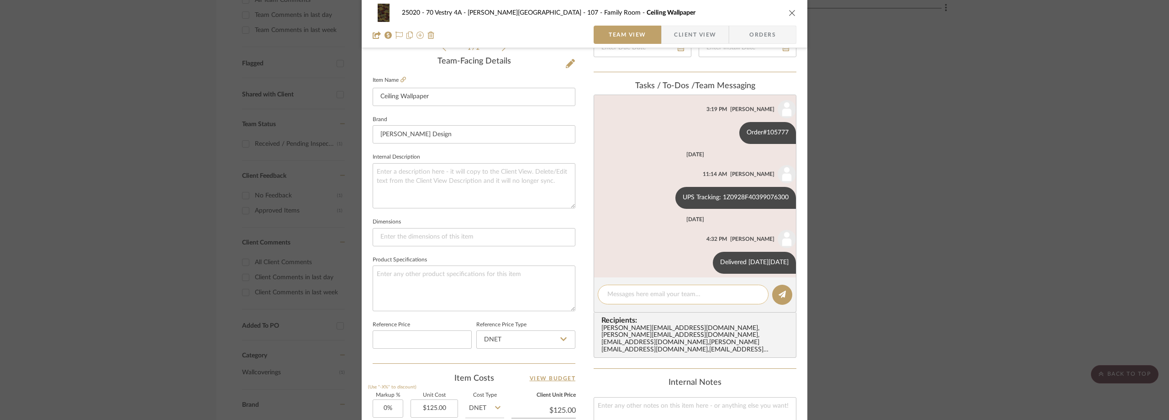
click at [654, 294] on textarea at bounding box center [683, 295] width 152 height 10
paste textarea "105972"
drag, startPoint x: 637, startPoint y: 290, endPoint x: 602, endPoint y: 291, distance: 35.7
click at [602, 291] on div "105972" at bounding box center [683, 295] width 171 height 20
click at [627, 295] on textarea "105972" at bounding box center [683, 295] width 152 height 10
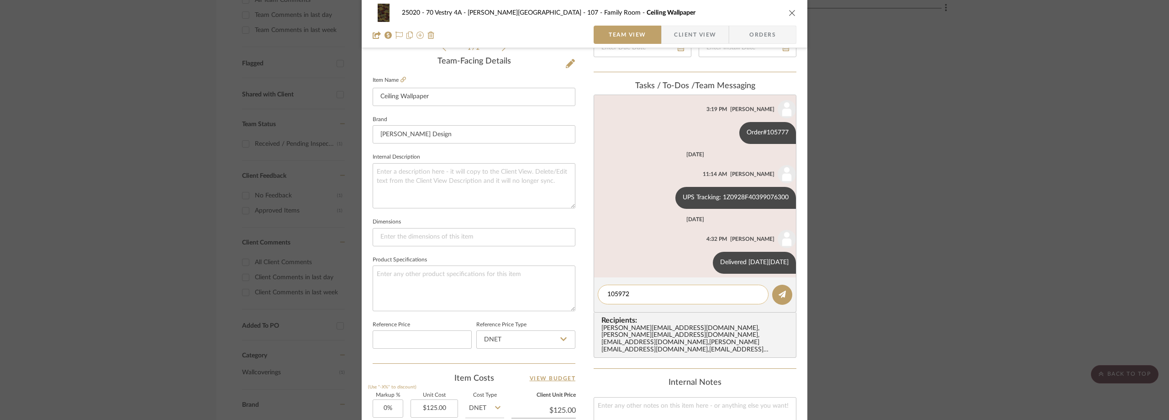
click at [603, 293] on div "105972" at bounding box center [683, 295] width 171 height 20
click at [607, 294] on textarea "105972" at bounding box center [683, 295] width 152 height 10
click at [664, 295] on textarea "Order#105972" at bounding box center [683, 295] width 152 height 10
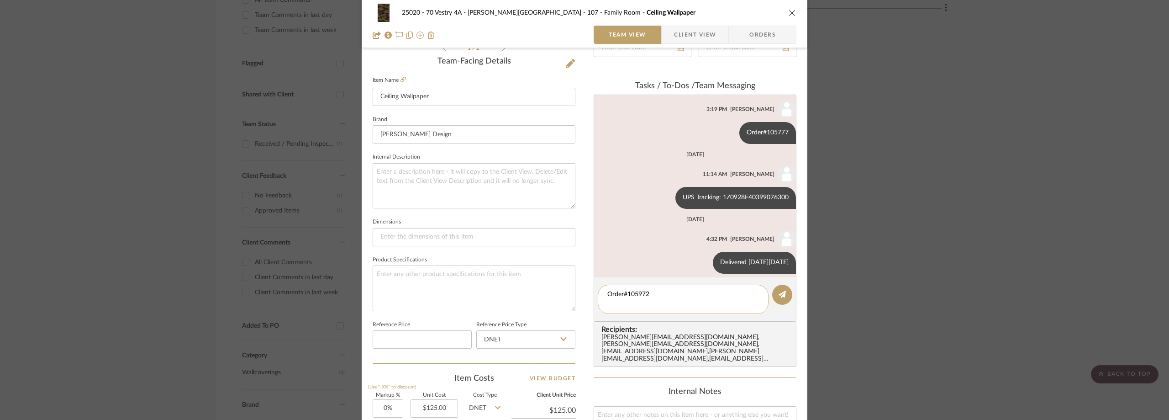
scroll to position [0, 0]
type textarea "Order#105972 Additional Wallpaper"
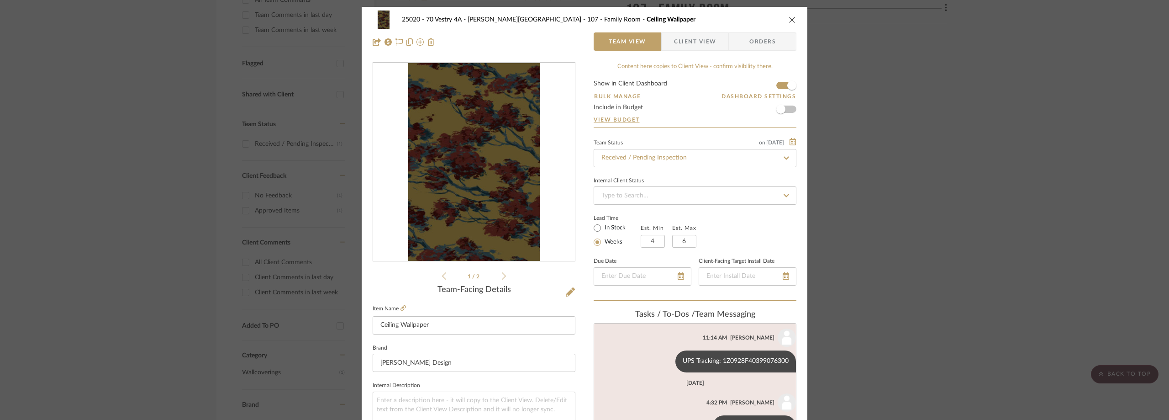
click at [29, 184] on div "25020 - 70 Vestry 4A - [PERSON_NAME] 107 - Family Room Ceiling Wallpaper Team V…" at bounding box center [584, 210] width 1169 height 420
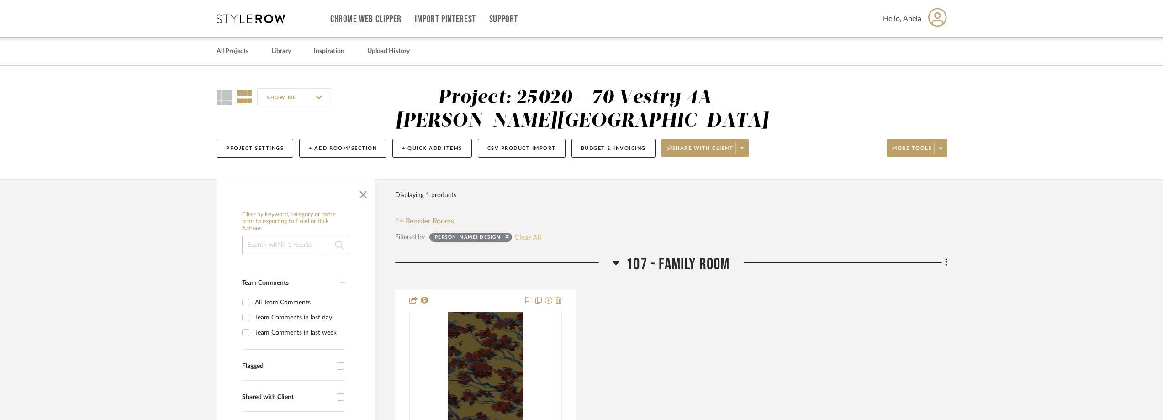
click at [514, 236] on button "Clear All" at bounding box center [527, 237] width 27 height 12
checkbox input "false"
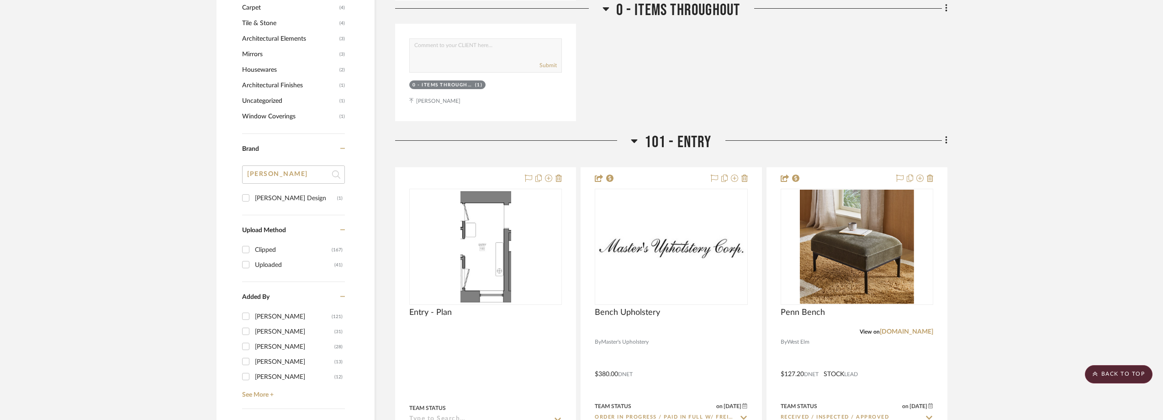
scroll to position [913, 0]
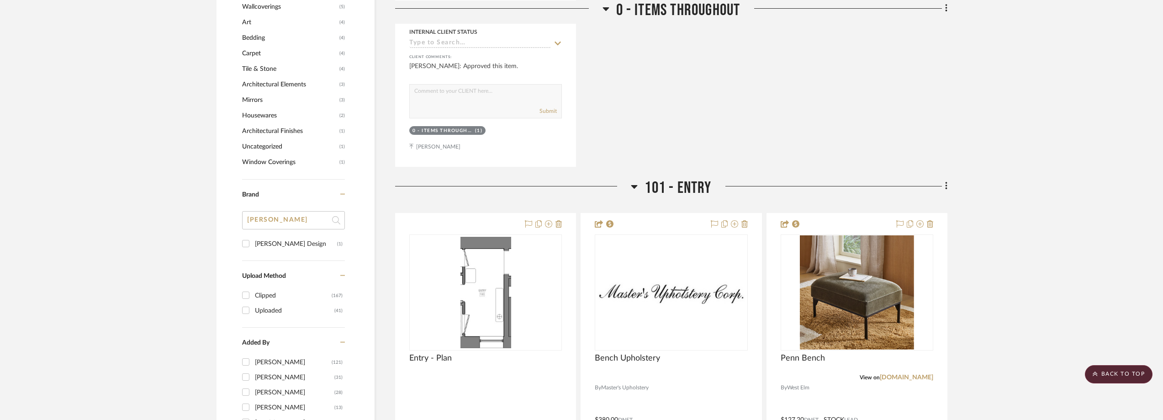
type input "i"
type input "oi"
click at [272, 249] on div "Oisoioi" at bounding box center [296, 244] width 82 height 15
click at [253, 249] on input "Oisoioi (1)" at bounding box center [245, 243] width 15 height 15
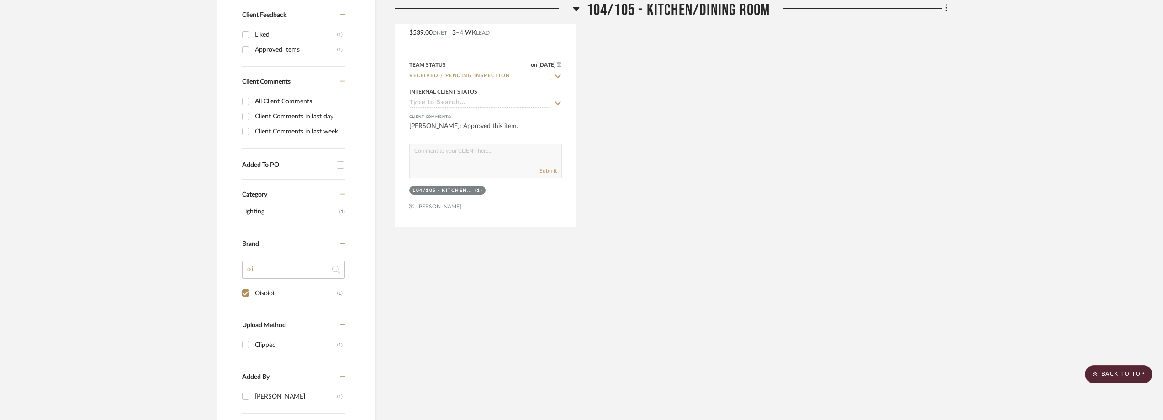
scroll to position [335, 0]
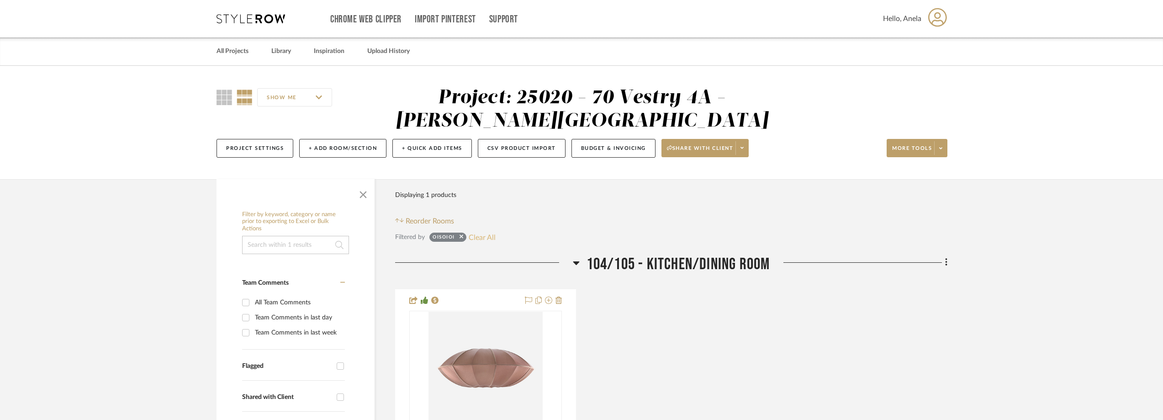
click at [488, 232] on button "Clear All" at bounding box center [482, 237] width 27 height 12
checkbox input "false"
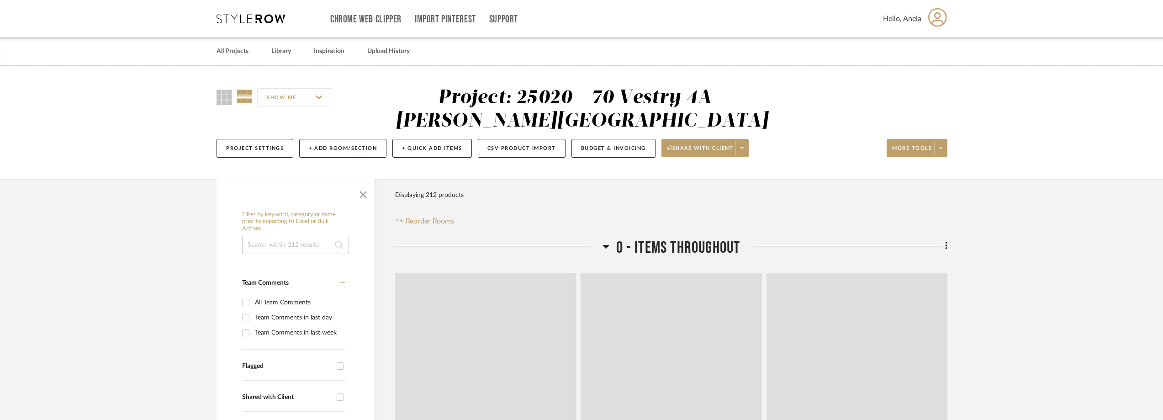
scroll to position [274, 0]
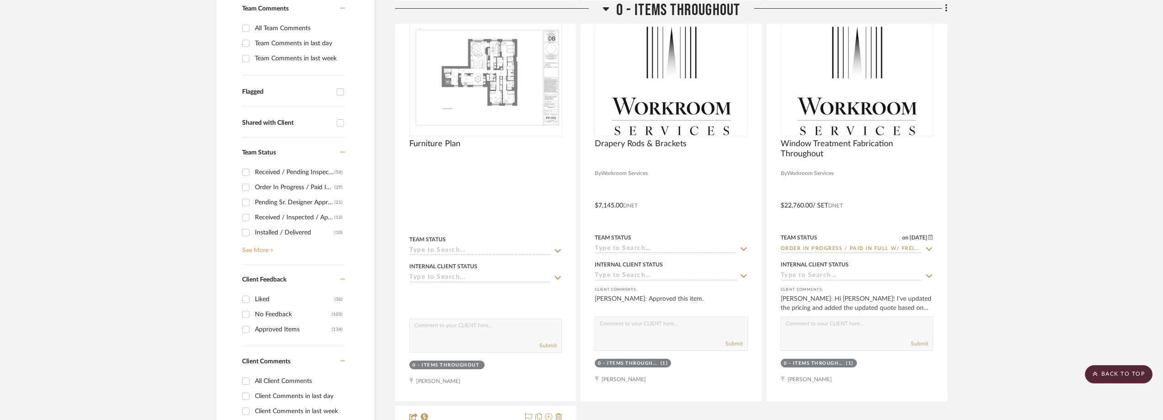
click at [258, 249] on link "See More +" at bounding box center [292, 247] width 105 height 15
click at [268, 264] on div "Need to Order - Client Payment Received" at bounding box center [296, 261] width 82 height 15
click at [253, 264] on input "Need to Order - Client Payment Received (1)" at bounding box center [245, 261] width 15 height 15
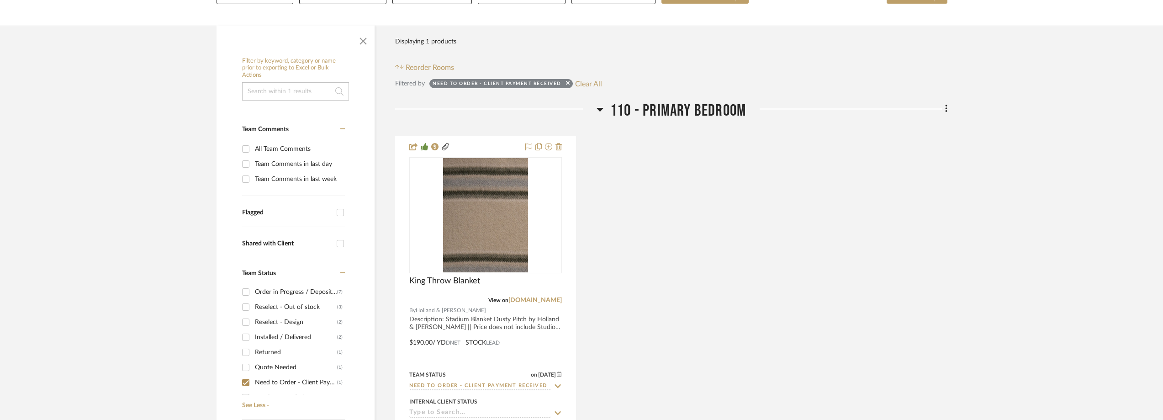
scroll to position [228, 0]
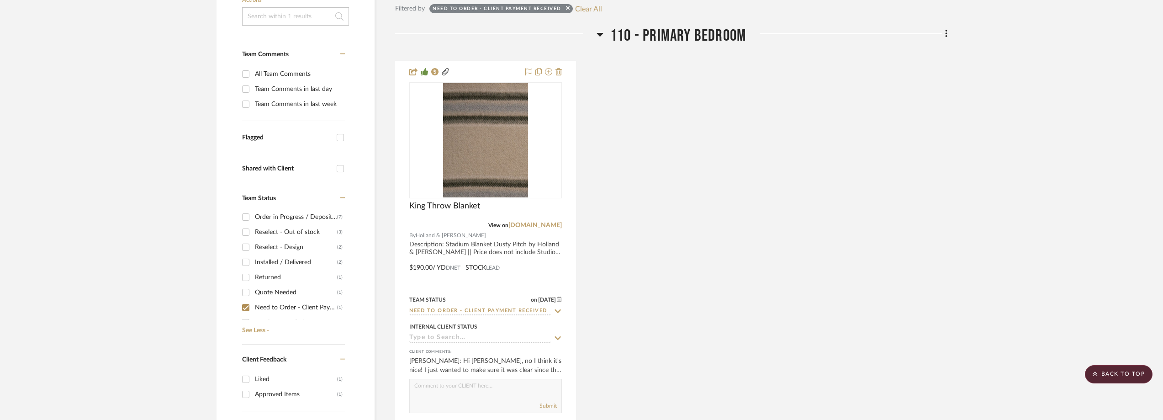
click at [270, 307] on div "Need to Order - Client Payment Received" at bounding box center [296, 307] width 82 height 15
click at [253, 307] on input "Need to Order - Client Payment Received (1)" at bounding box center [245, 307] width 15 height 15
checkbox input "false"
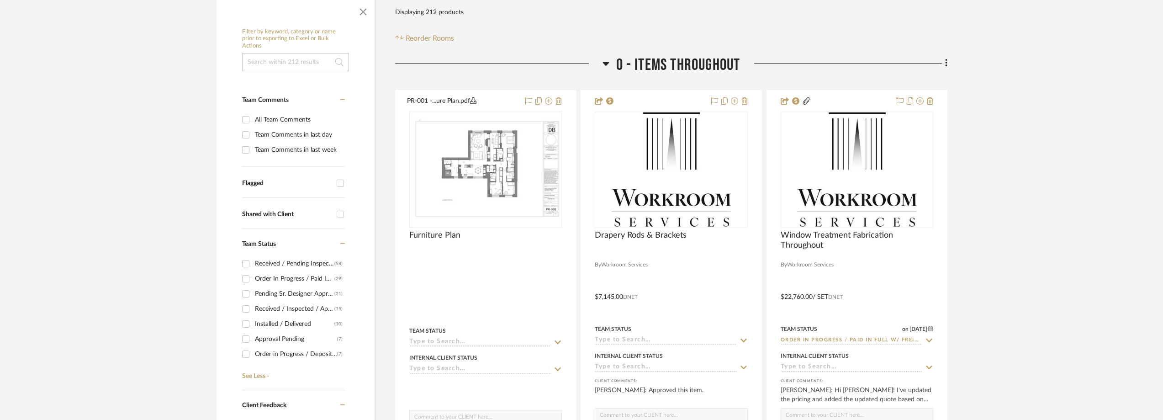
click at [285, 280] on div "Order In Progress / Paid In Full w/ Freight, No Balance due" at bounding box center [294, 278] width 79 height 15
click at [253, 280] on input "Order In Progress / Paid In Full w/ Freight, No Balance due (29)" at bounding box center [245, 278] width 15 height 15
checkbox input "true"
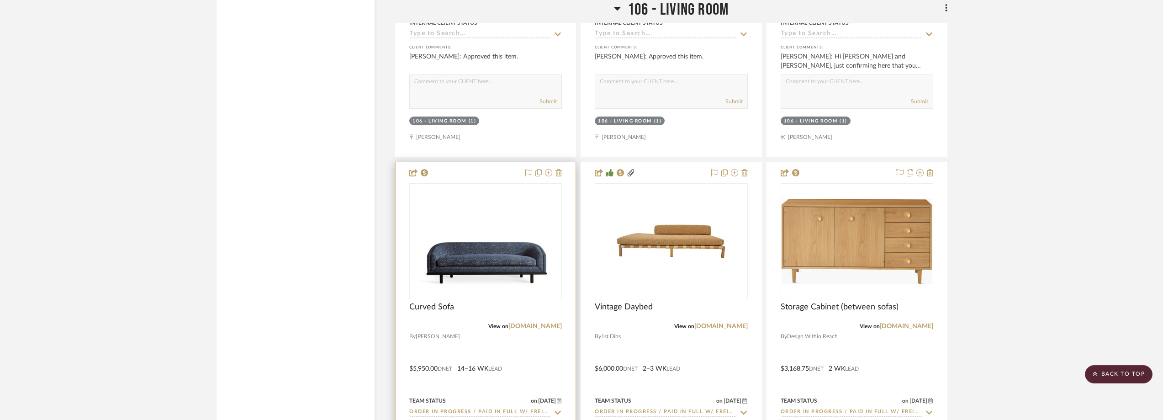
scroll to position [2010, 0]
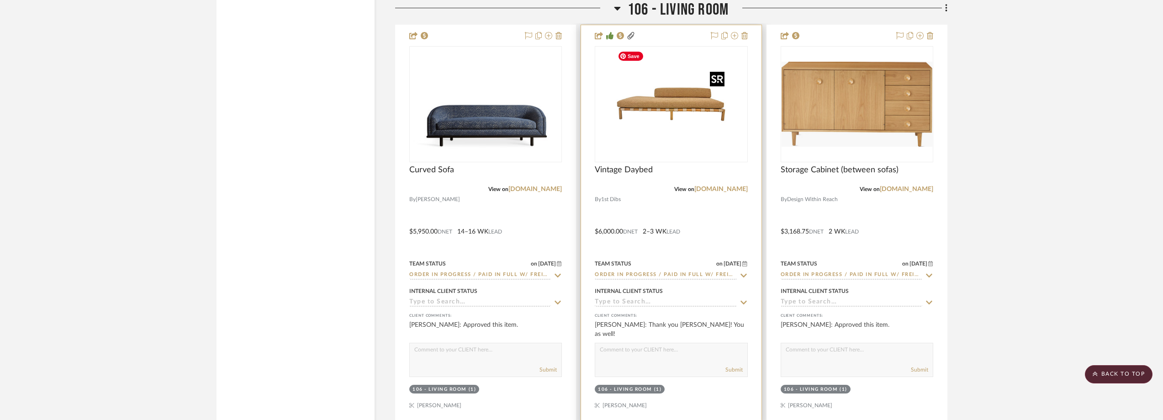
click at [662, 117] on img "0" at bounding box center [671, 104] width 114 height 114
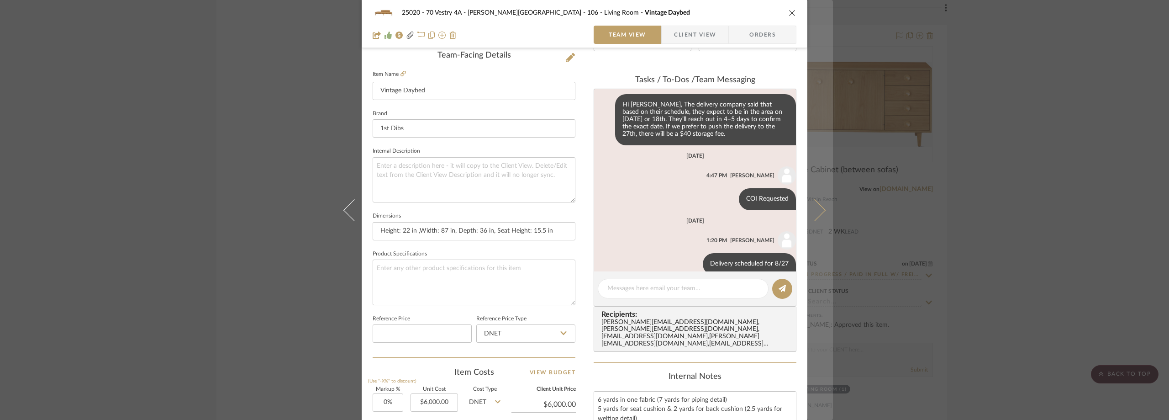
scroll to position [228, 0]
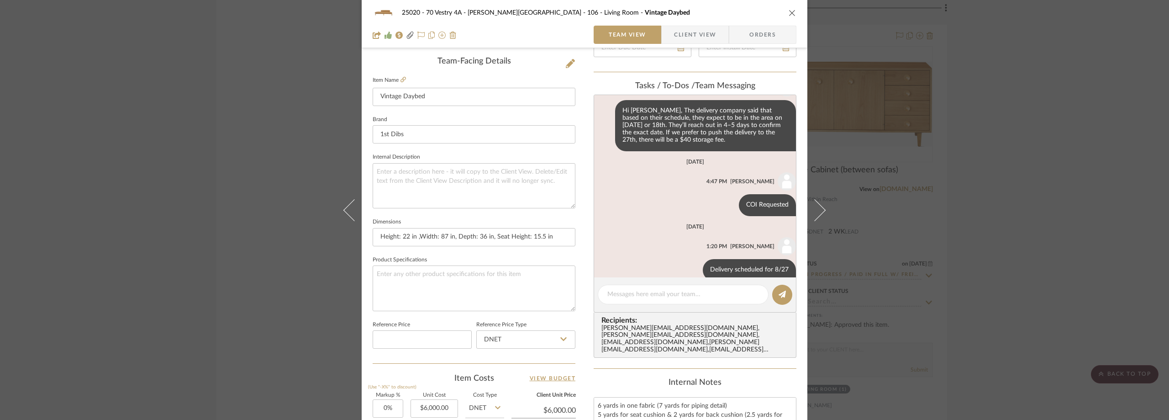
click at [648, 282] on editor-of-message at bounding box center [695, 294] width 203 height 35
click at [650, 290] on textarea at bounding box center [683, 295] width 152 height 10
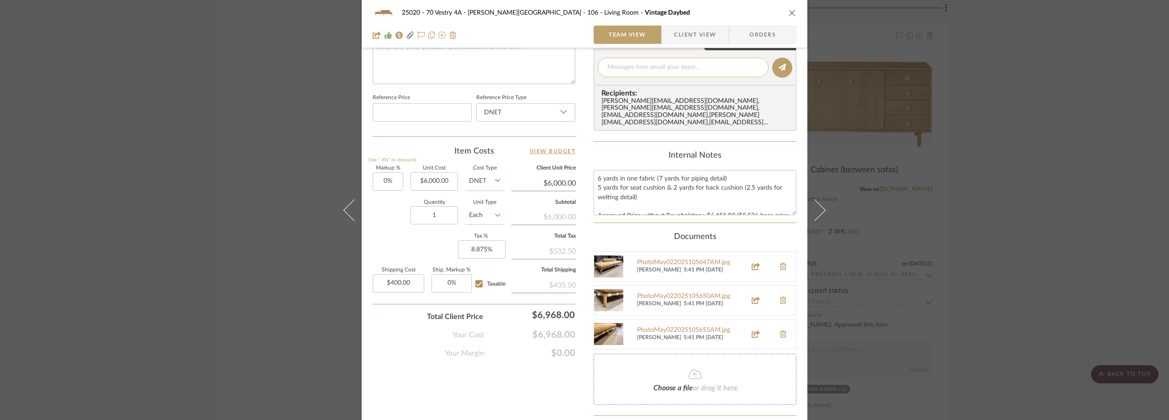
scroll to position [536, 0]
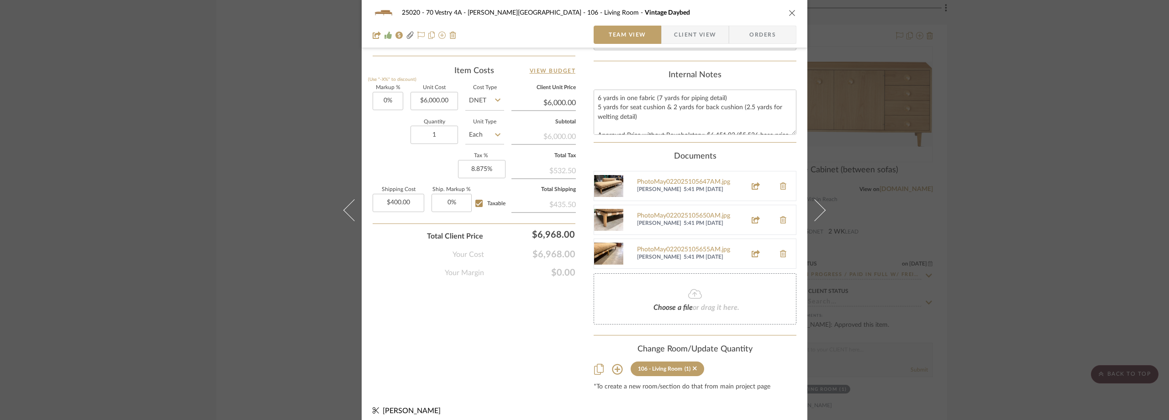
click at [639, 288] on div "Choose a file or drag it here." at bounding box center [695, 298] width 203 height 51
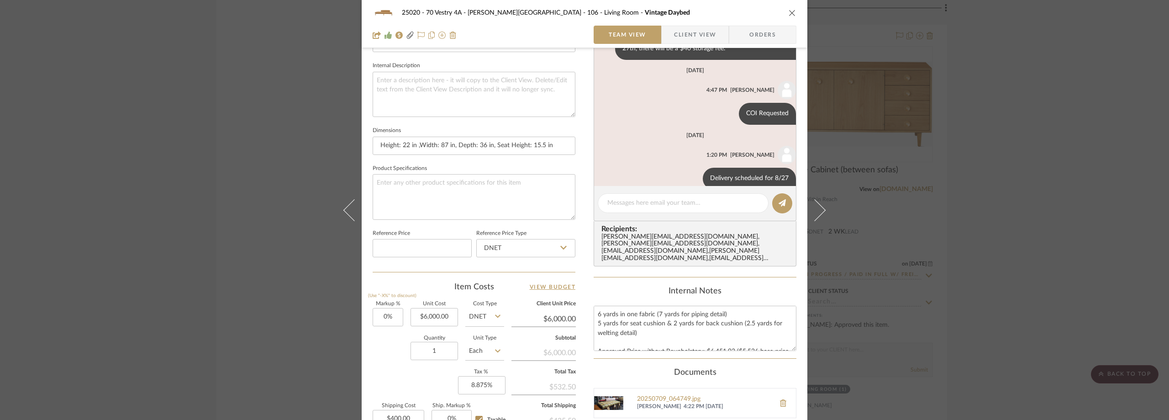
scroll to position [307, 0]
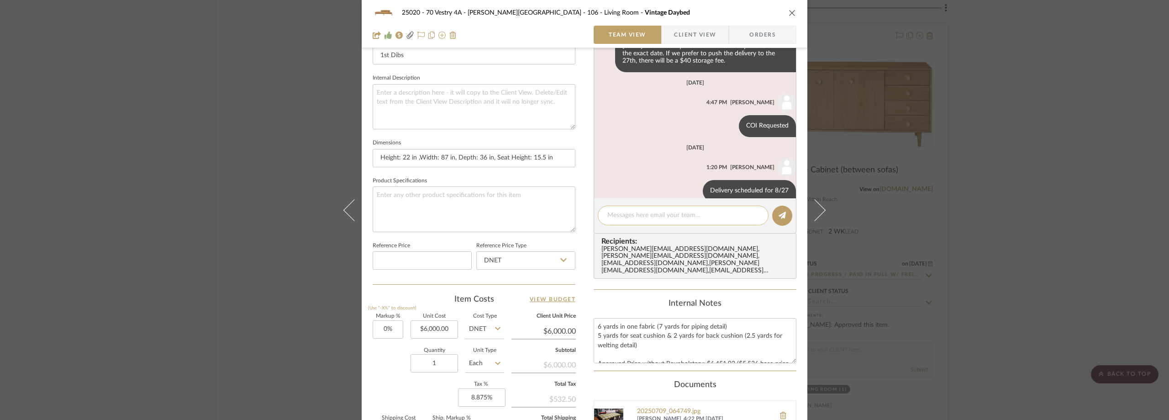
click at [637, 211] on textarea at bounding box center [683, 216] width 152 height 10
type textarea "COI Attached."
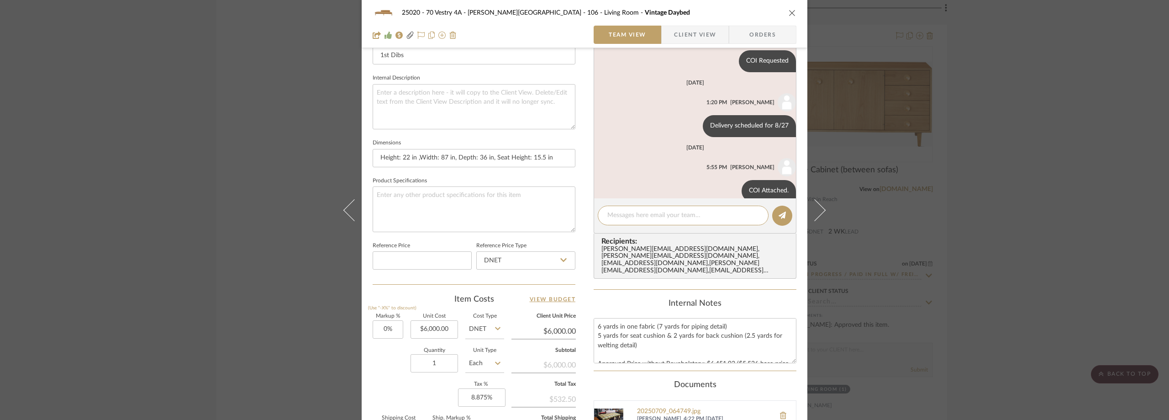
scroll to position [33, 0]
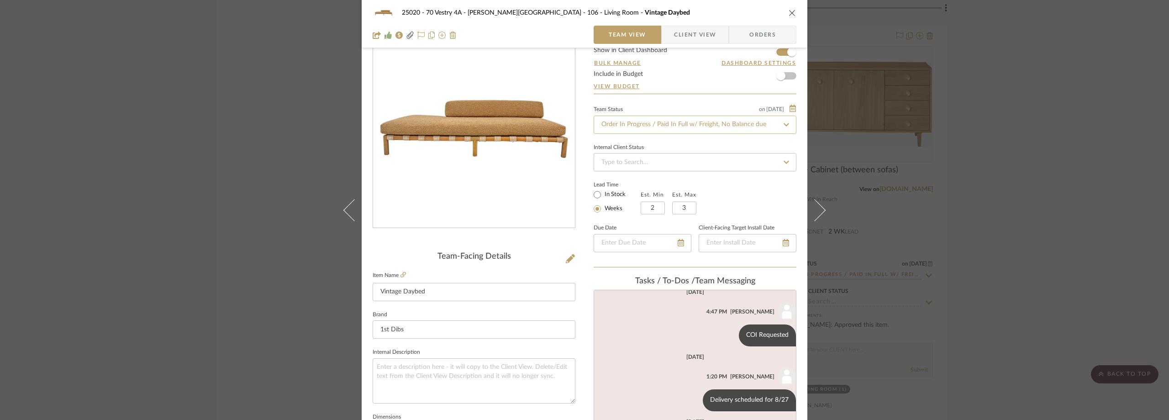
click at [655, 129] on input "Order In Progress / Paid In Full w/ Freight, No Balance due" at bounding box center [695, 125] width 203 height 18
type input "shipped"
click at [675, 167] on div "Shipped / In Transit" at bounding box center [692, 172] width 202 height 23
type input "[DATE]"
type input "Shipped / In Transit"
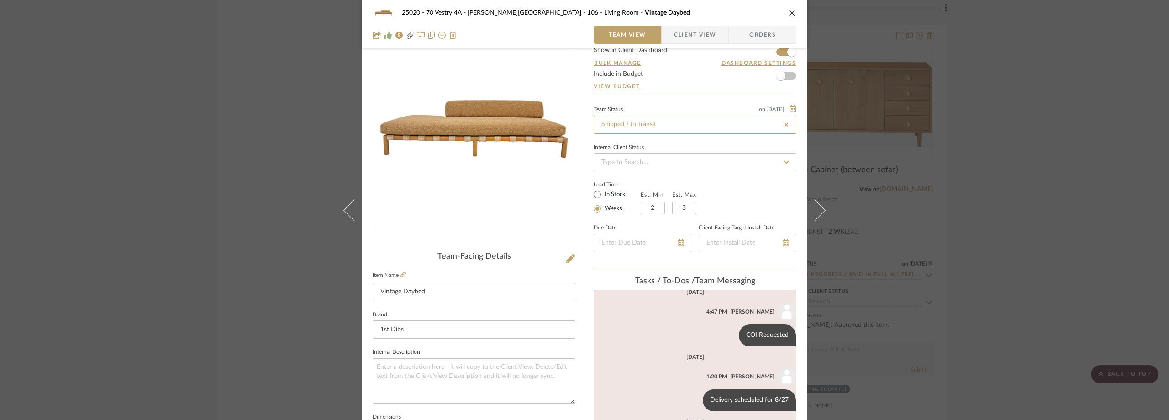
type input "[DATE]"
type input "Shipped / In Transit"
click at [668, 72] on form "Show in Client Dashboard Bulk Manage Dashboard Settings Include in Budget View …" at bounding box center [695, 70] width 203 height 47
click at [1051, 68] on div "25020 - 70 Vestry 4A - [PERSON_NAME] 106 - Living Room Vintage Daybed Team View…" at bounding box center [584, 210] width 1169 height 420
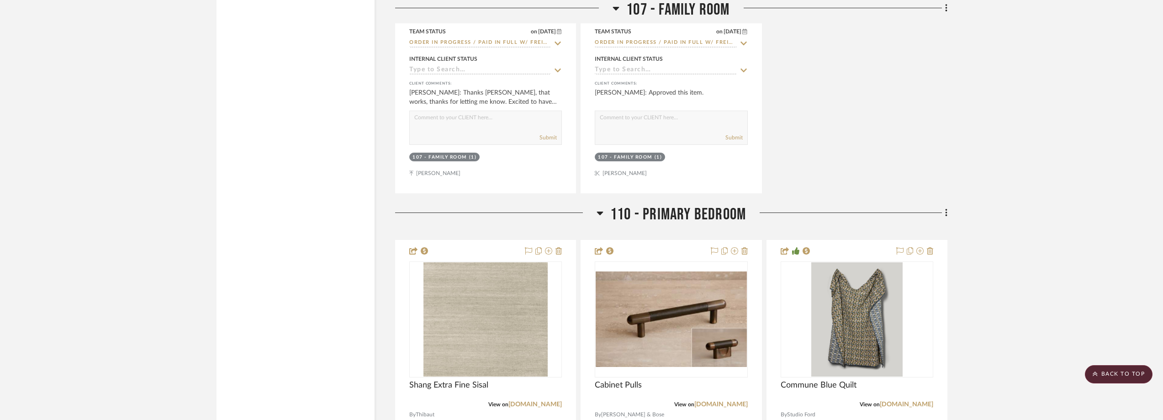
scroll to position [2969, 0]
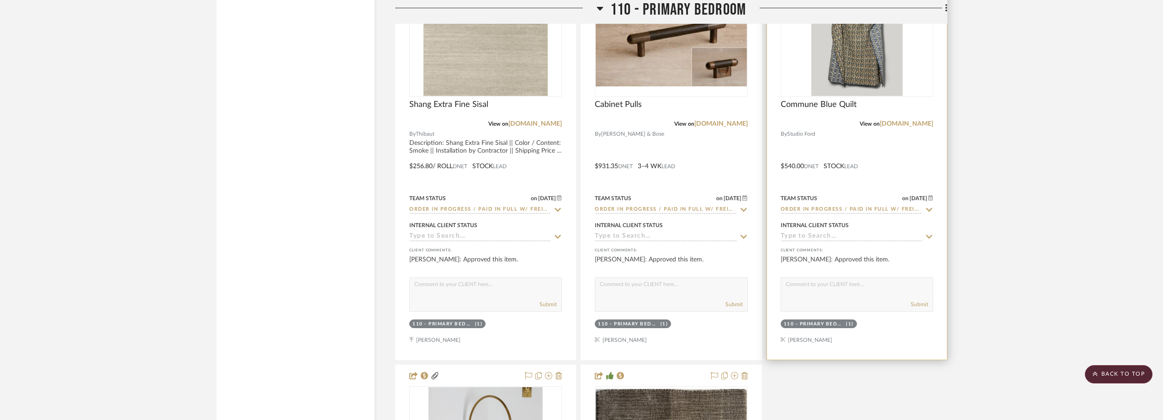
click at [906, 51] on div "0" at bounding box center [857, 38] width 152 height 115
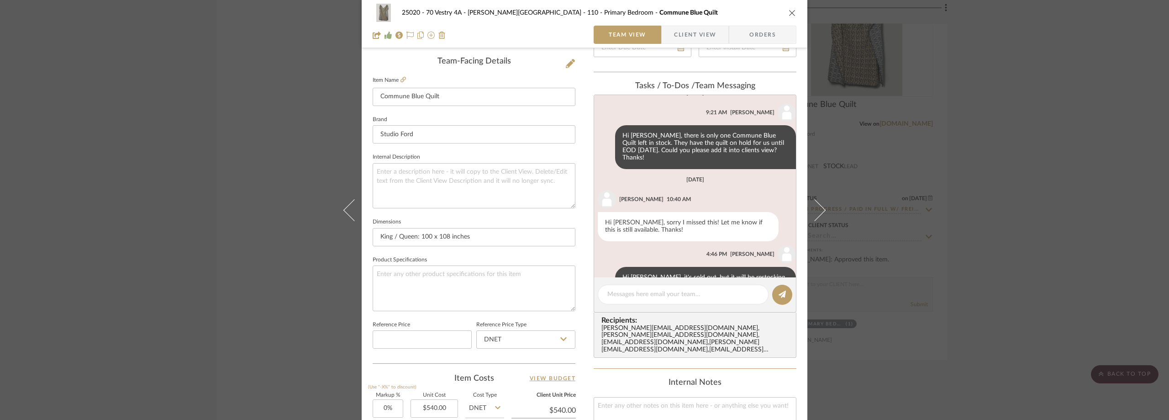
scroll to position [241, 0]
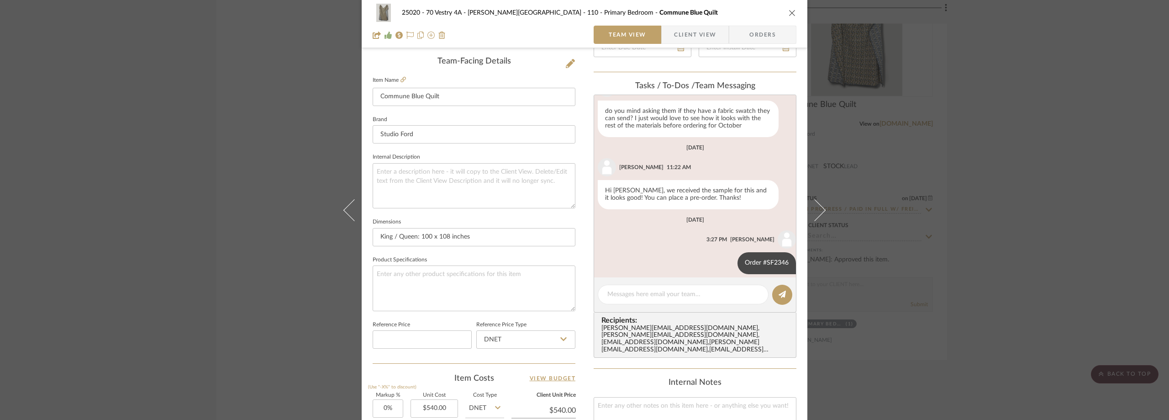
click at [1059, 123] on div "25020 - 70 Vestry 4A - [PERSON_NAME] 110 - Primary Bedroom Commune Blue Quilt T…" at bounding box center [584, 210] width 1169 height 420
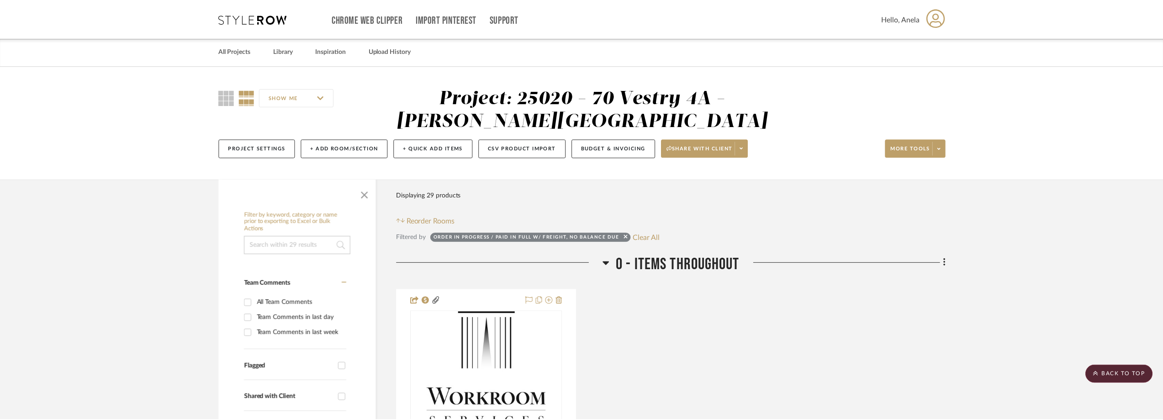
scroll to position [2969, 0]
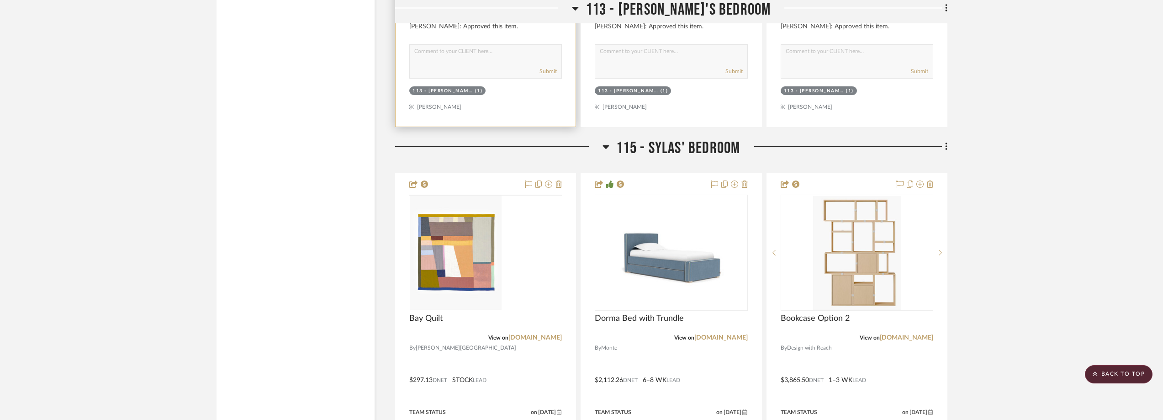
scroll to position [4567, 0]
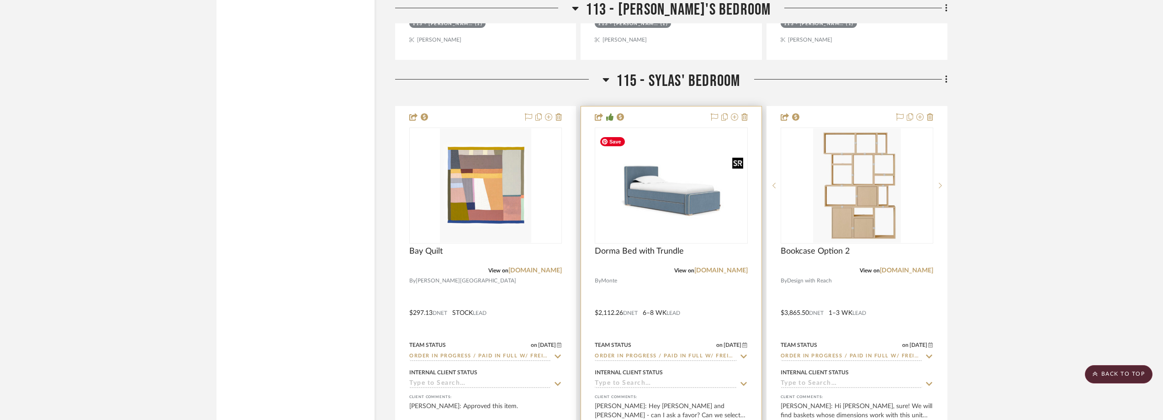
click at [680, 219] on img "0" at bounding box center [671, 185] width 151 height 106
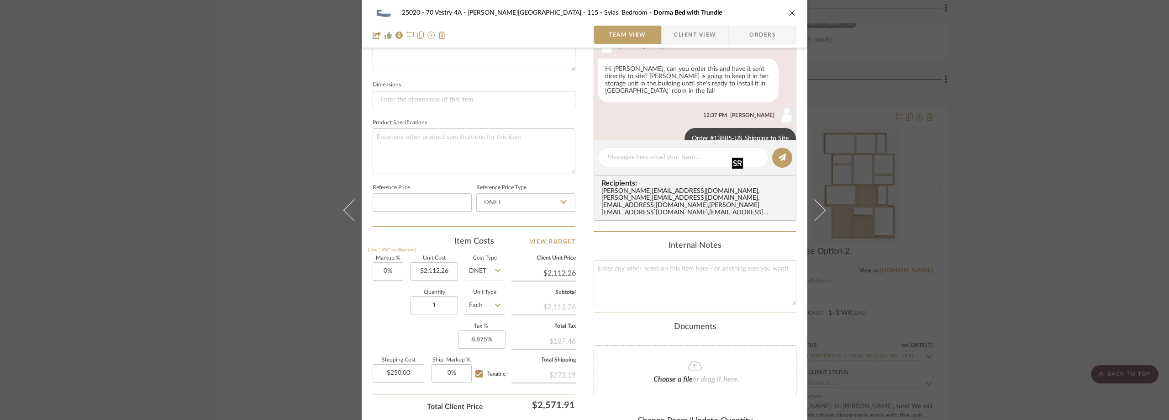
scroll to position [591, 0]
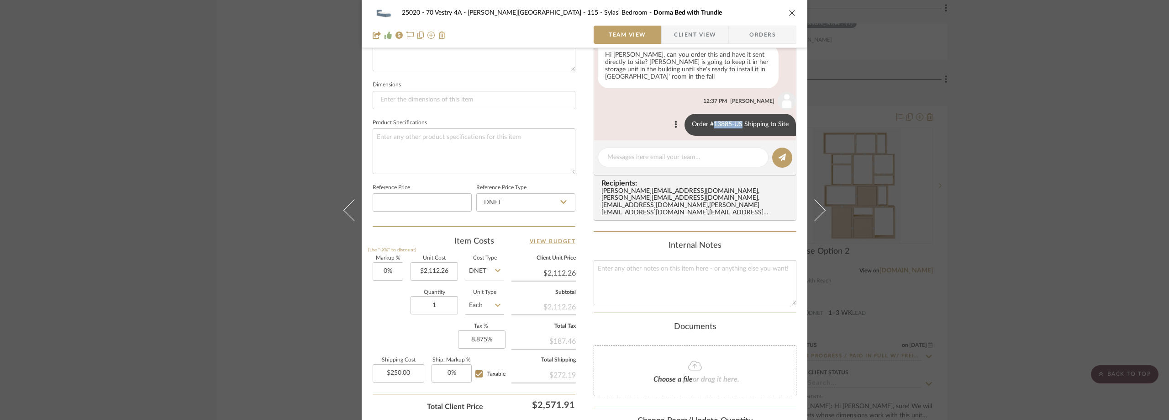
drag, startPoint x: 734, startPoint y: 120, endPoint x: 707, endPoint y: 120, distance: 27.0
click at [707, 120] on div "Order #13885-US Shipping to Site" at bounding box center [740, 125] width 111 height 22
copy div "13885-US"
click at [1038, 190] on div "25020 - 70 Vestry 4A - [PERSON_NAME] 115 - [PERSON_NAME]' Bedroom Dorma Bed wit…" at bounding box center [584, 210] width 1169 height 420
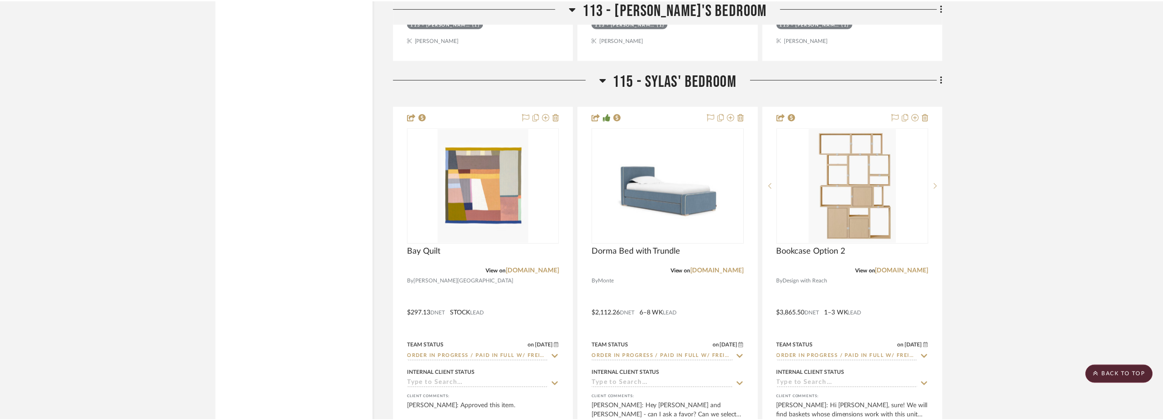
scroll to position [4567, 0]
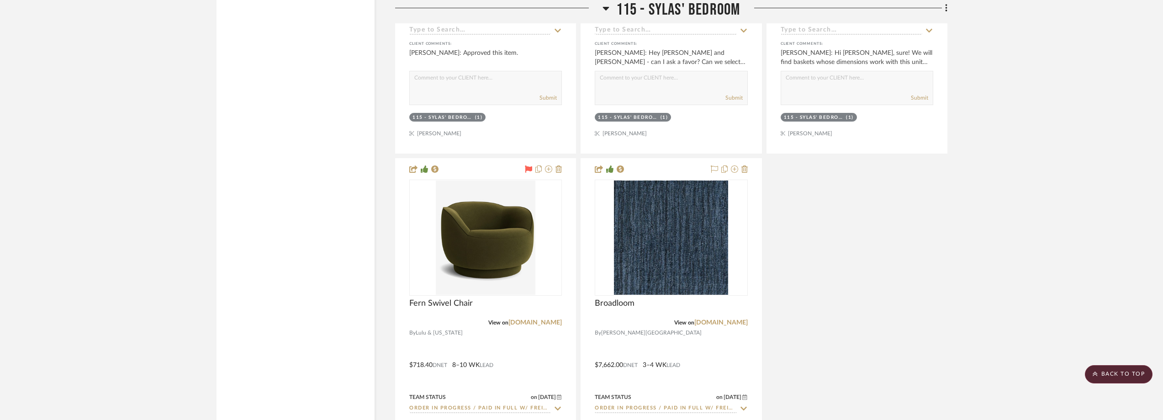
scroll to position [5024, 0]
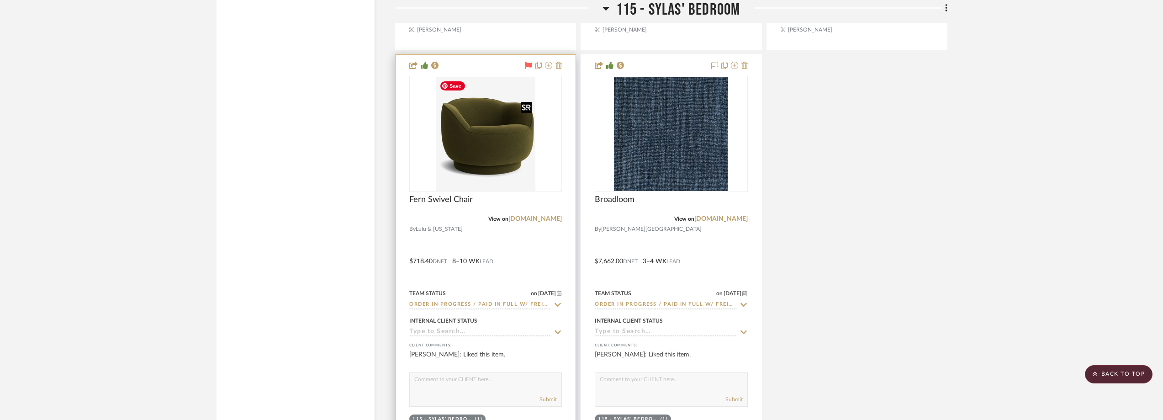
click at [495, 161] on img "0" at bounding box center [486, 134] width 100 height 114
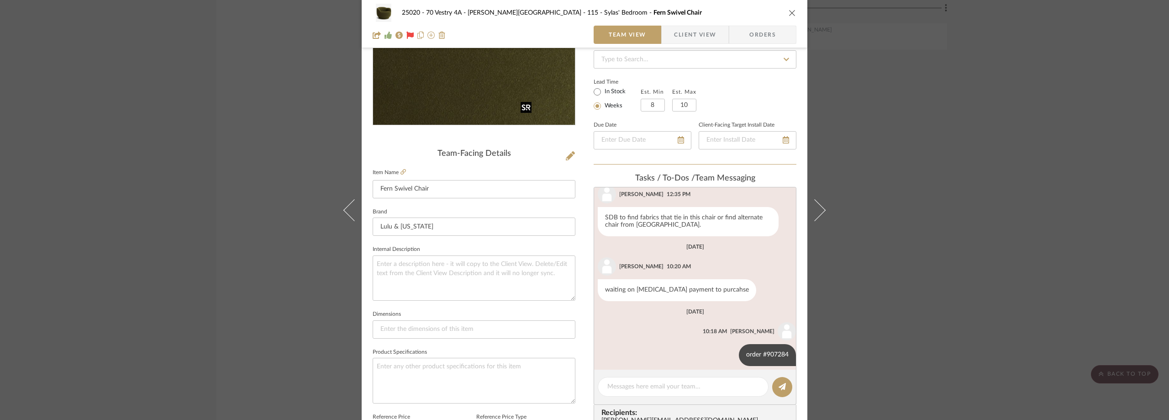
scroll to position [137, 0]
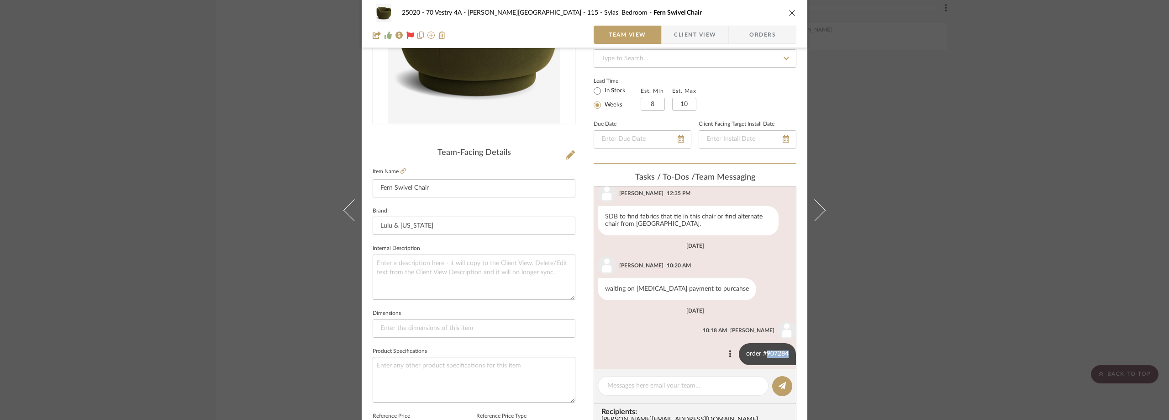
drag, startPoint x: 759, startPoint y: 346, endPoint x: 781, endPoint y: 348, distance: 22.5
click at [781, 348] on div "order #907284" at bounding box center [767, 354] width 57 height 22
copy div "907284"
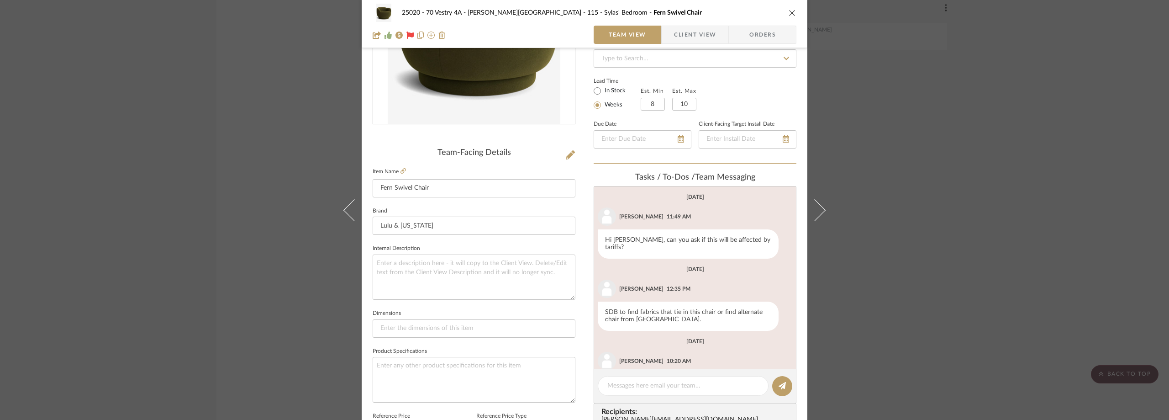
click at [1010, 211] on div "25020 - 70 Vestry 4A - Grant-Stanleigh 115 - Sylas' Bedroom Fern Swivel Chair T…" at bounding box center [584, 210] width 1169 height 420
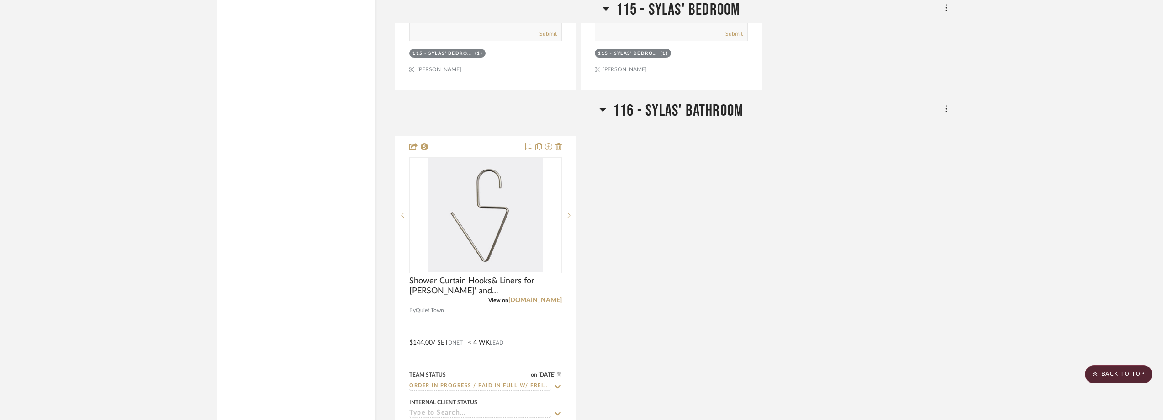
scroll to position [5566, 0]
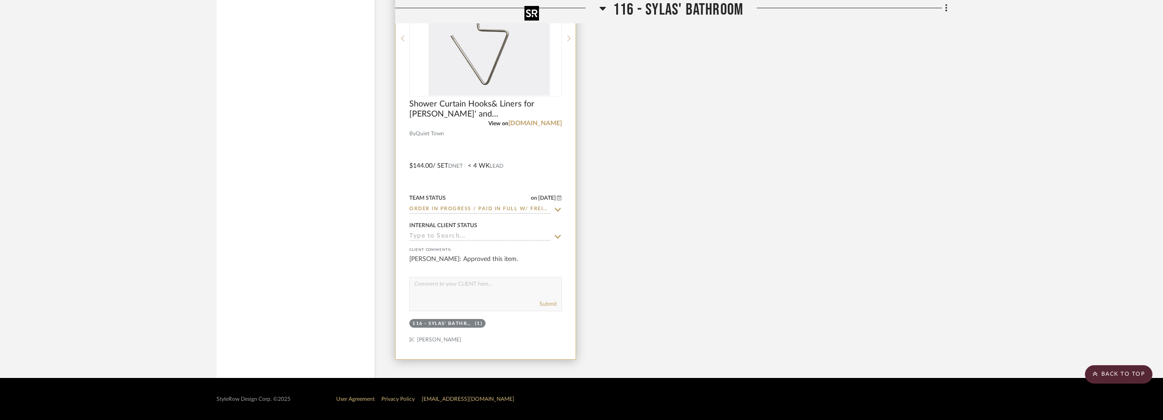
click at [516, 83] on div at bounding box center [485, 38] width 153 height 116
click at [522, 69] on img "0" at bounding box center [485, 38] width 114 height 114
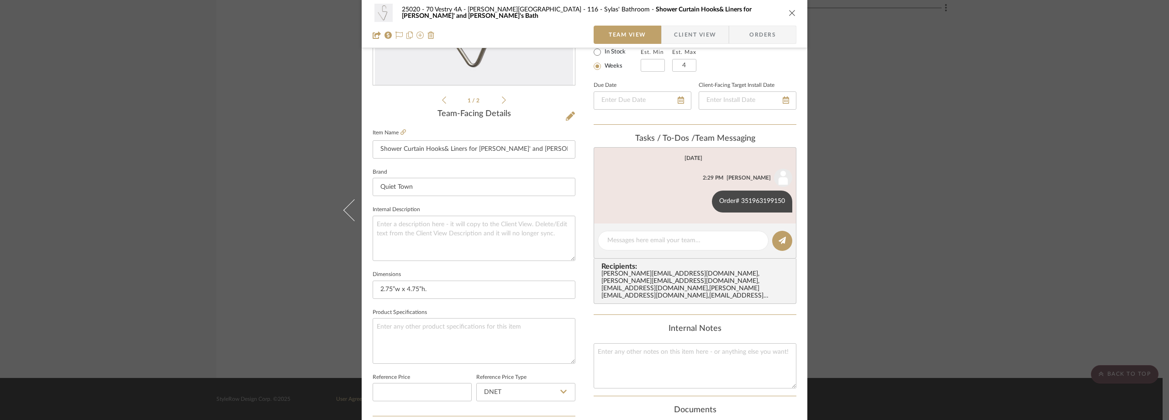
scroll to position [183, 0]
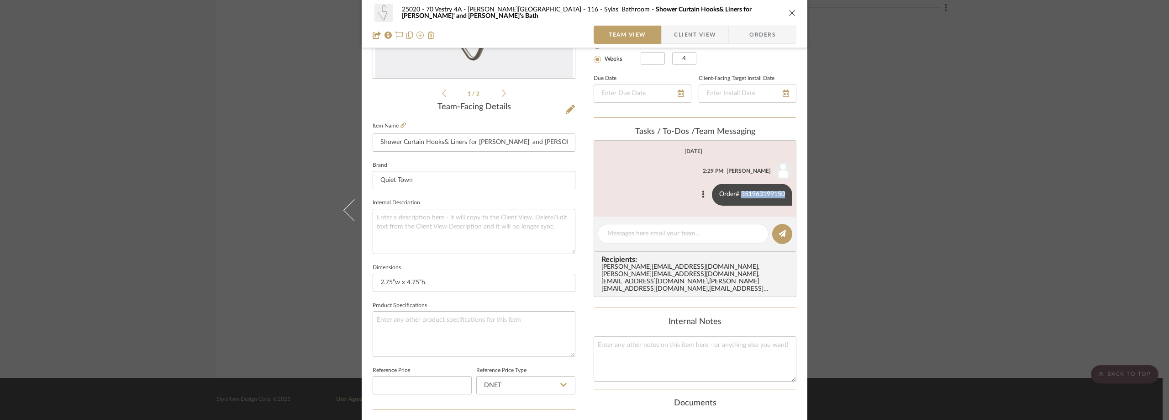
drag, startPoint x: 739, startPoint y: 194, endPoint x: 780, endPoint y: 194, distance: 41.6
click at [780, 194] on div "Order# 351963199150" at bounding box center [752, 195] width 80 height 22
copy div "351963199150"
click at [70, 131] on div "25020 - 70 Vestry 4A - Grant-Stanleigh 116 - Sylas' Bathroom Shower Curtain Hoo…" at bounding box center [584, 210] width 1169 height 420
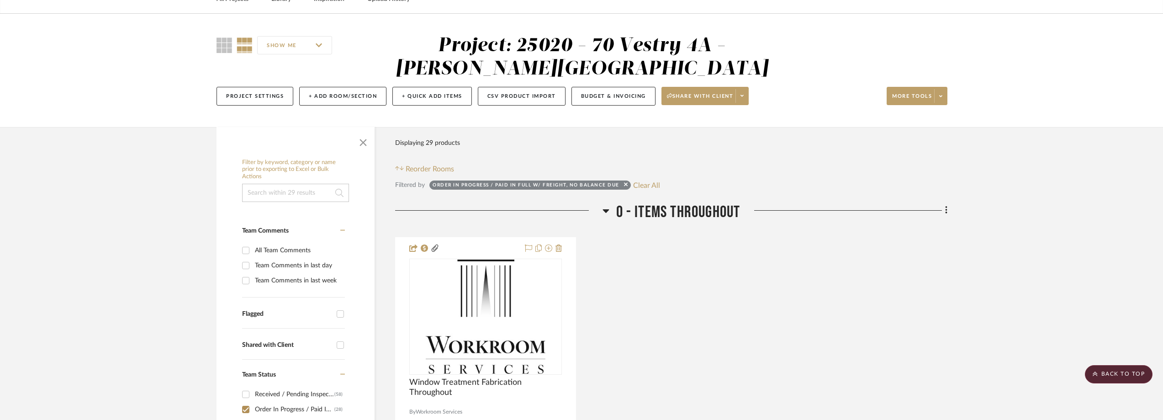
scroll to position [0, 0]
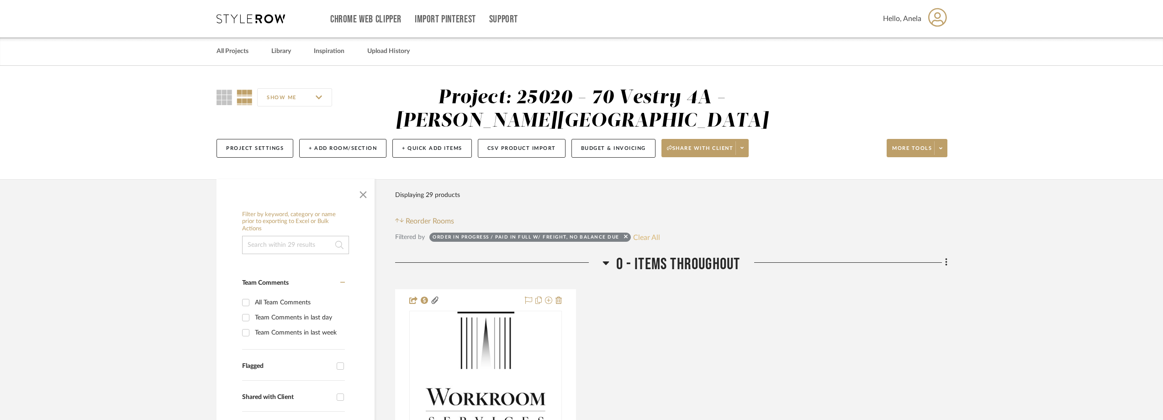
click at [656, 238] on button "Clear All" at bounding box center [646, 237] width 27 height 12
checkbox input "false"
